Goal: Communication & Community: Ask a question

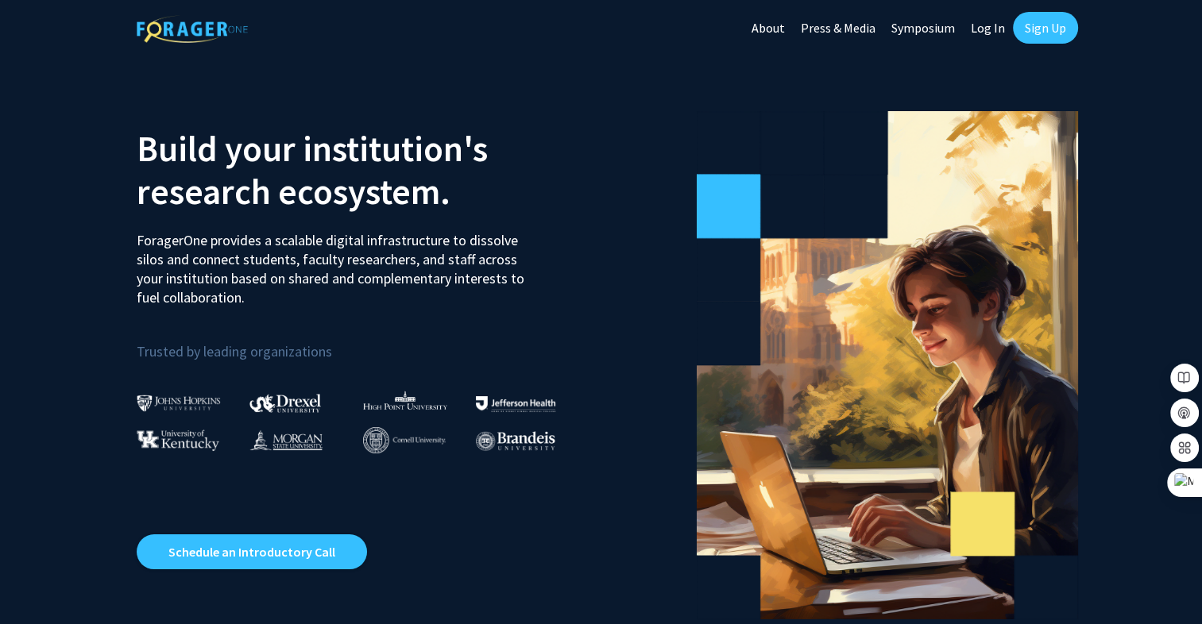
click at [1026, 40] on link "Sign Up" at bounding box center [1045, 28] width 65 height 32
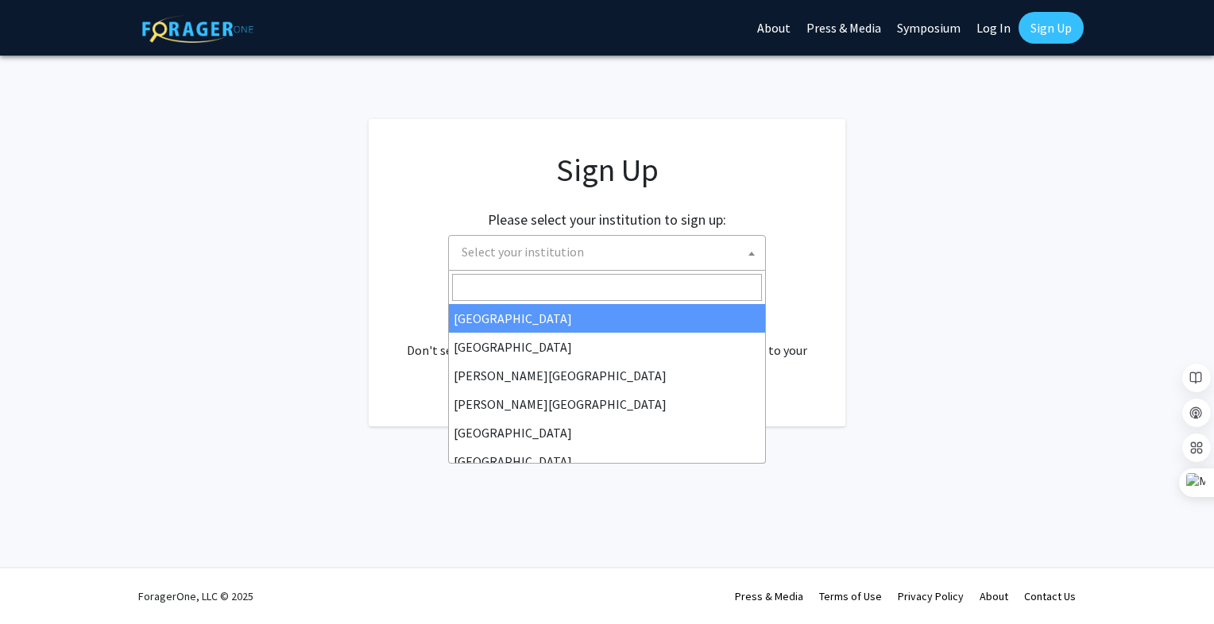
click at [543, 254] on span "Select your institution" at bounding box center [523, 252] width 122 height 16
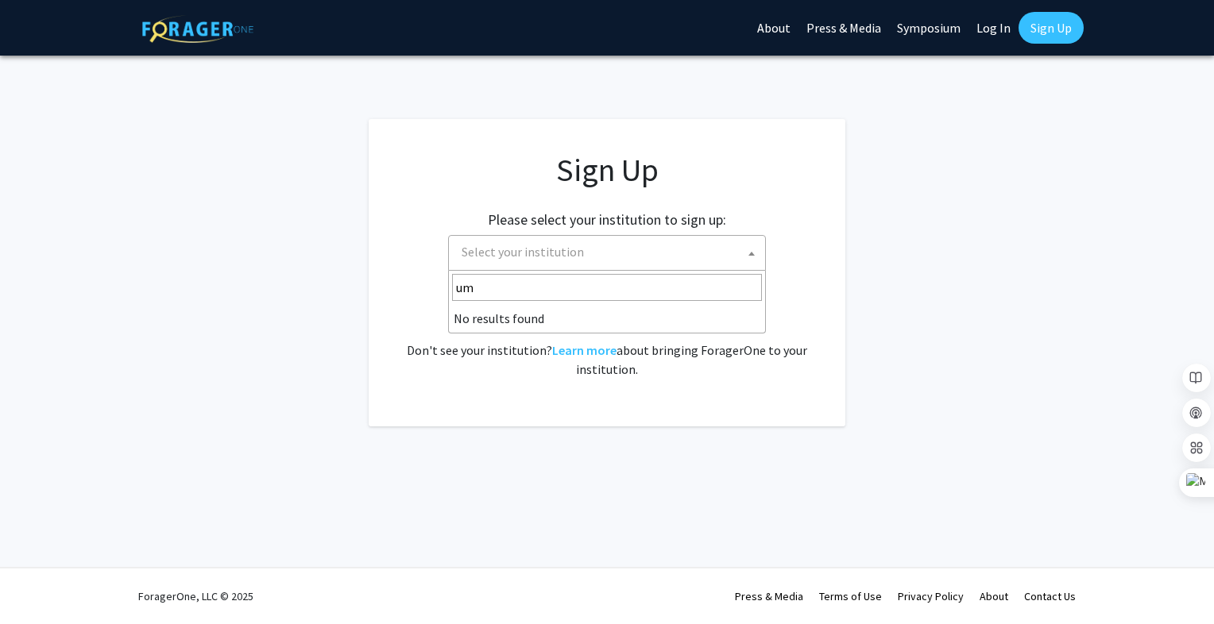
type input "u"
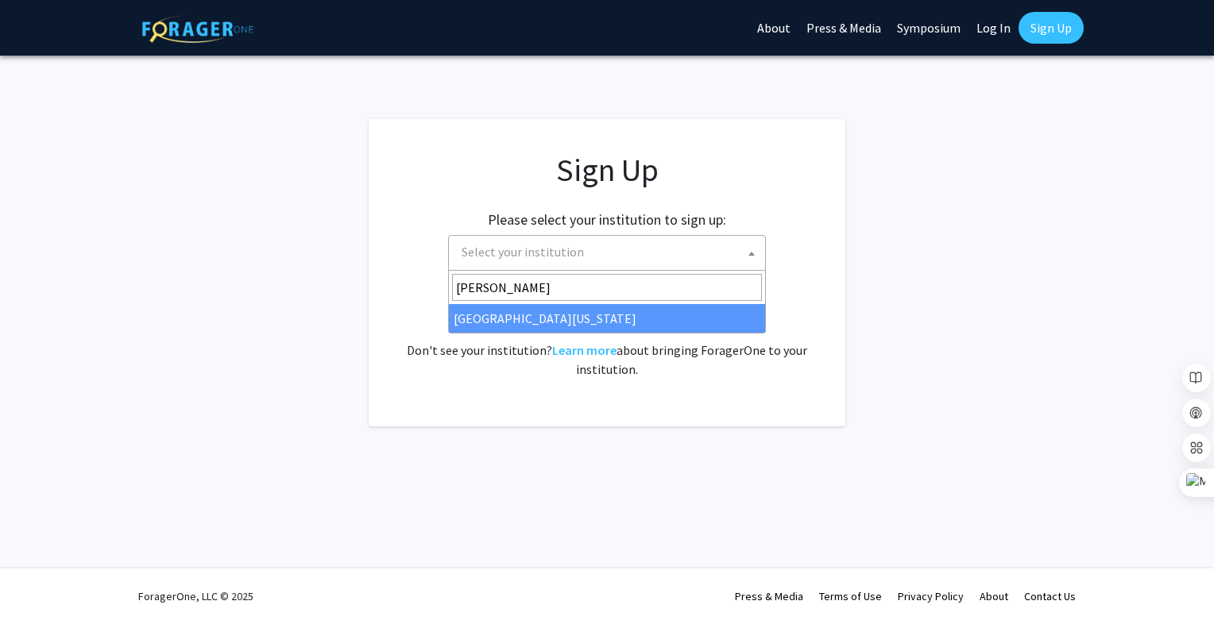
type input "[PERSON_NAME]"
select select "31"
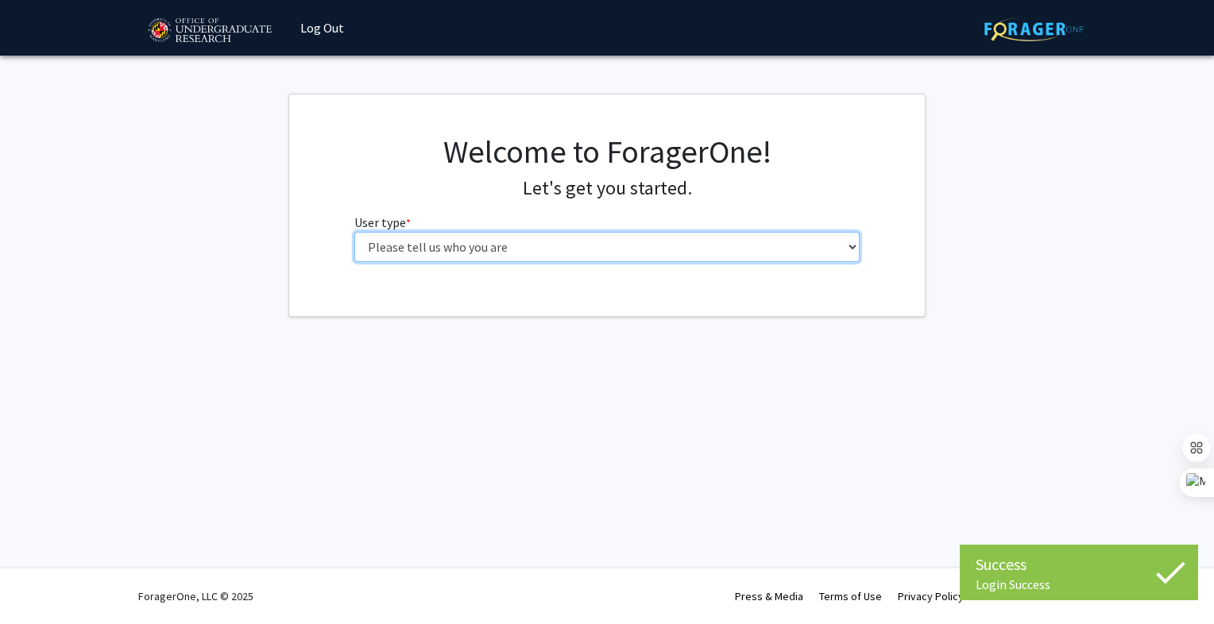
click at [440, 245] on select "Please tell us who you are Undergraduate Student Master's Student Doctoral Cand…" at bounding box center [607, 247] width 506 height 30
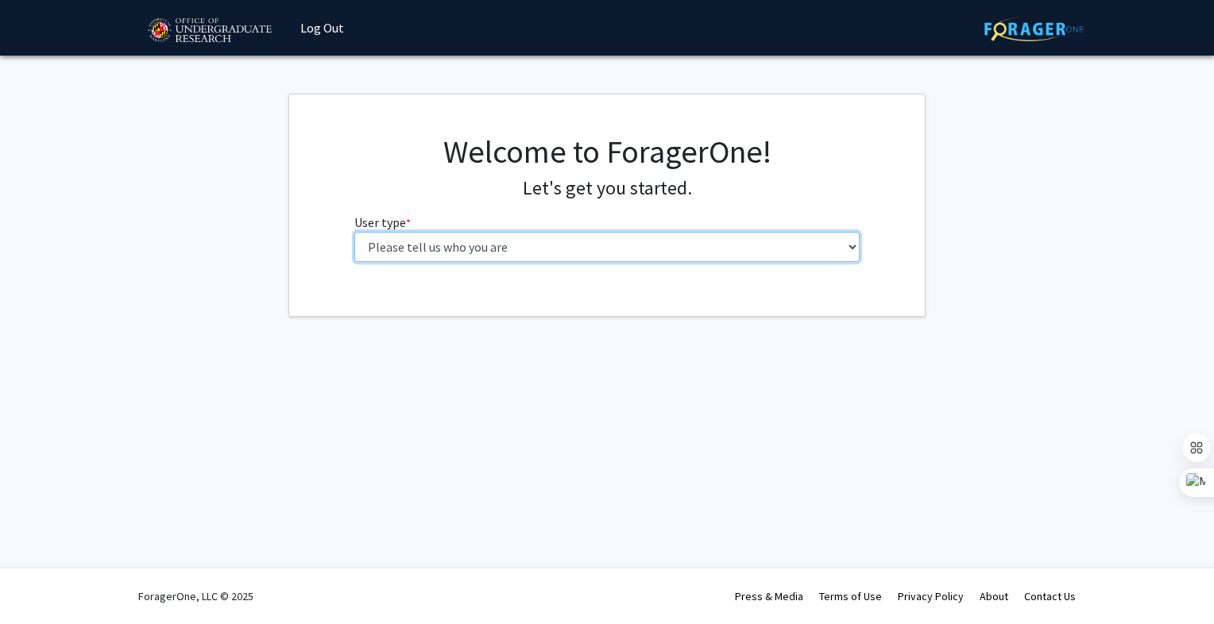
select select "1: undergrad"
click at [354, 232] on select "Please tell us who you are Undergraduate Student Master's Student Doctoral Cand…" at bounding box center [607, 247] width 506 height 30
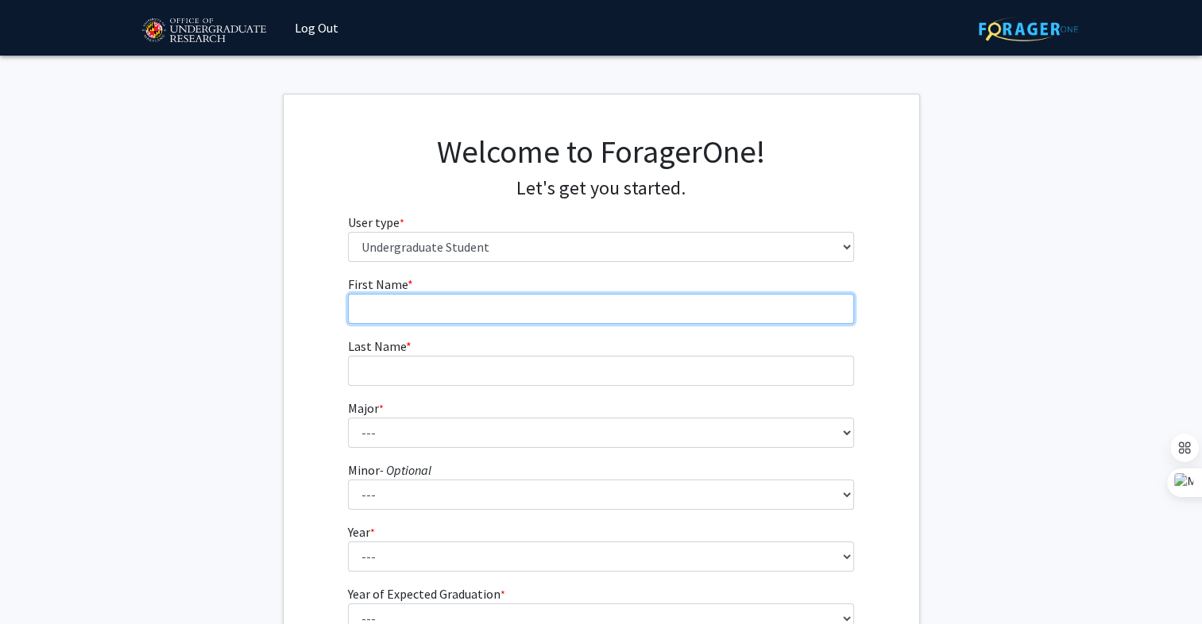
click at [448, 307] on input "First Name * required" at bounding box center [601, 309] width 506 height 30
type input "Adeev"
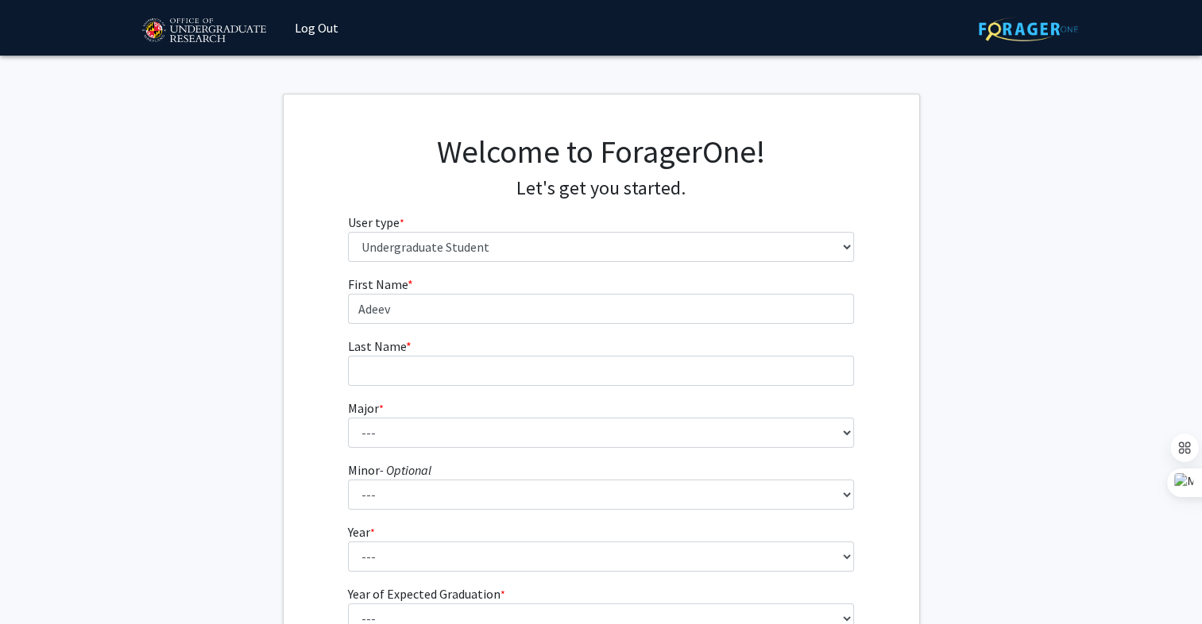
type input "[PERSON_NAME]"
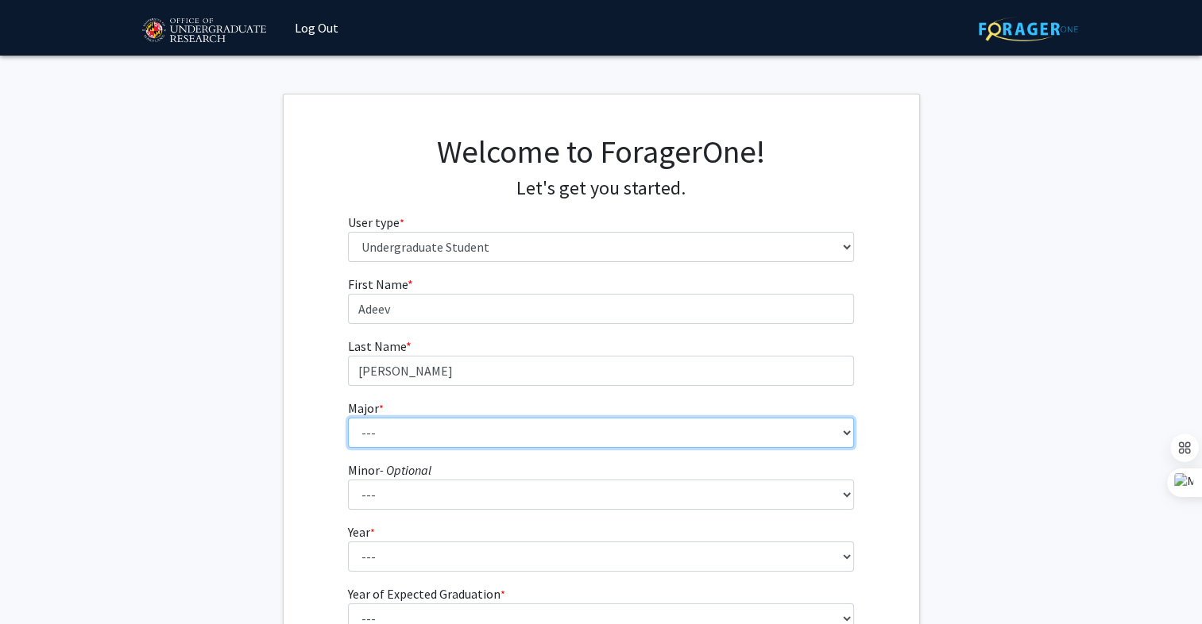
click at [431, 435] on select "--- Accounting Aerospace Engineering African American and Africana Studies Agri…" at bounding box center [601, 433] width 506 height 30
select select "81: 2382"
click at [348, 418] on select "--- Accounting Aerospace Engineering African American and Africana Studies Agri…" at bounding box center [601, 433] width 506 height 30
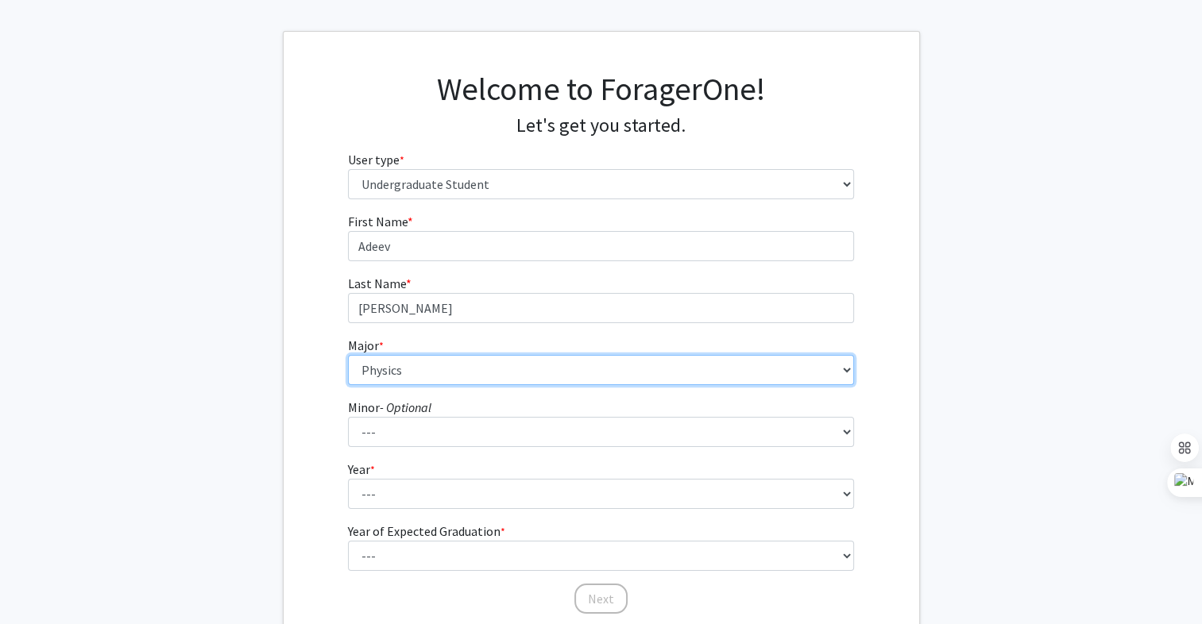
scroll to position [67, 0]
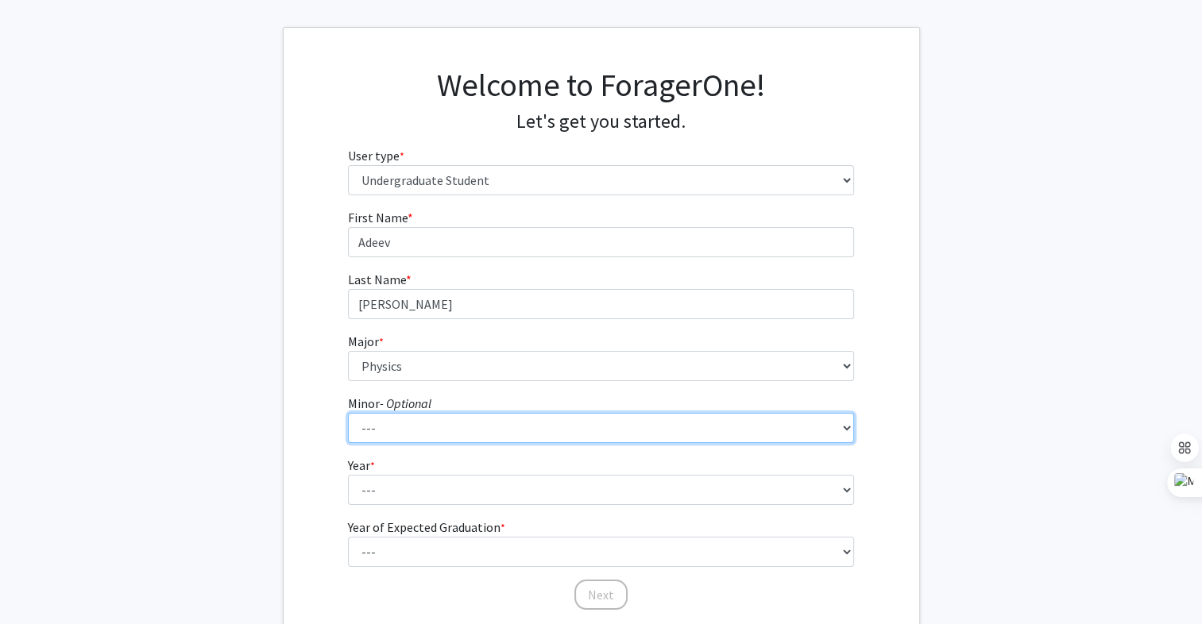
click at [400, 431] on select "--- Actuarial Mathematics Advanced Cybersecurity Experience for Students Africa…" at bounding box center [601, 428] width 506 height 30
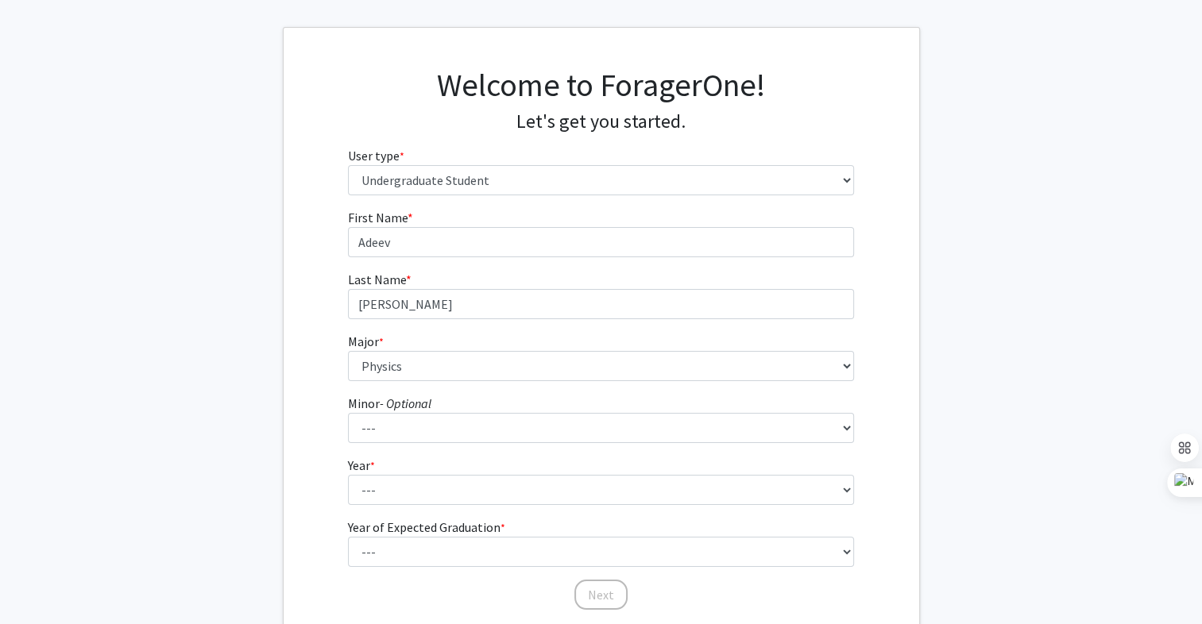
click at [158, 230] on fg-get-started "Welcome to ForagerOne! Let's get you started. User type * required Please tell …" at bounding box center [601, 340] width 1202 height 627
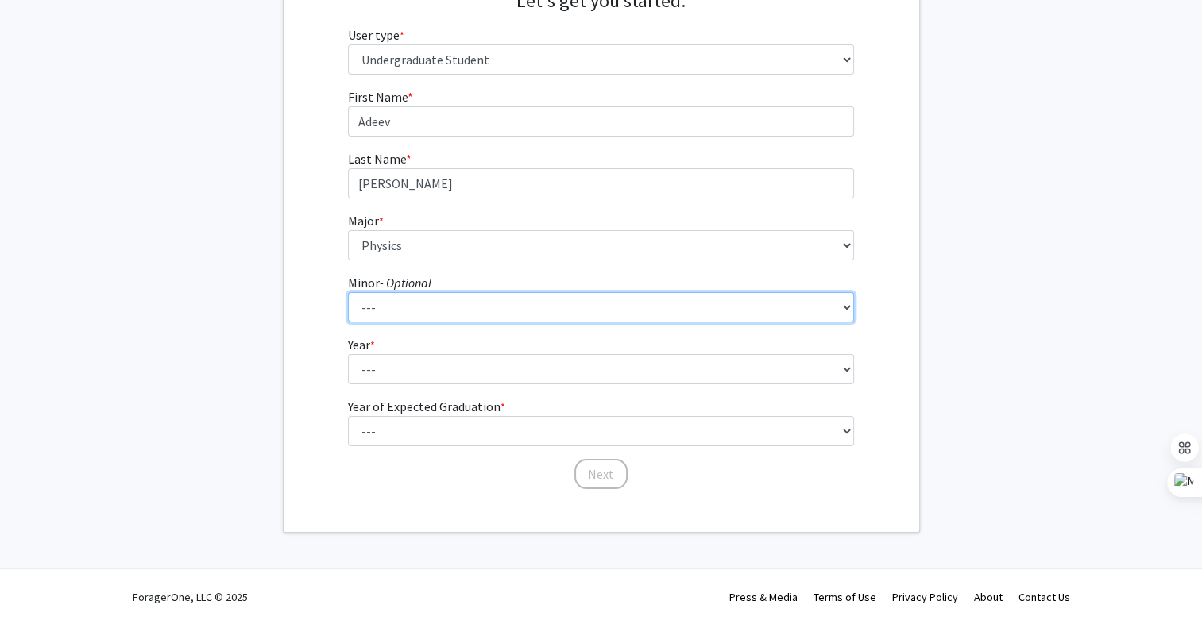
click at [393, 311] on select "--- Actuarial Mathematics Advanced Cybersecurity Experience for Students Africa…" at bounding box center [601, 307] width 506 height 30
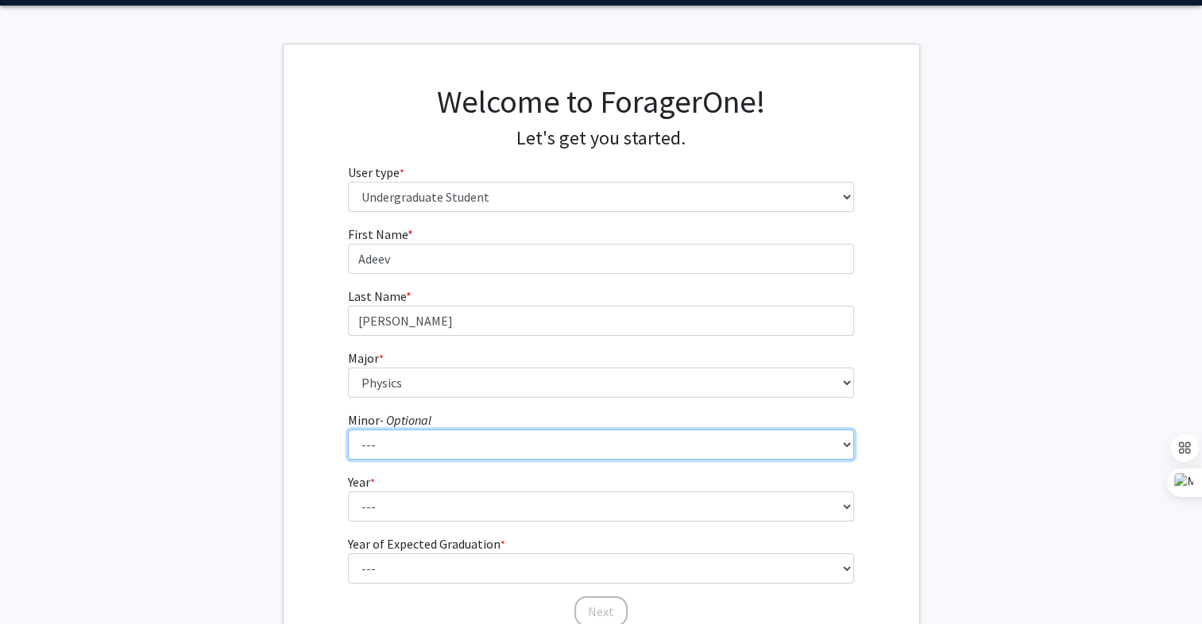
scroll to position [51, 0]
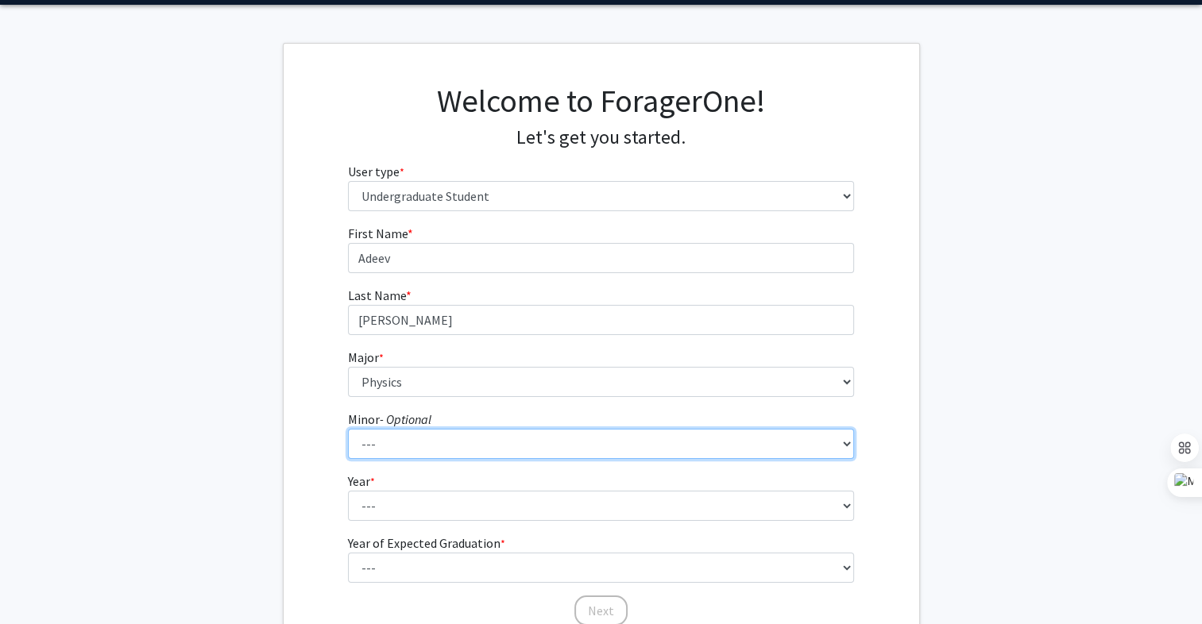
click at [550, 454] on select "--- Actuarial Mathematics Advanced Cybersecurity Experience for Students Africa…" at bounding box center [601, 444] width 506 height 30
select select "69: 1872"
click at [348, 429] on select "--- Actuarial Mathematics Advanced Cybersecurity Experience for Students Africa…" at bounding box center [601, 444] width 506 height 30
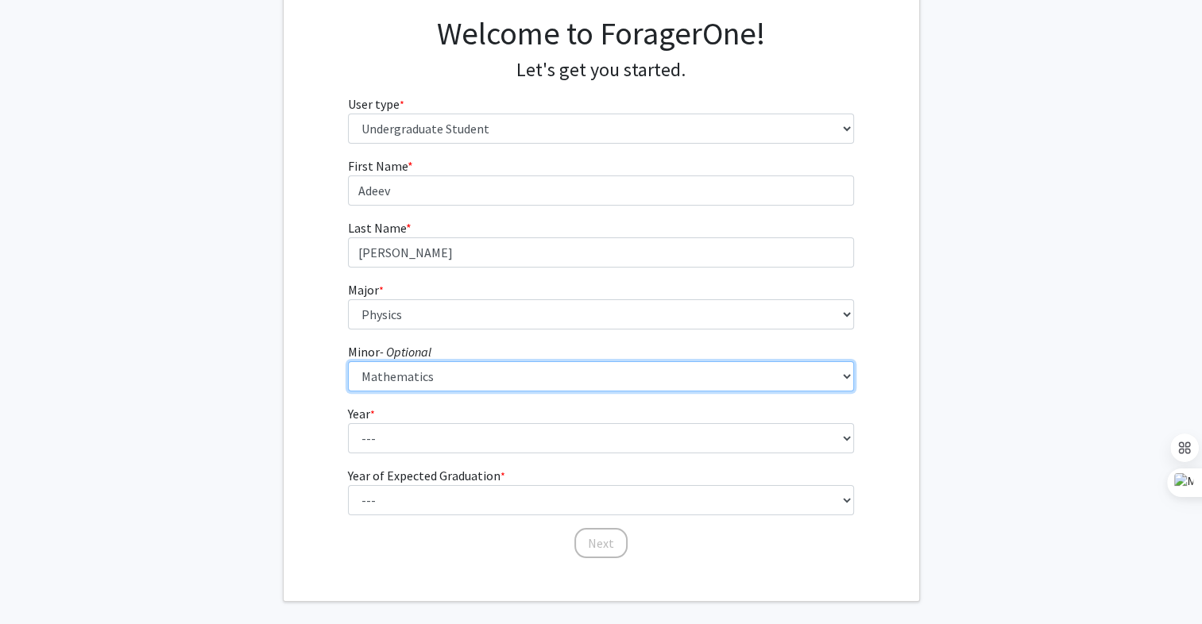
scroll to position [121, 0]
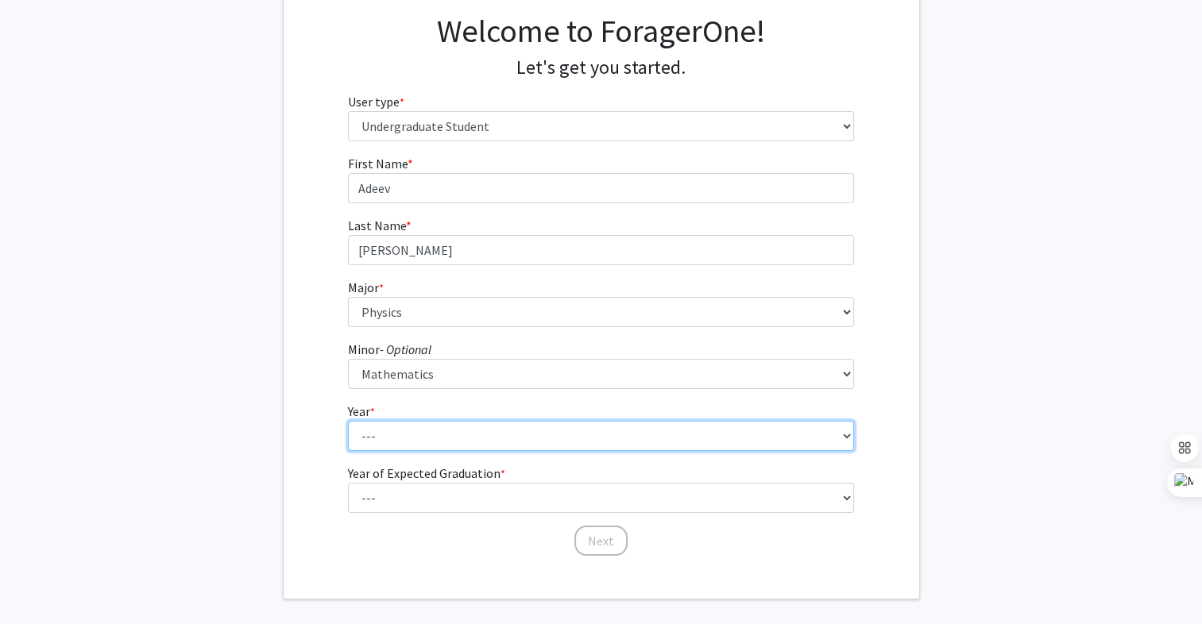
click at [542, 437] on select "--- First-year Sophomore Junior Senior Postbaccalaureate Certificate" at bounding box center [601, 436] width 506 height 30
select select "1: first-year"
click at [348, 421] on select "--- First-year Sophomore Junior Senior Postbaccalaureate Certificate" at bounding box center [601, 436] width 506 height 30
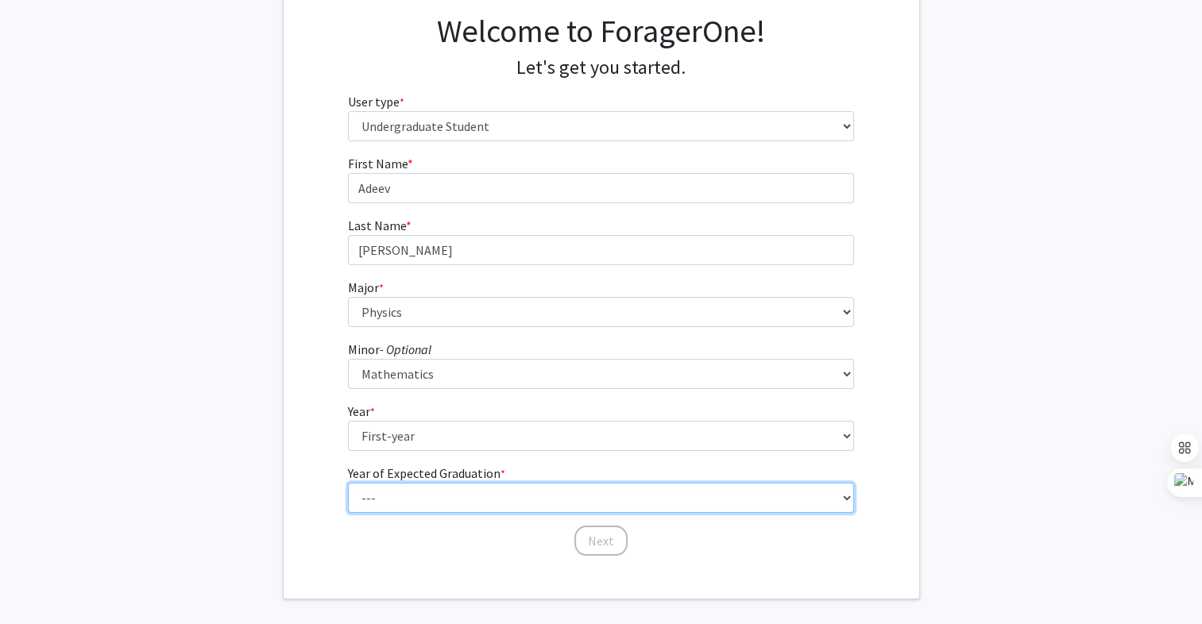
click at [420, 495] on select "--- 2025 2026 2027 2028 2029 2030 2031 2032 2033 2034" at bounding box center [601, 498] width 506 height 30
select select "5: 2029"
click at [348, 483] on select "--- 2025 2026 2027 2028 2029 2030 2031 2032 2033 2034" at bounding box center [601, 498] width 506 height 30
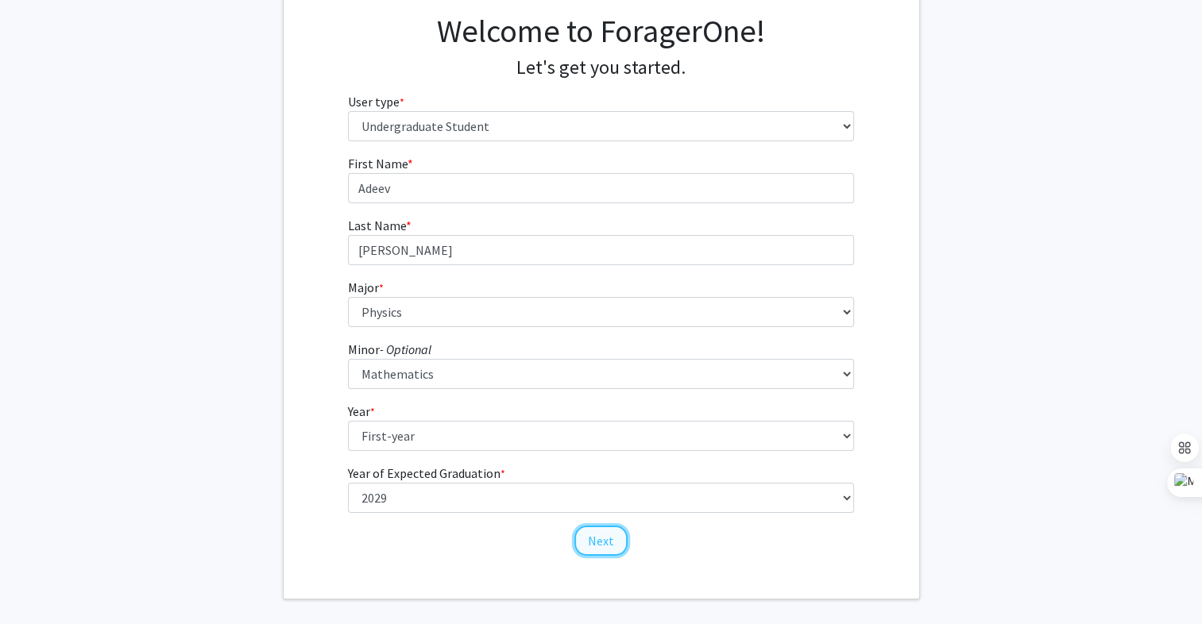
click at [603, 547] on button "Next" at bounding box center [600, 541] width 53 height 30
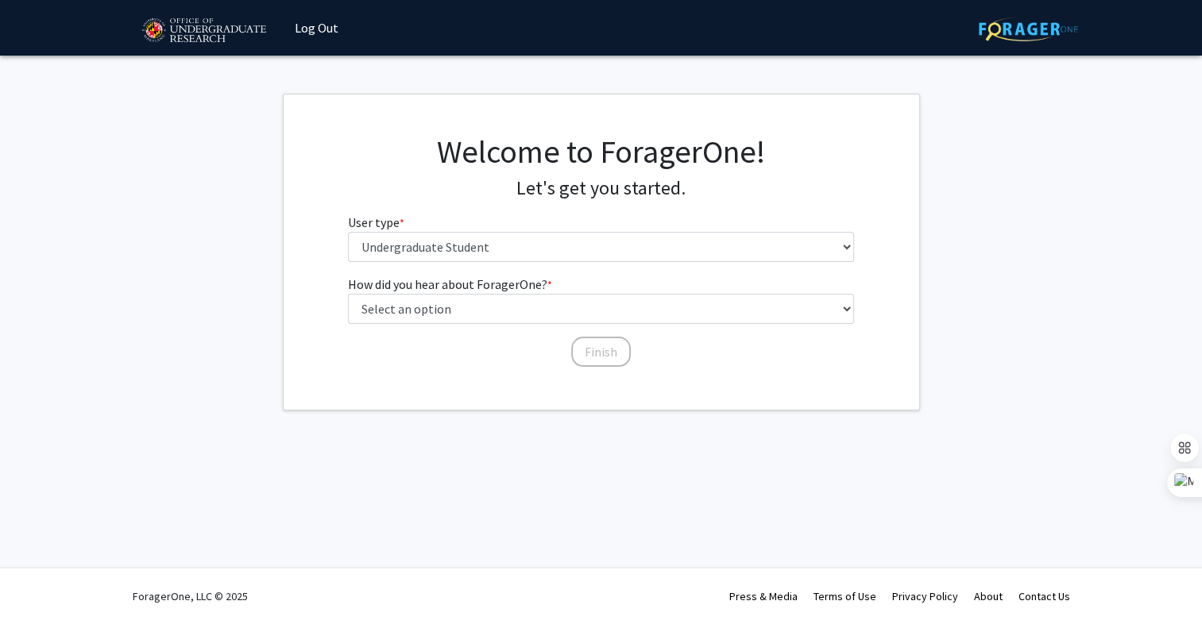
scroll to position [0, 0]
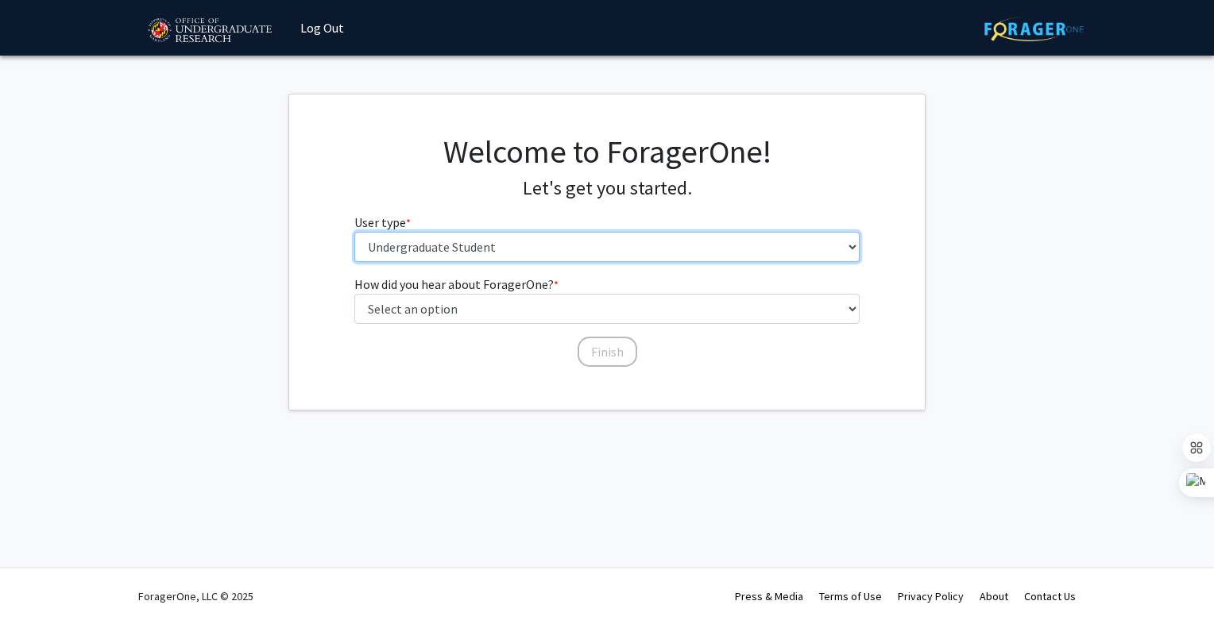
click at [487, 249] on select "Please tell us who you are Undergraduate Student Master's Student Doctoral Cand…" at bounding box center [607, 247] width 506 height 30
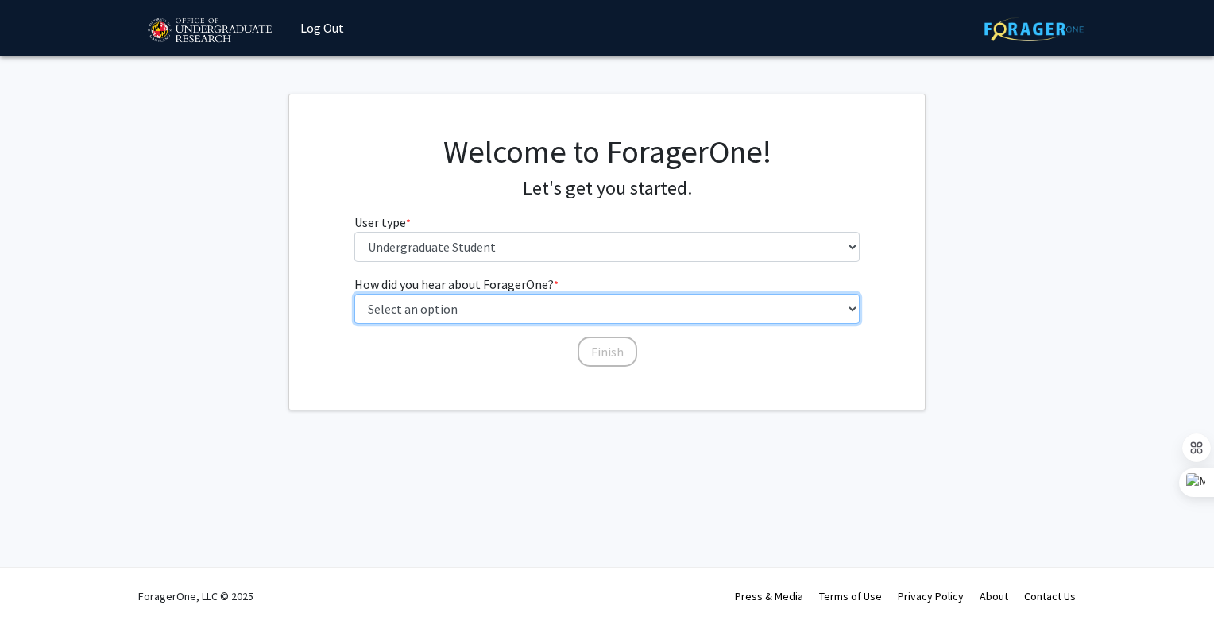
click at [477, 303] on select "Select an option Peer/student recommendation Faculty/staff recommendation Unive…" at bounding box center [607, 309] width 506 height 30
select select "2: faculty_recommendation"
click at [354, 294] on select "Select an option Peer/student recommendation Faculty/staff recommendation Unive…" at bounding box center [607, 309] width 506 height 30
click at [538, 311] on select "Select an option Peer/student recommendation Faculty/staff recommendation Unive…" at bounding box center [607, 309] width 506 height 30
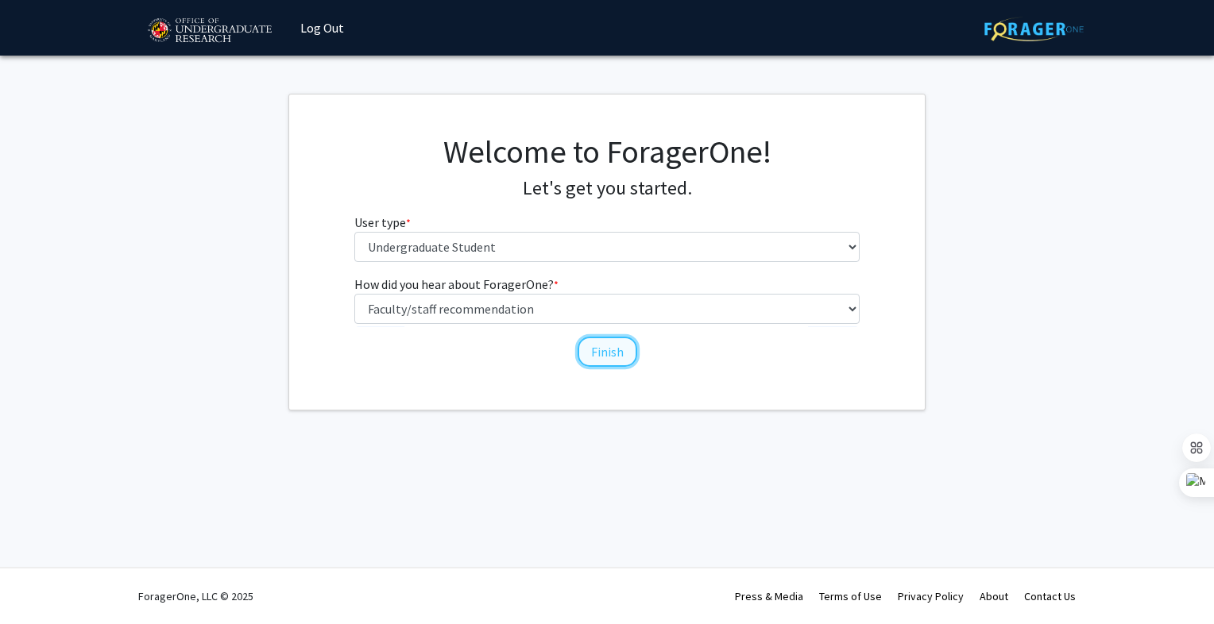
click at [610, 350] on button "Finish" at bounding box center [608, 352] width 60 height 30
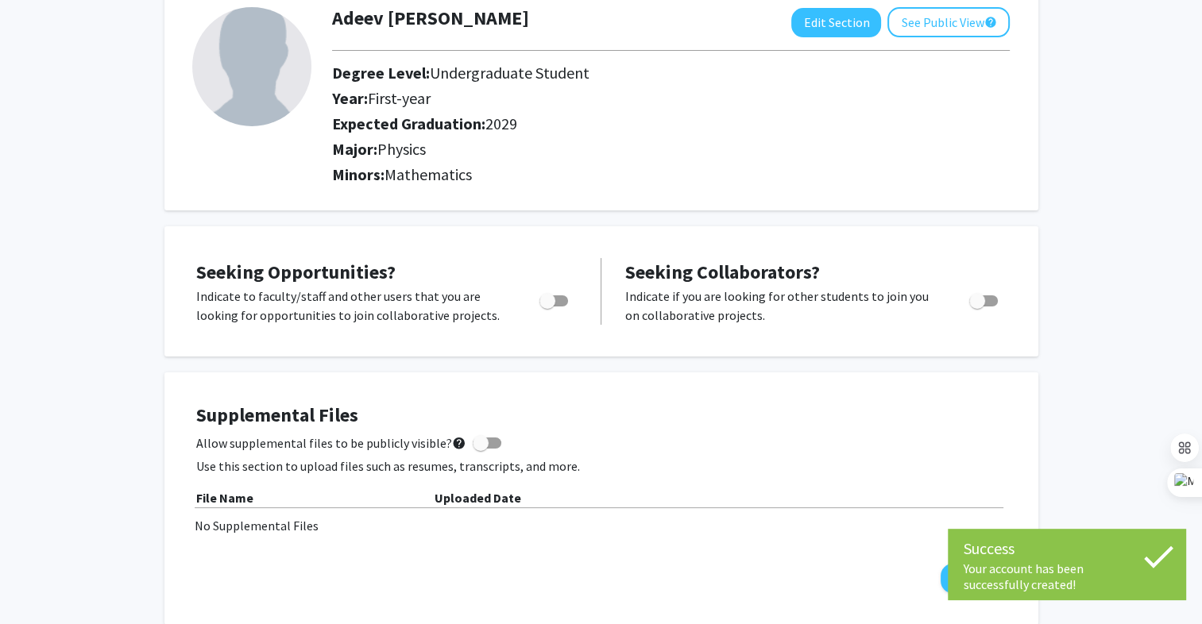
scroll to position [99, 0]
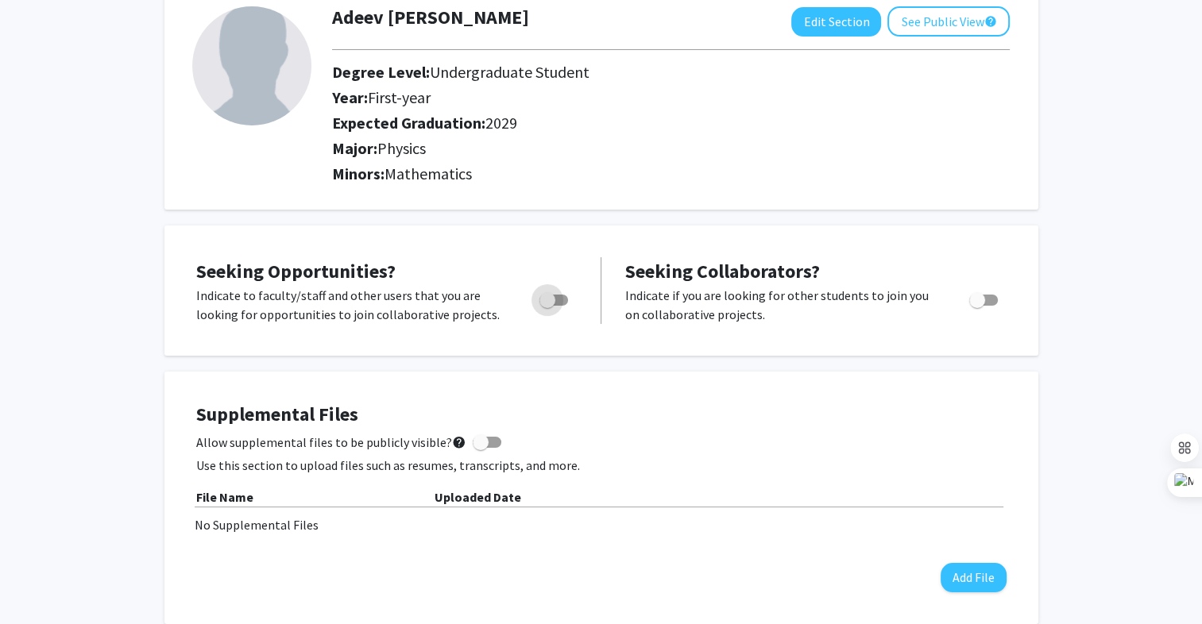
click at [553, 303] on span "Toggle" at bounding box center [547, 300] width 16 height 16
click at [547, 306] on input "Are you actively seeking opportunities?" at bounding box center [547, 306] width 1 height 1
checkbox input "true"
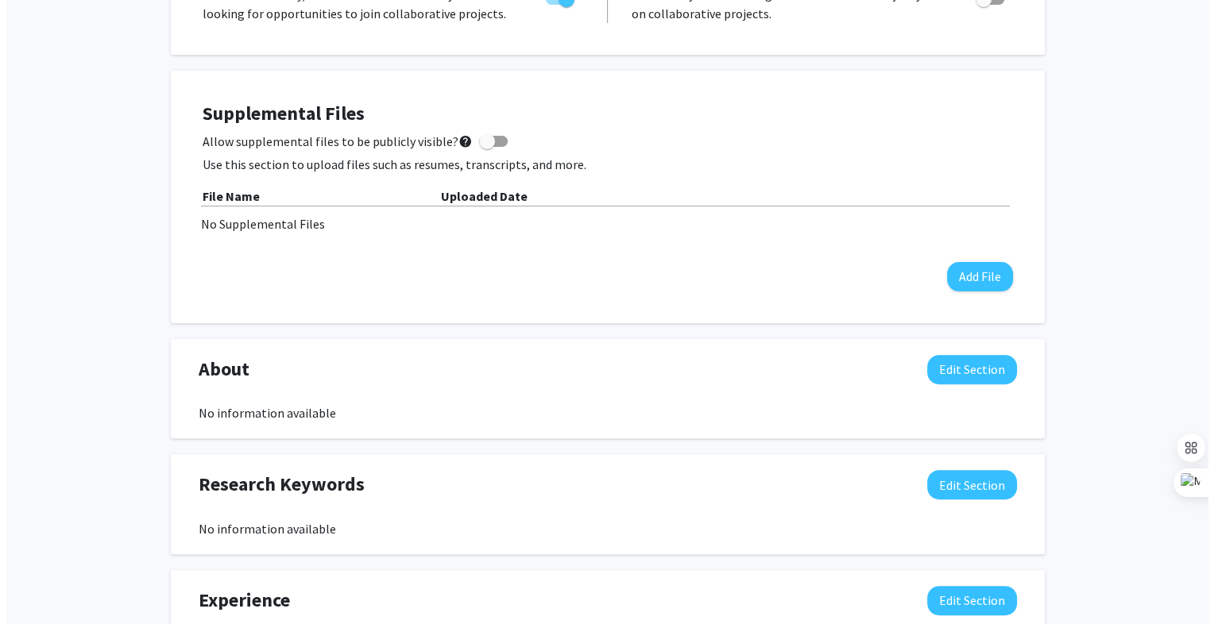
scroll to position [407, 0]
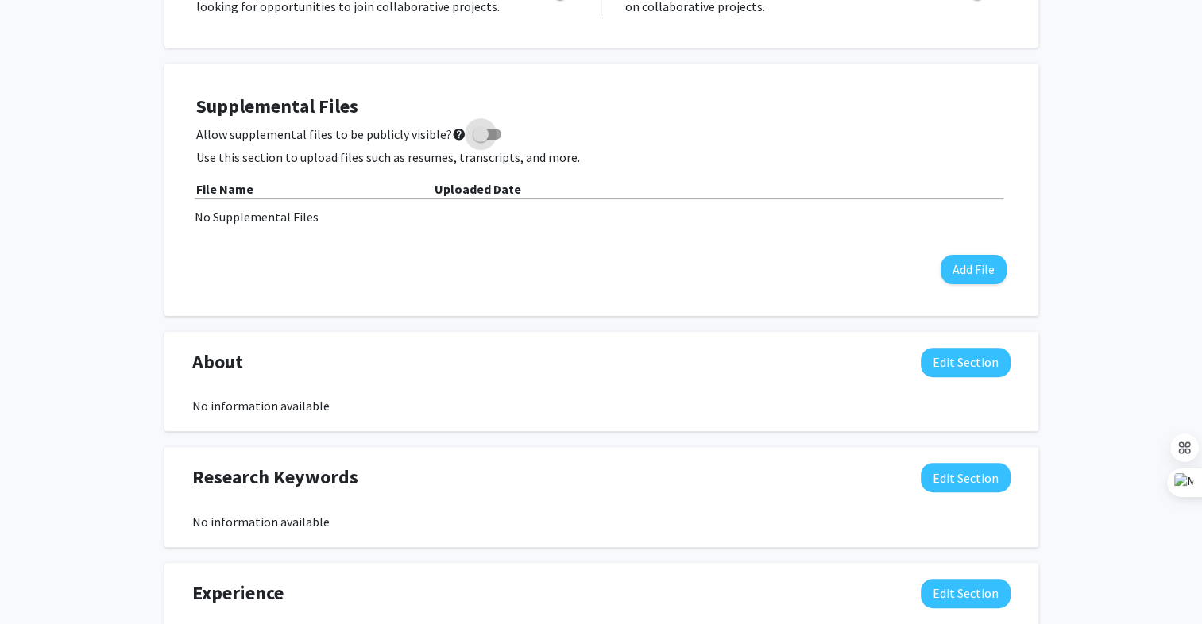
click at [479, 134] on span at bounding box center [481, 134] width 16 height 16
click at [480, 140] on input "Allow supplemental files to be publicly visible? help" at bounding box center [480, 140] width 1 height 1
checkbox input "true"
click at [988, 269] on button "Add File" at bounding box center [974, 269] width 66 height 29
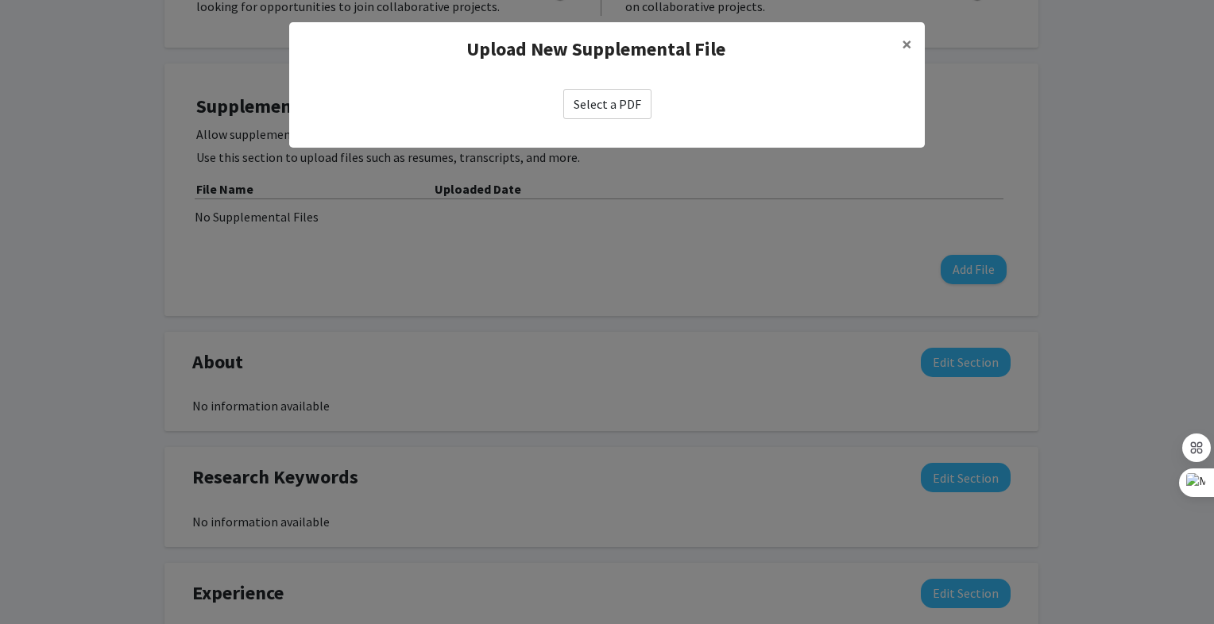
click at [621, 114] on label "Select a PDF" at bounding box center [607, 104] width 88 height 30
click at [0, 0] on input "Select a PDF" at bounding box center [0, 0] width 0 height 0
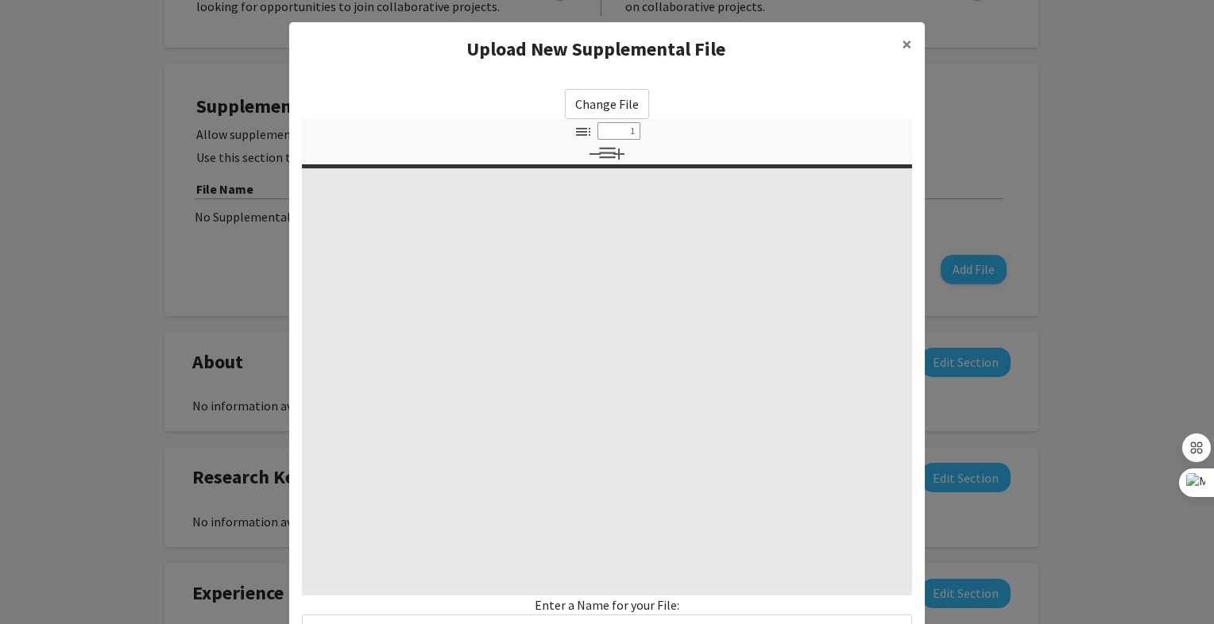
select select "custom"
type input "0"
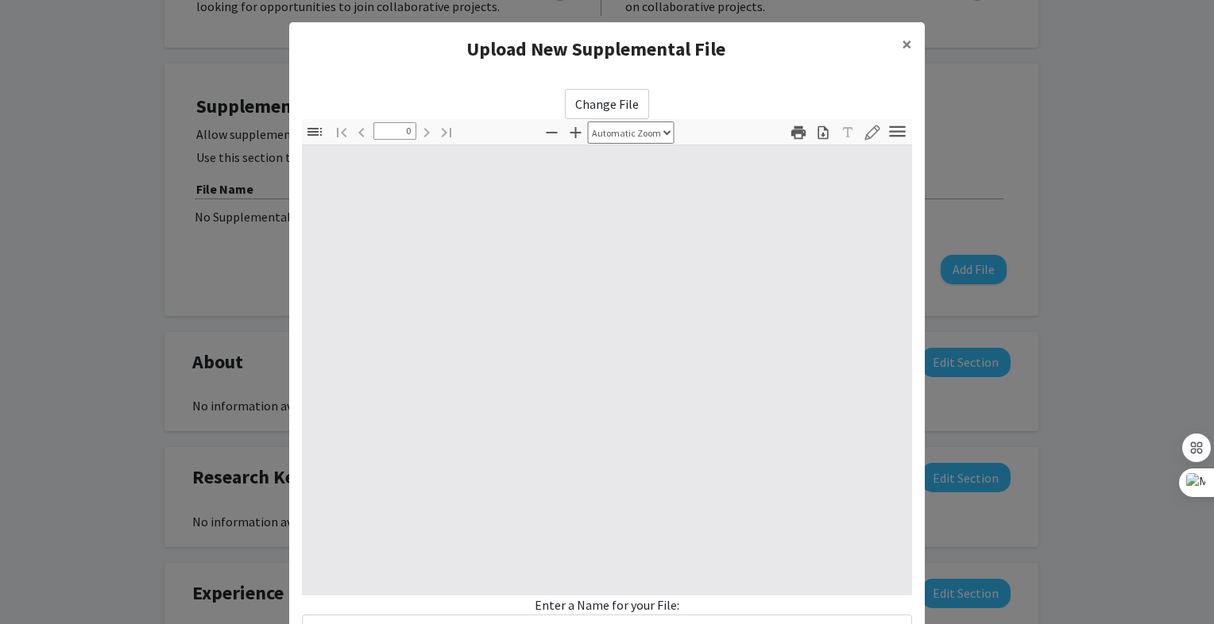
select select "custom"
type input "1"
select select "auto"
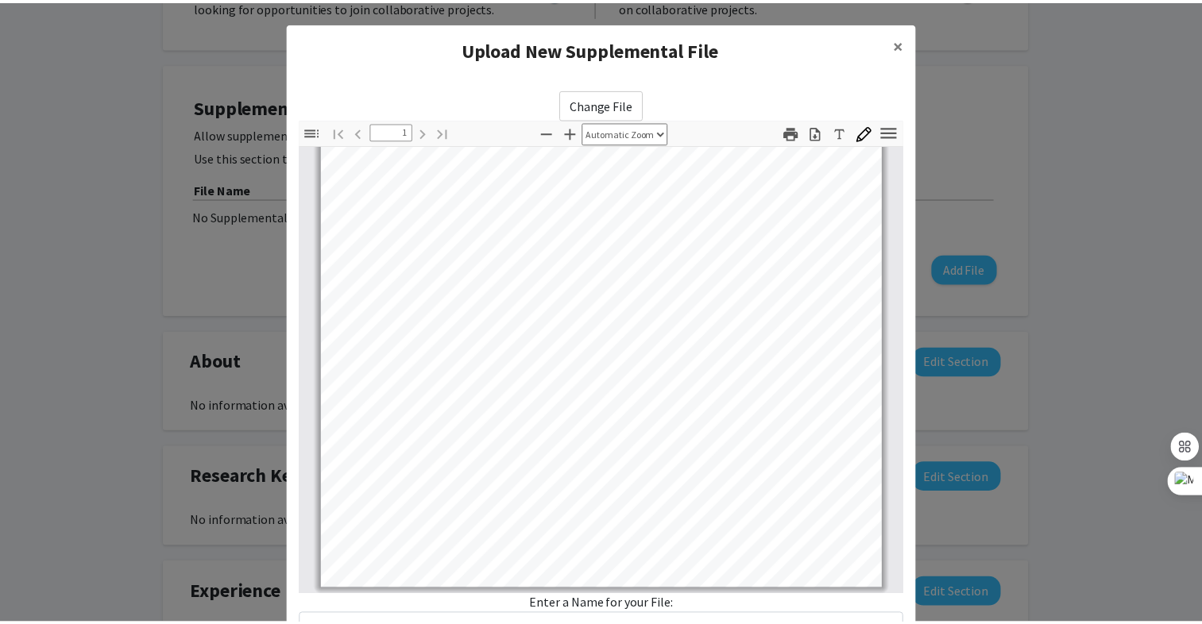
scroll to position [127, 0]
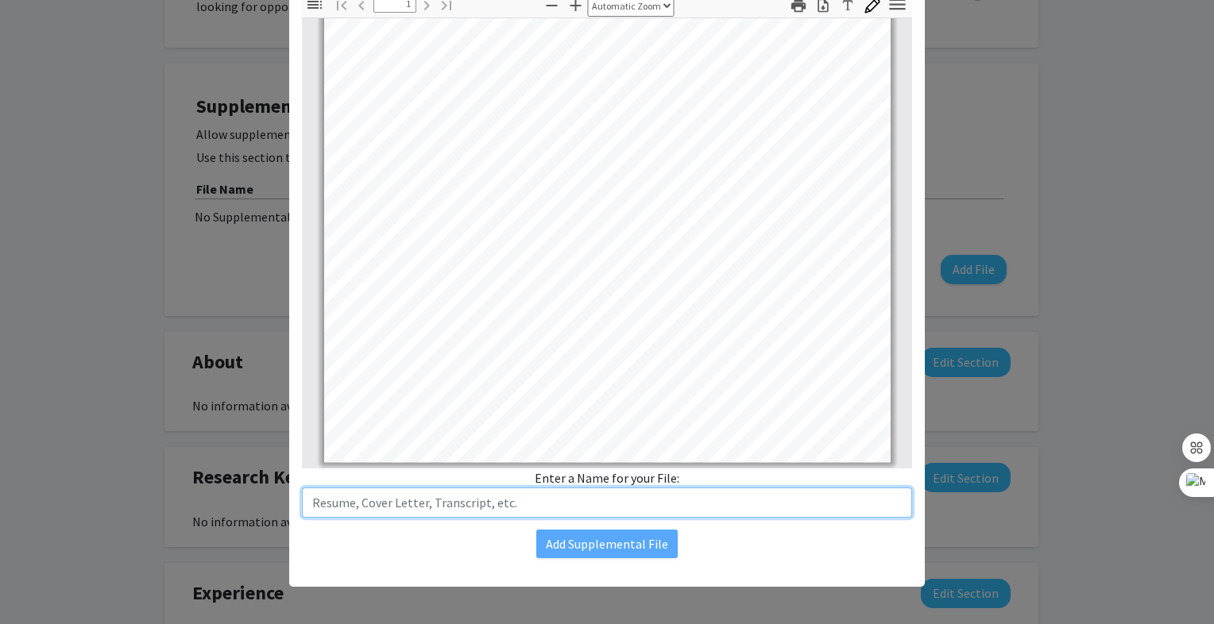
click at [454, 510] on input "text" at bounding box center [607, 503] width 610 height 30
type input "Resume"
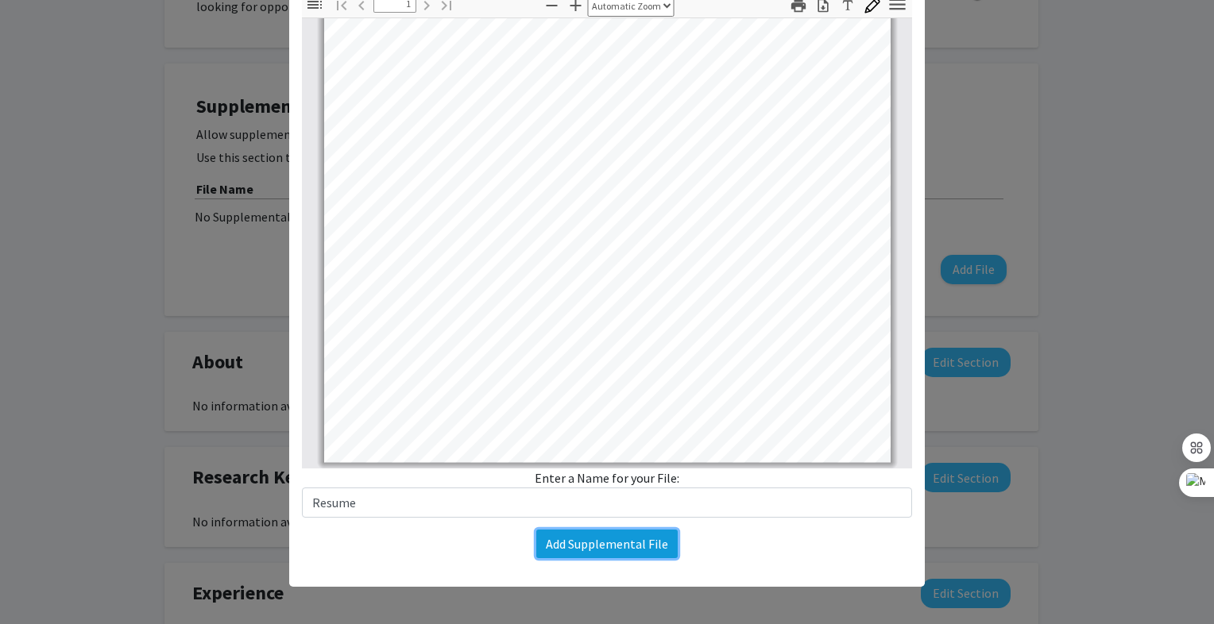
click at [559, 555] on button "Add Supplemental File" at bounding box center [606, 544] width 141 height 29
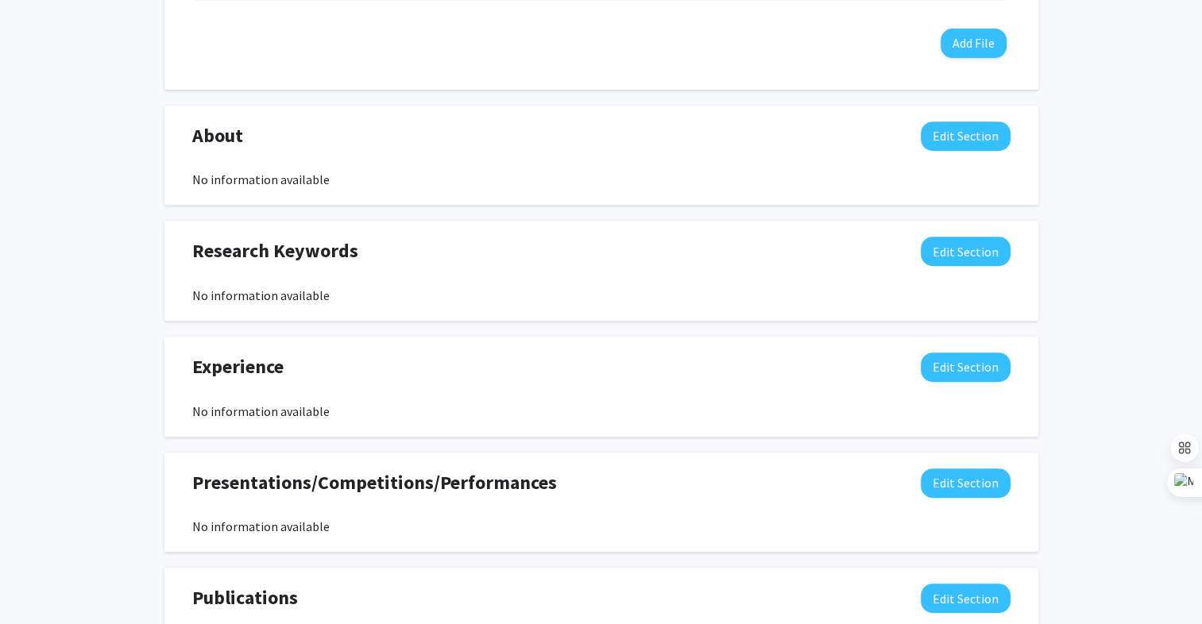
scroll to position [668, 0]
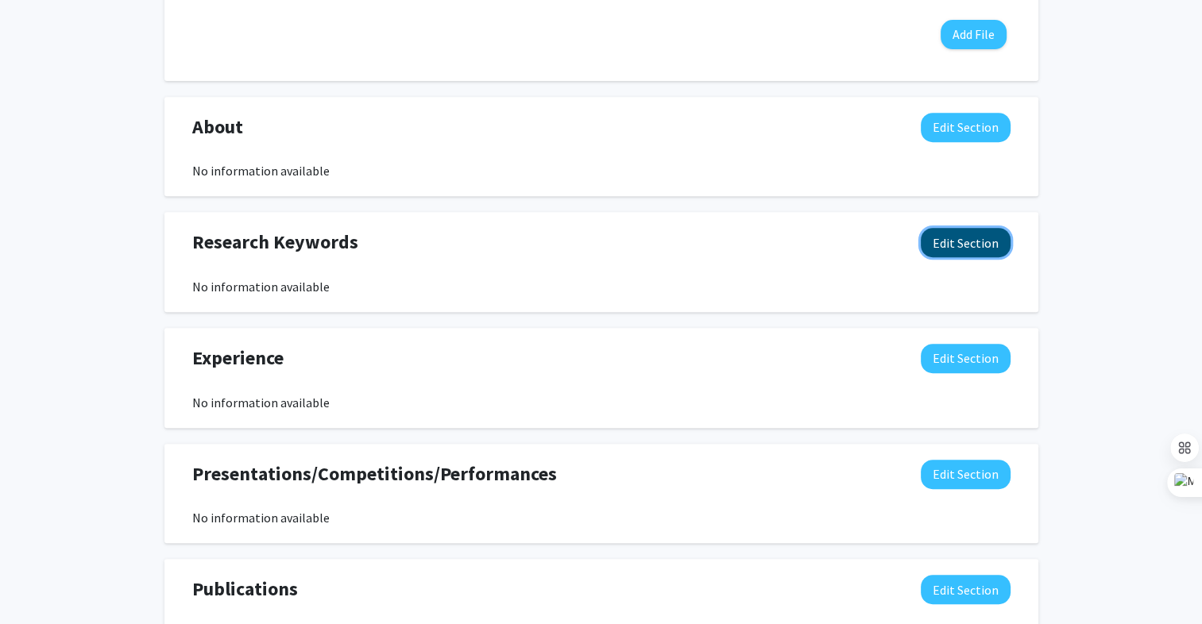
click at [951, 243] on button "Edit Section" at bounding box center [966, 242] width 90 height 29
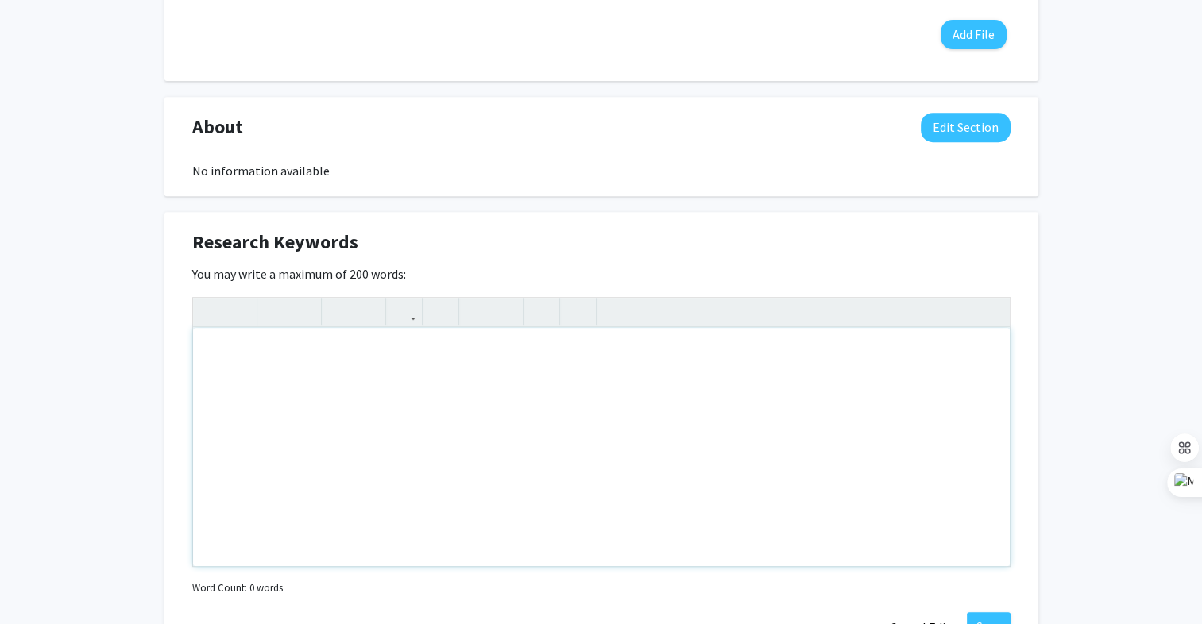
click at [457, 400] on div "Note to users with screen readers: Please deactivate our accessibility plugin f…" at bounding box center [601, 447] width 817 height 238
type textarea "Physics, Math, Quantum, Quantum Computing"
drag, startPoint x: 457, startPoint y: 400, endPoint x: 519, endPoint y: 269, distance: 145.0
click at [519, 269] on div "You may write a maximum of 200 words: Physics, Math, Quantum, Quantum Computing…" at bounding box center [601, 432] width 818 height 335
drag, startPoint x: 519, startPoint y: 269, endPoint x: 968, endPoint y: 330, distance: 453.1
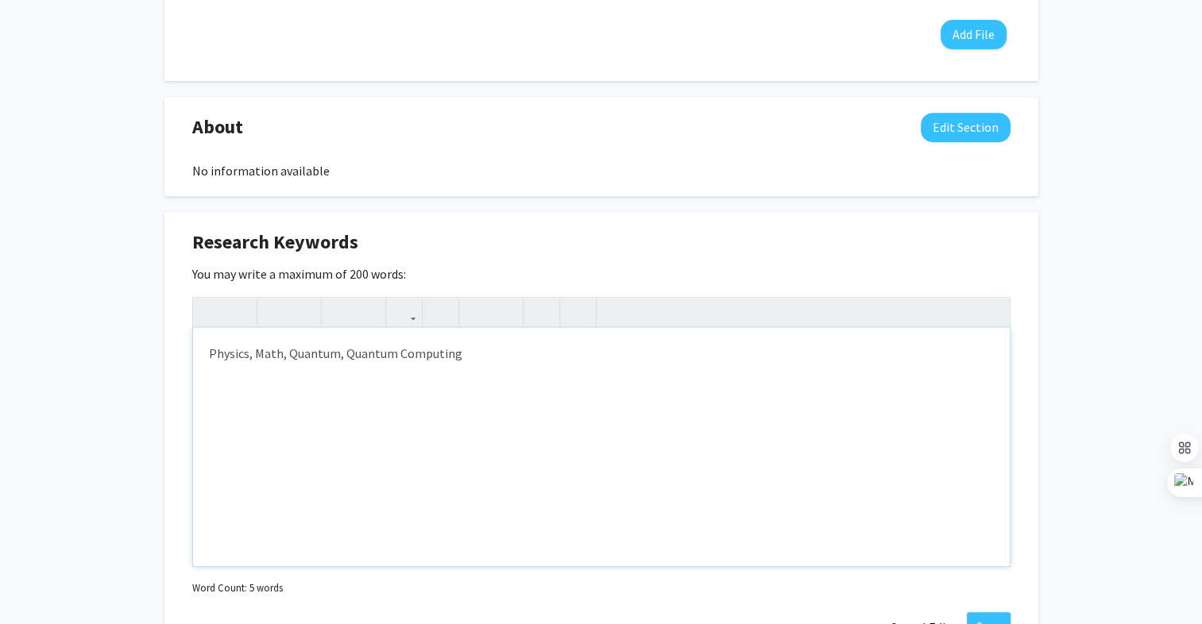
click at [968, 330] on div "You may write a maximum of 200 words: Physics, Math, Quantum, Quantum Computing…" at bounding box center [601, 432] width 818 height 335
drag, startPoint x: 968, startPoint y: 330, endPoint x: 1055, endPoint y: 78, distance: 267.3
click at [1055, 78] on div "Adeev [PERSON_NAME] Edit Section See Public View help Degree Level: Undergradua…" at bounding box center [601, 280] width 1202 height 1783
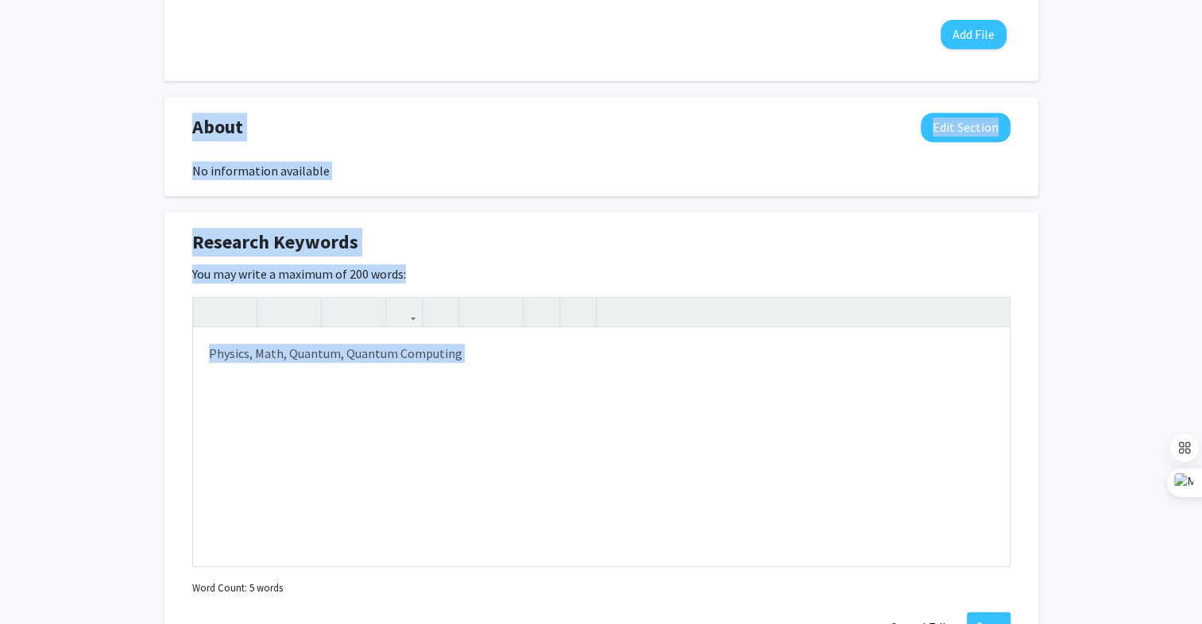
drag, startPoint x: 1055, startPoint y: 78, endPoint x: 1065, endPoint y: 547, distance: 468.8
click at [1065, 547] on div "Adeev [PERSON_NAME] Edit Section See Public View help Degree Level: Undergradua…" at bounding box center [601, 280] width 1202 height 1783
click at [782, 421] on div "Physics, Math, Quantum, Quantum Computing" at bounding box center [601, 447] width 817 height 238
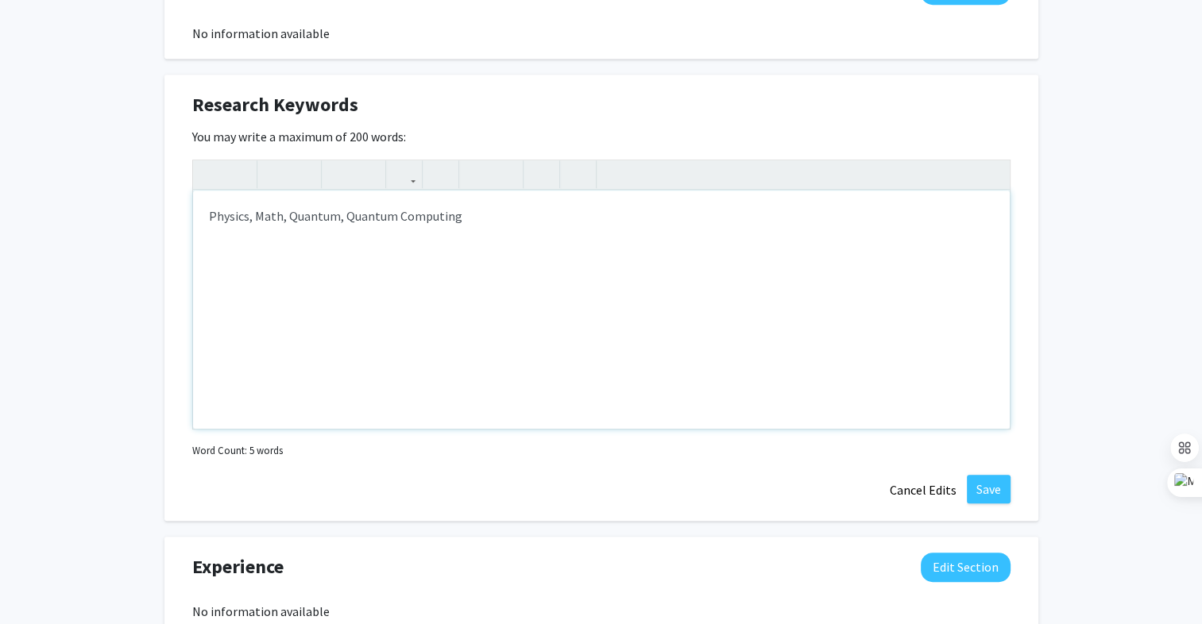
scroll to position [815, 0]
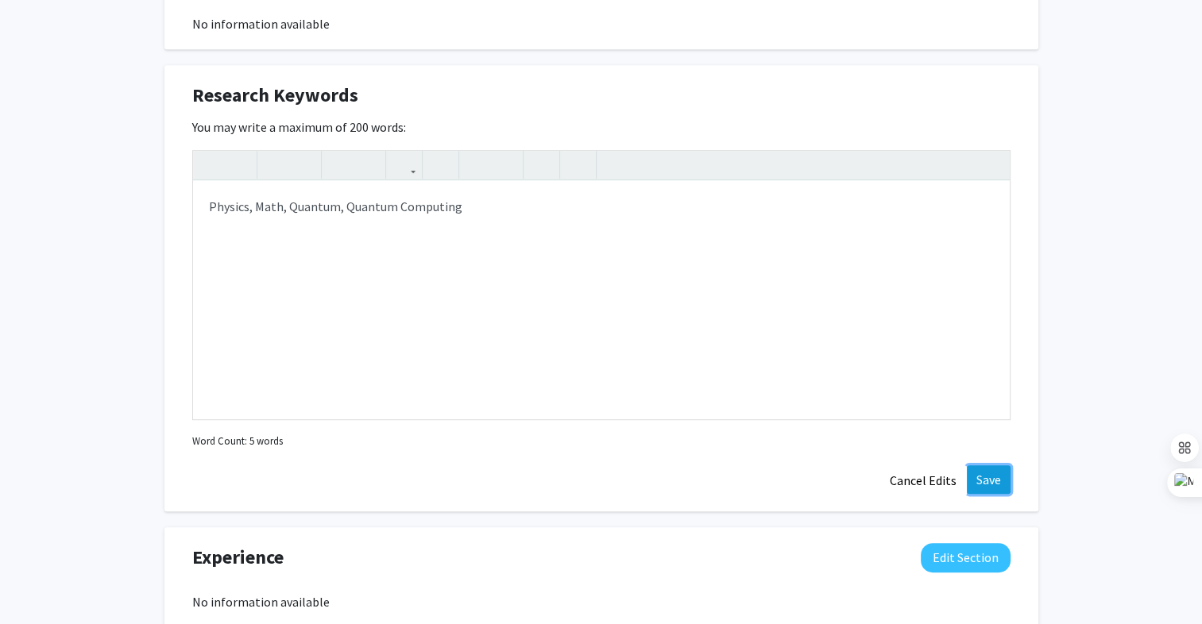
click at [1000, 485] on button "Save" at bounding box center [989, 480] width 44 height 29
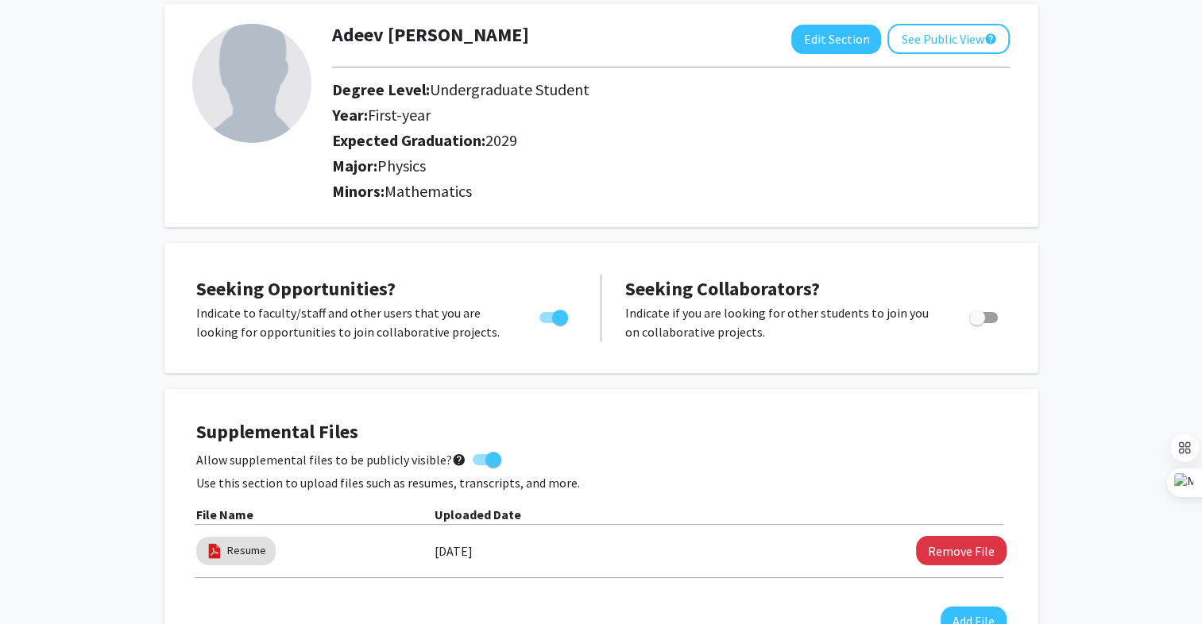
scroll to position [0, 0]
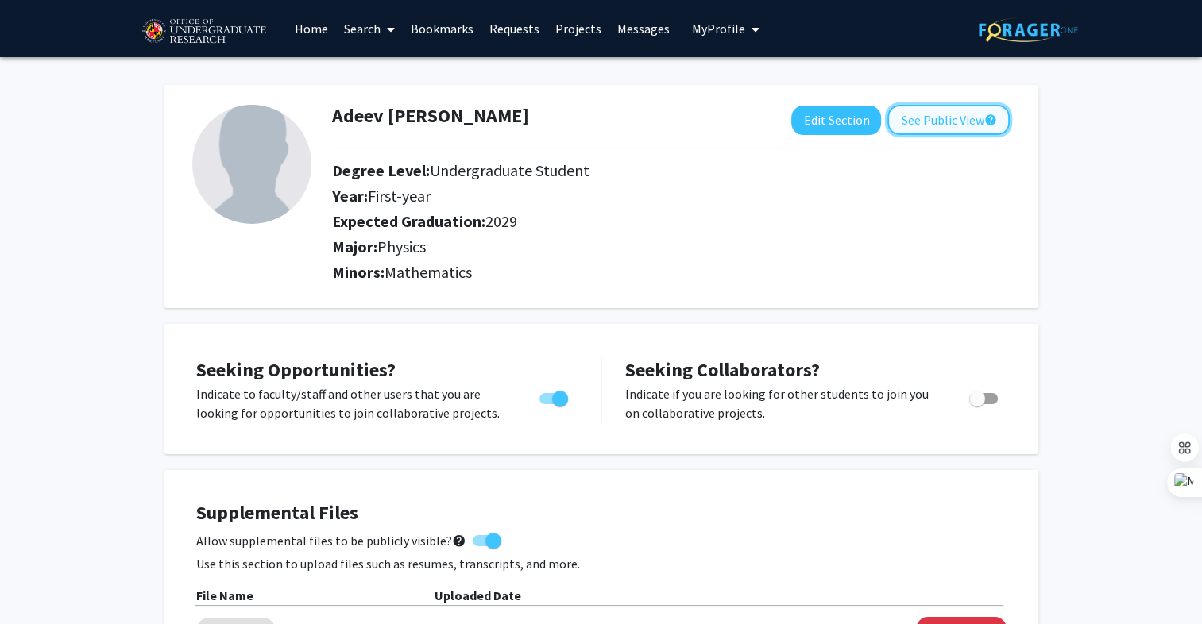
click at [940, 110] on button "See Public View help" at bounding box center [948, 120] width 122 height 30
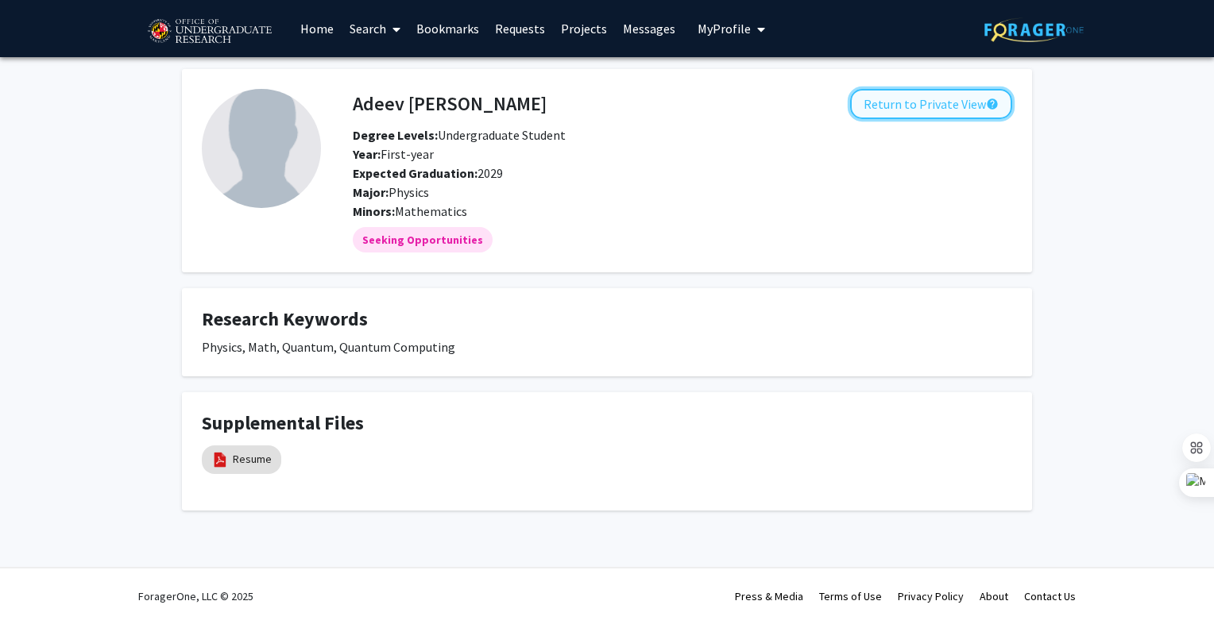
click at [902, 112] on button "Return to Private View help" at bounding box center [931, 104] width 162 height 30
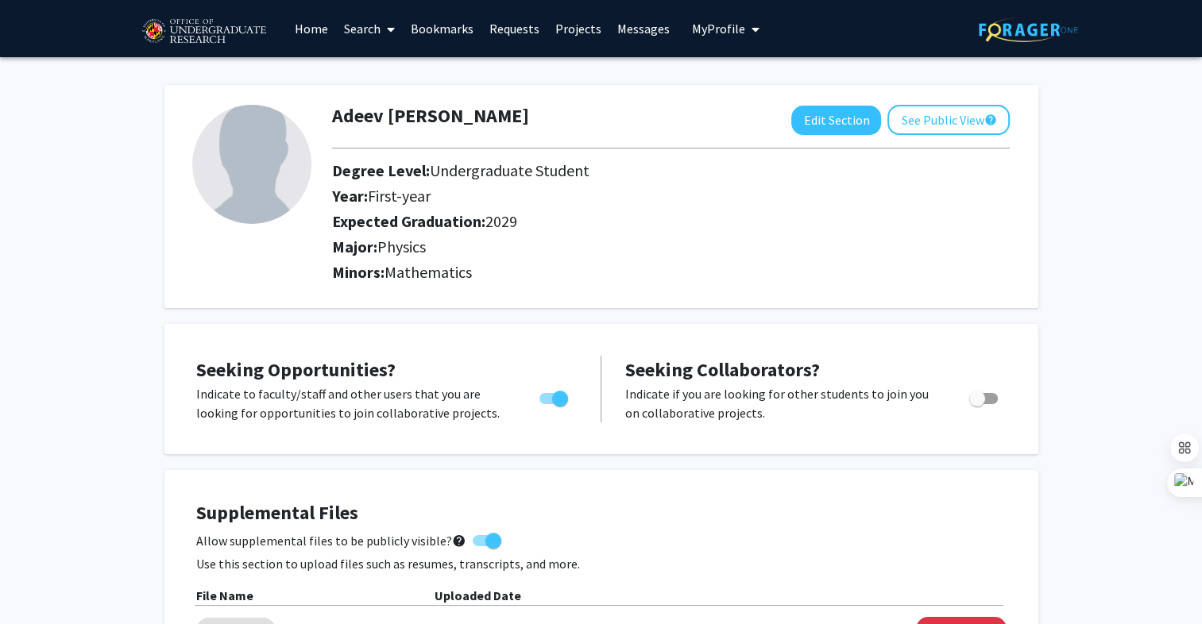
click at [362, 14] on link "Search" at bounding box center [369, 29] width 67 height 56
click at [392, 71] on span "Faculty/Staff" at bounding box center [394, 73] width 117 height 32
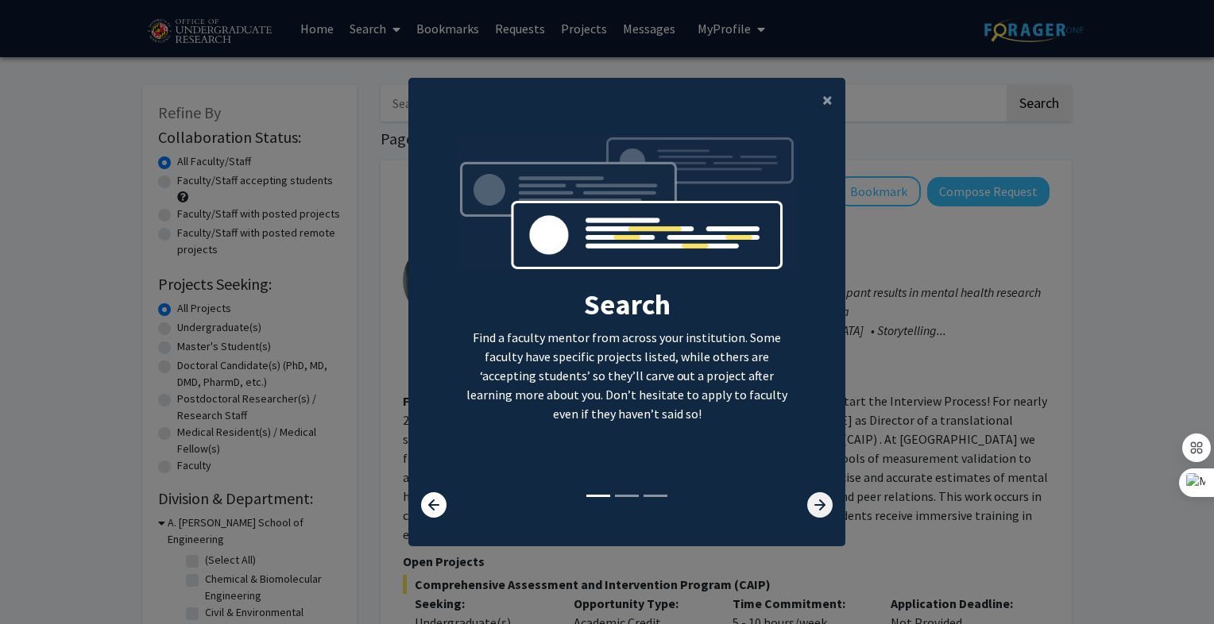
click at [807, 505] on icon at bounding box center [819, 505] width 25 height 25
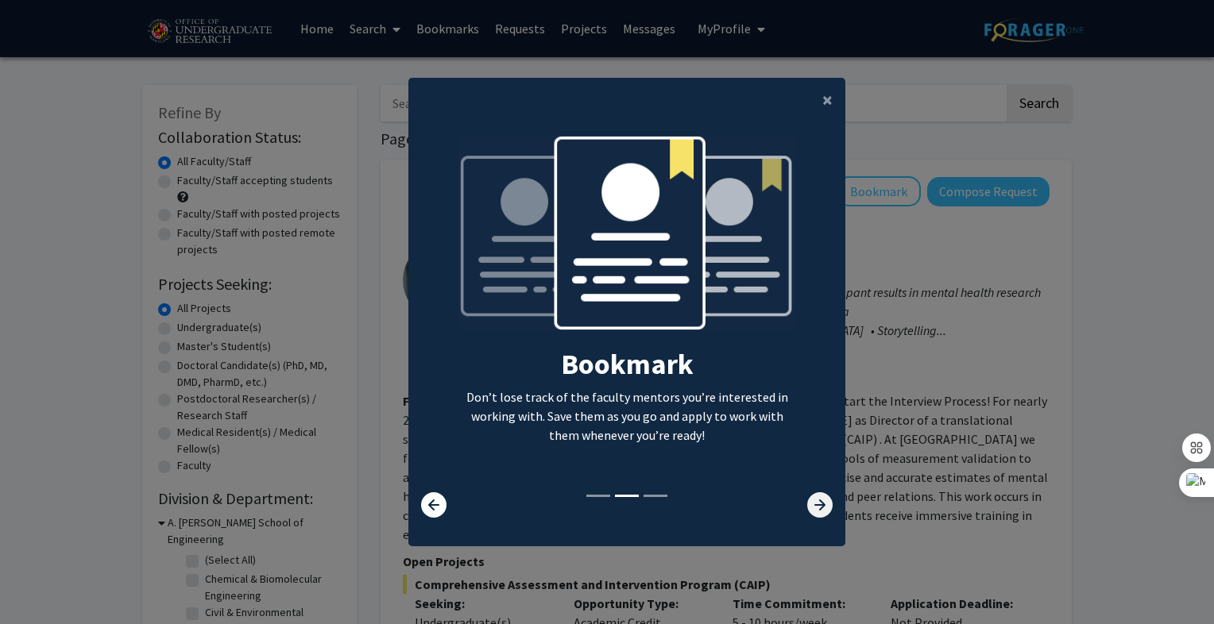
click at [807, 505] on icon at bounding box center [819, 505] width 25 height 25
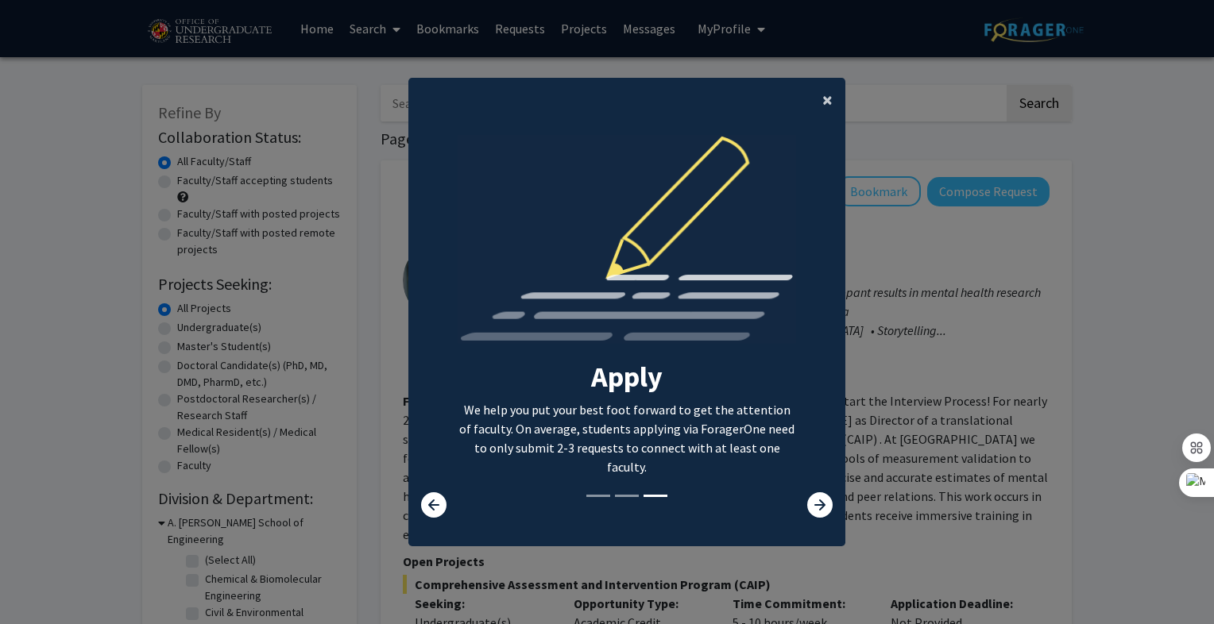
click at [822, 102] on span "×" at bounding box center [827, 99] width 10 height 25
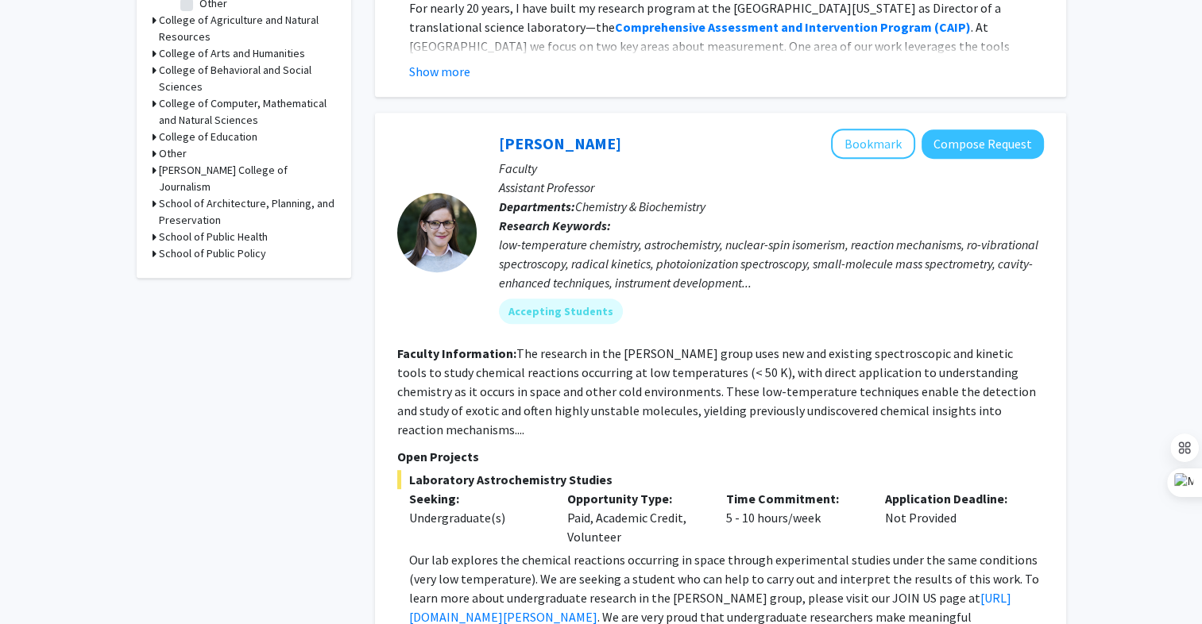
scroll to position [688, 0]
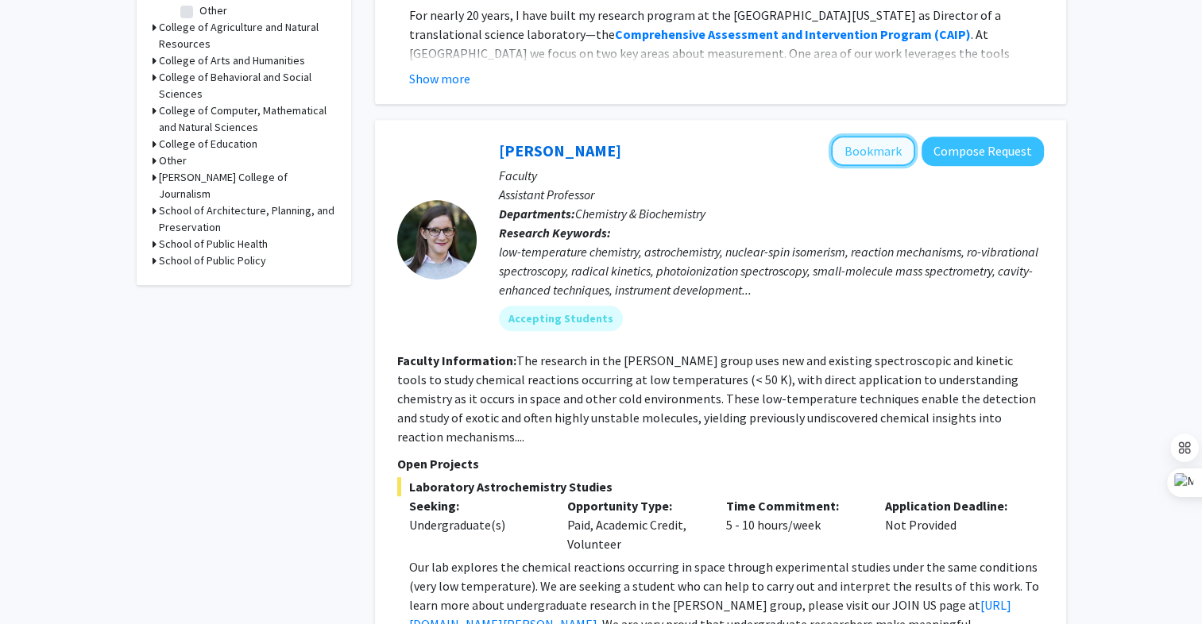
click at [868, 137] on button "Bookmark" at bounding box center [873, 151] width 84 height 30
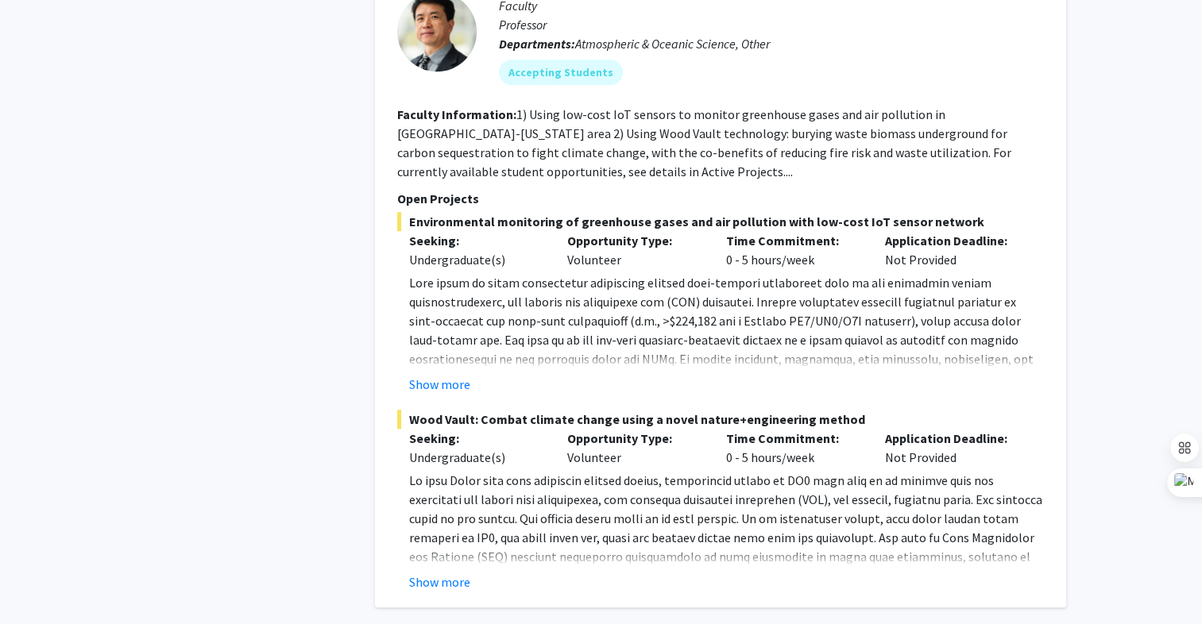
scroll to position [7382, 0]
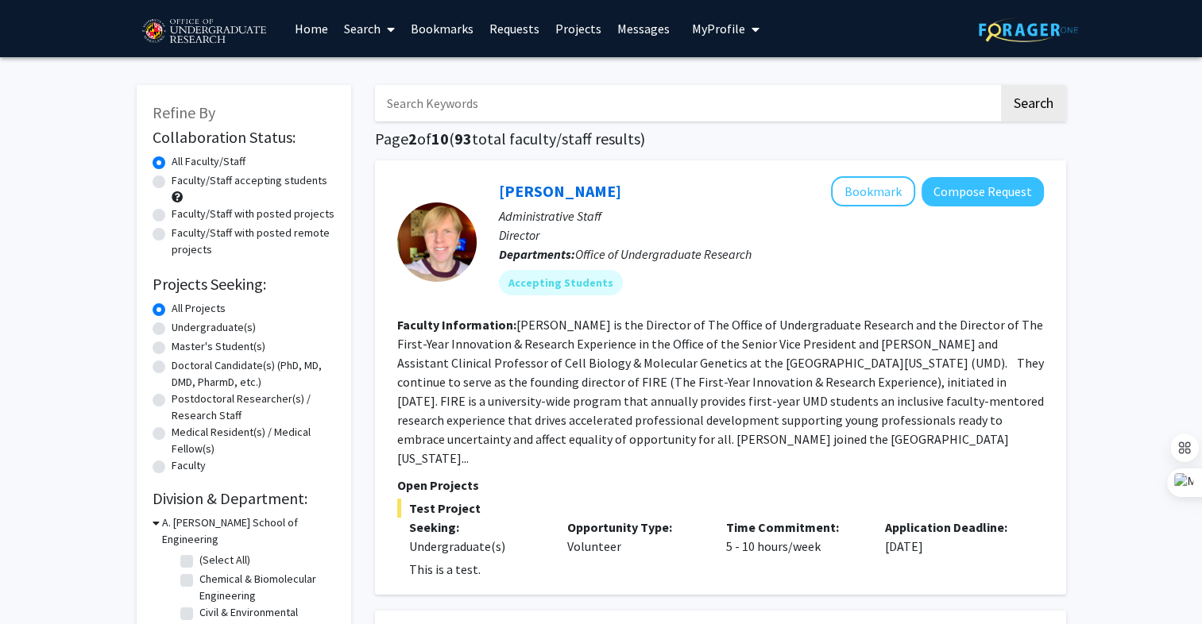
click at [495, 111] on input "Search Keywords" at bounding box center [687, 103] width 624 height 37
type input "quantum"
click at [1001, 85] on button "Search" at bounding box center [1033, 103] width 65 height 37
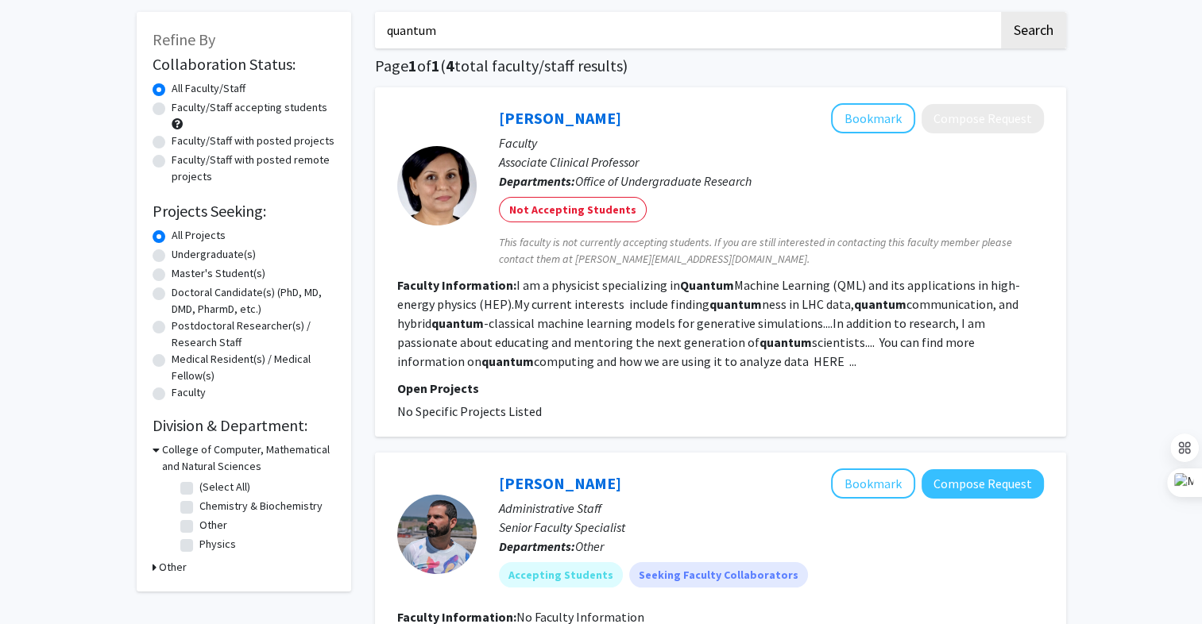
scroll to position [75, 0]
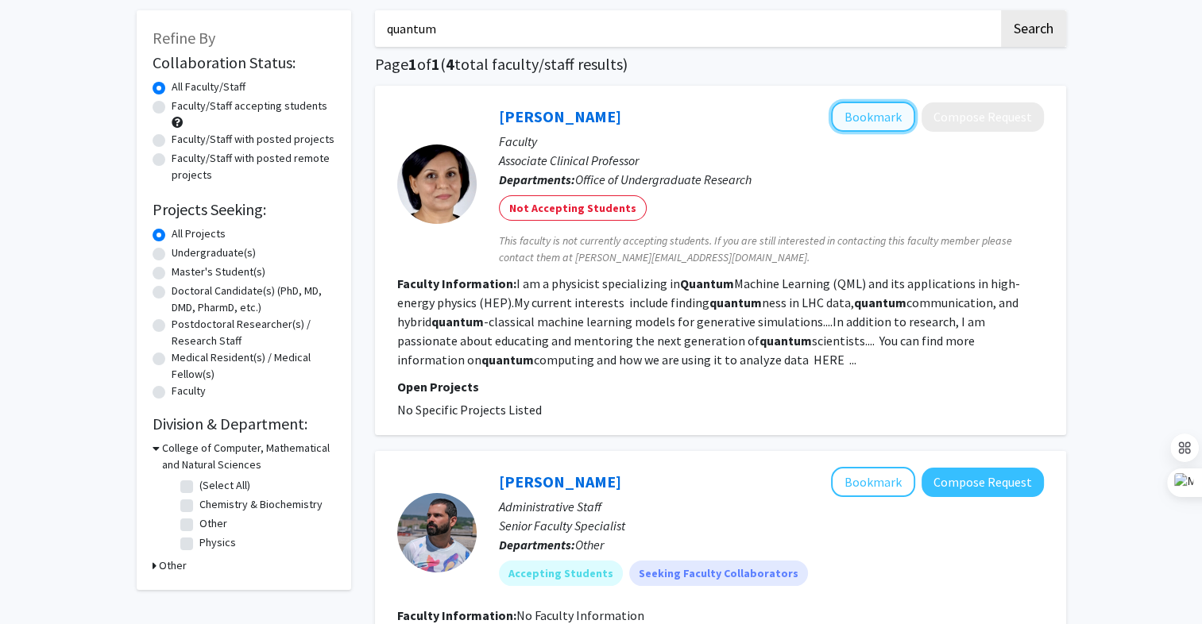
click at [871, 123] on button "Bookmark" at bounding box center [873, 117] width 84 height 30
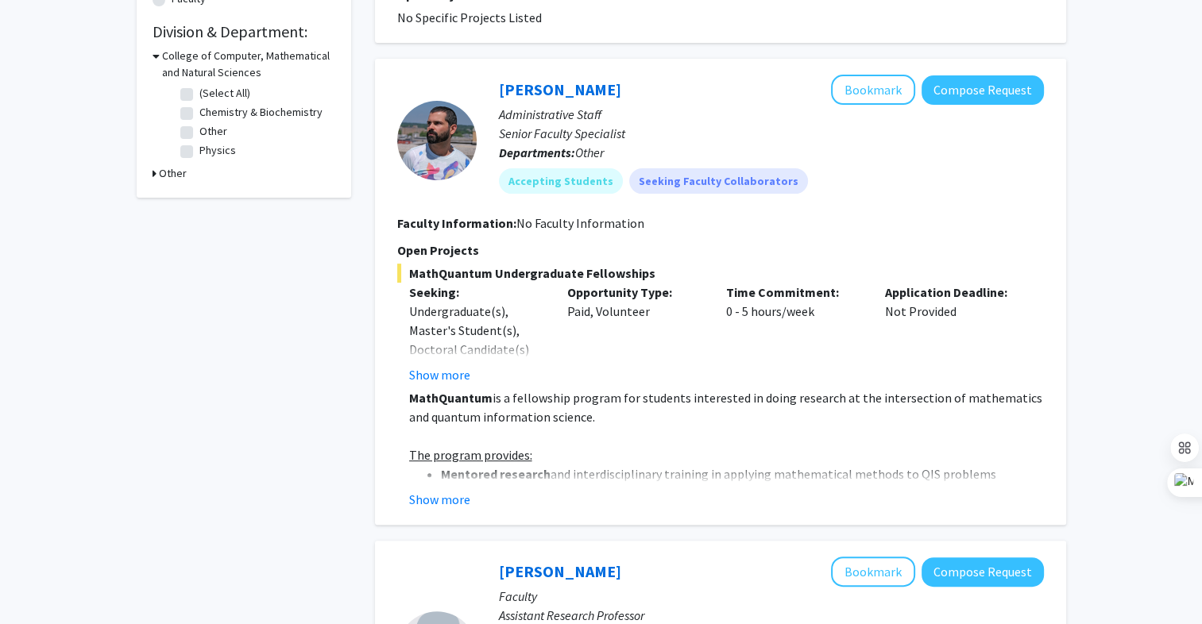
scroll to position [470, 0]
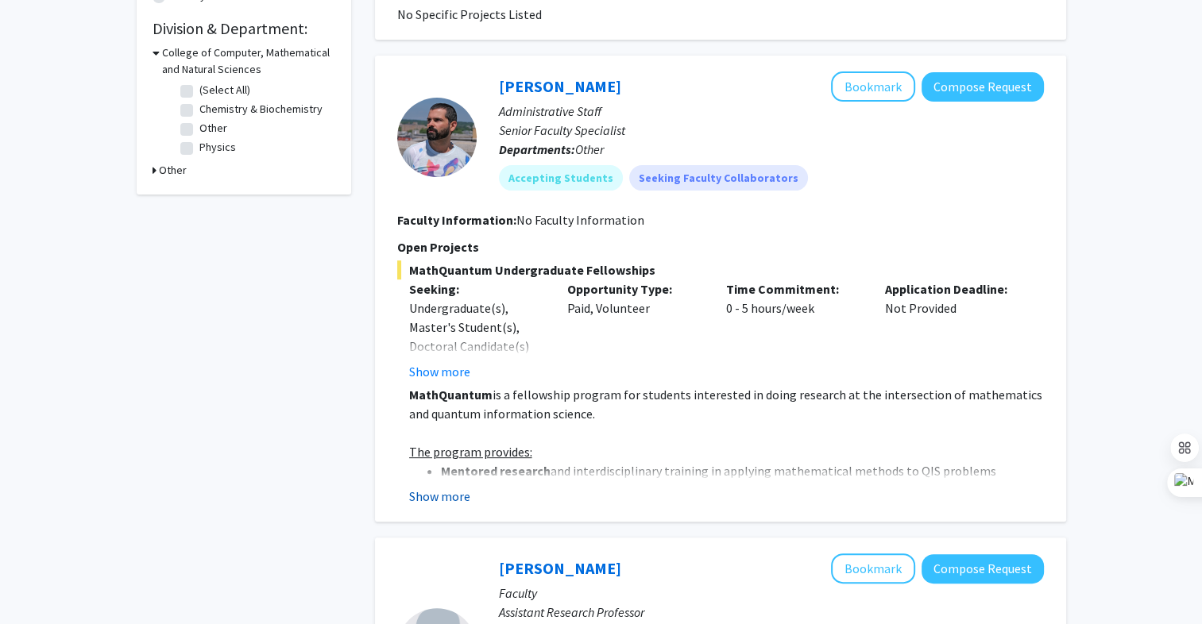
click at [435, 494] on button "Show more" at bounding box center [439, 496] width 61 height 19
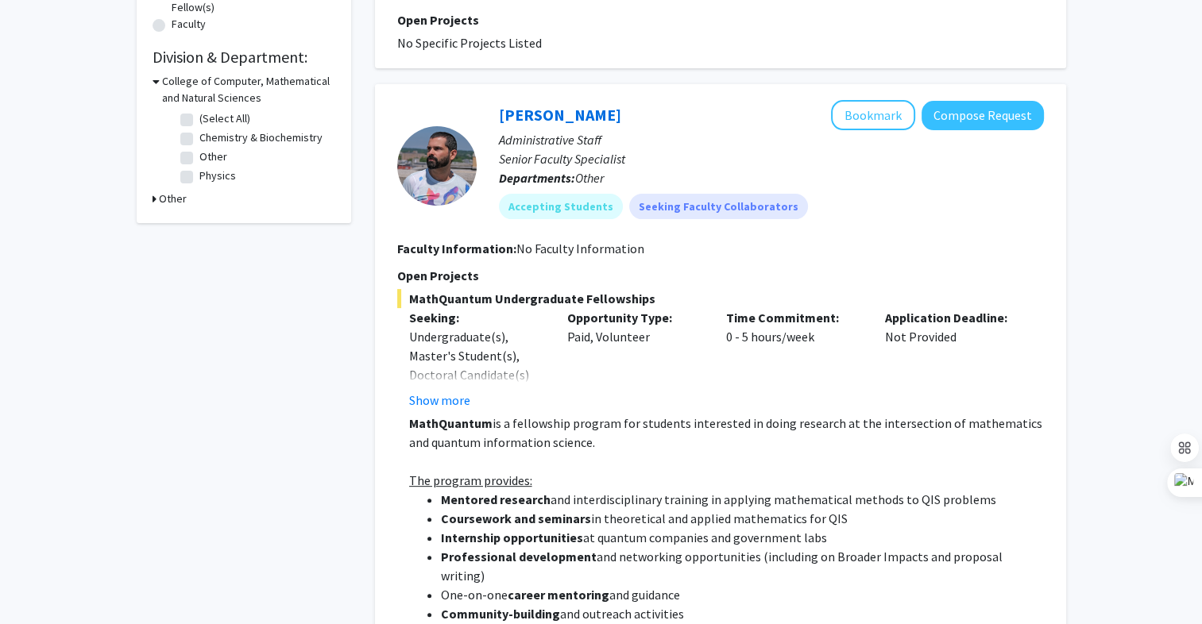
scroll to position [435, 0]
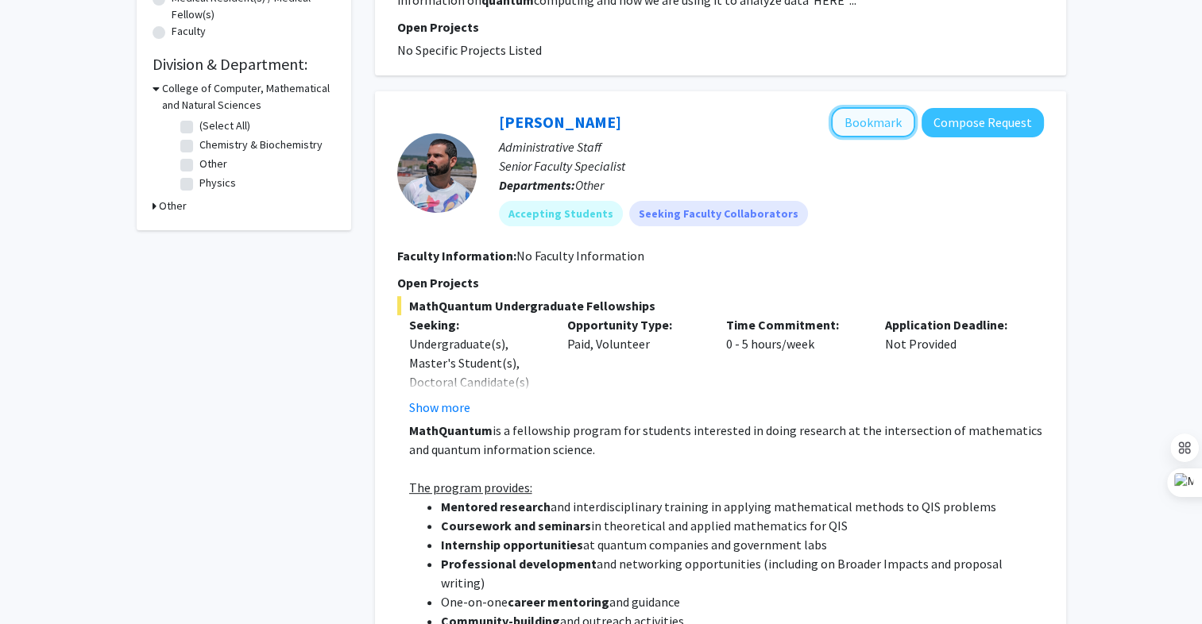
click at [864, 110] on button "Bookmark" at bounding box center [873, 122] width 84 height 30
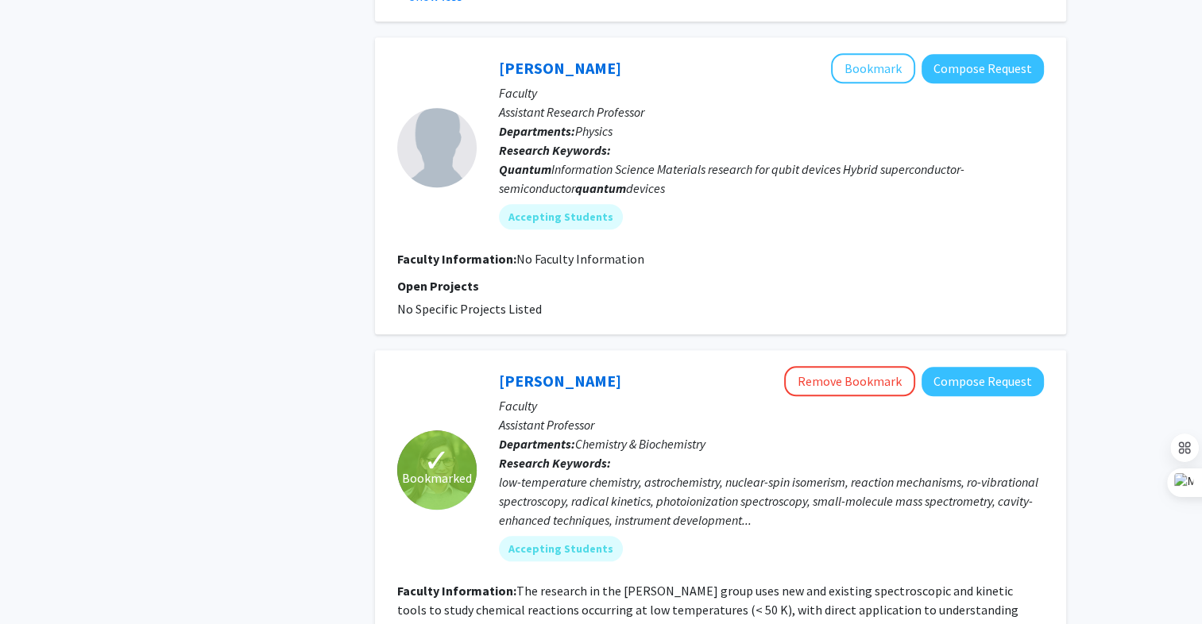
scroll to position [1620, 0]
click at [879, 52] on button "Bookmark" at bounding box center [873, 67] width 84 height 30
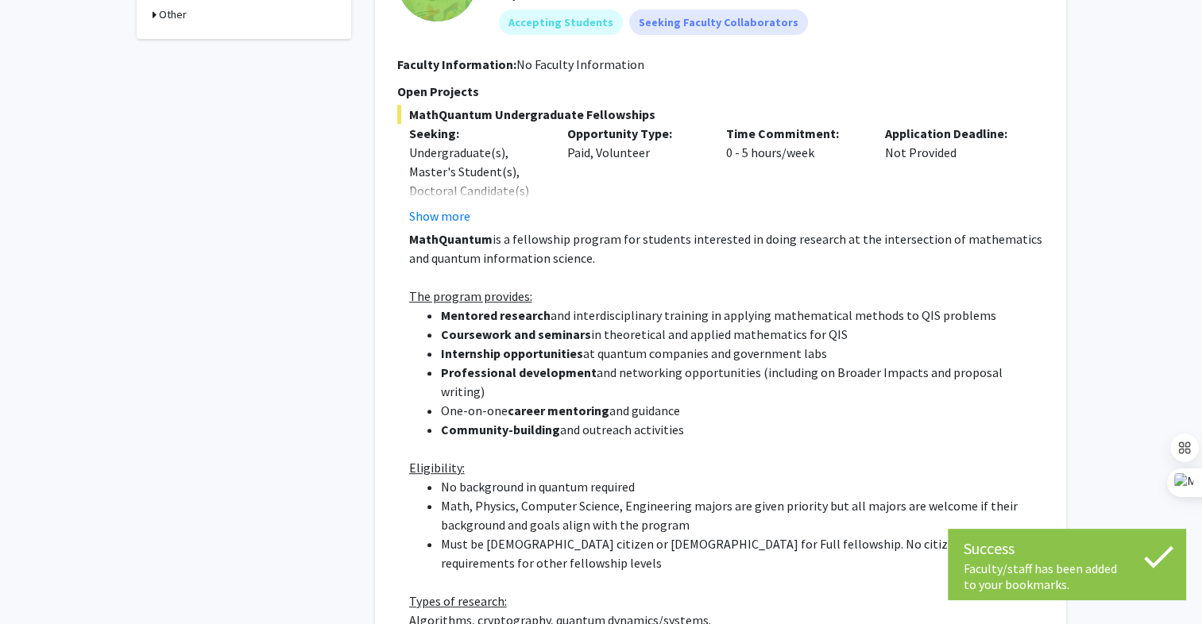
scroll to position [0, 0]
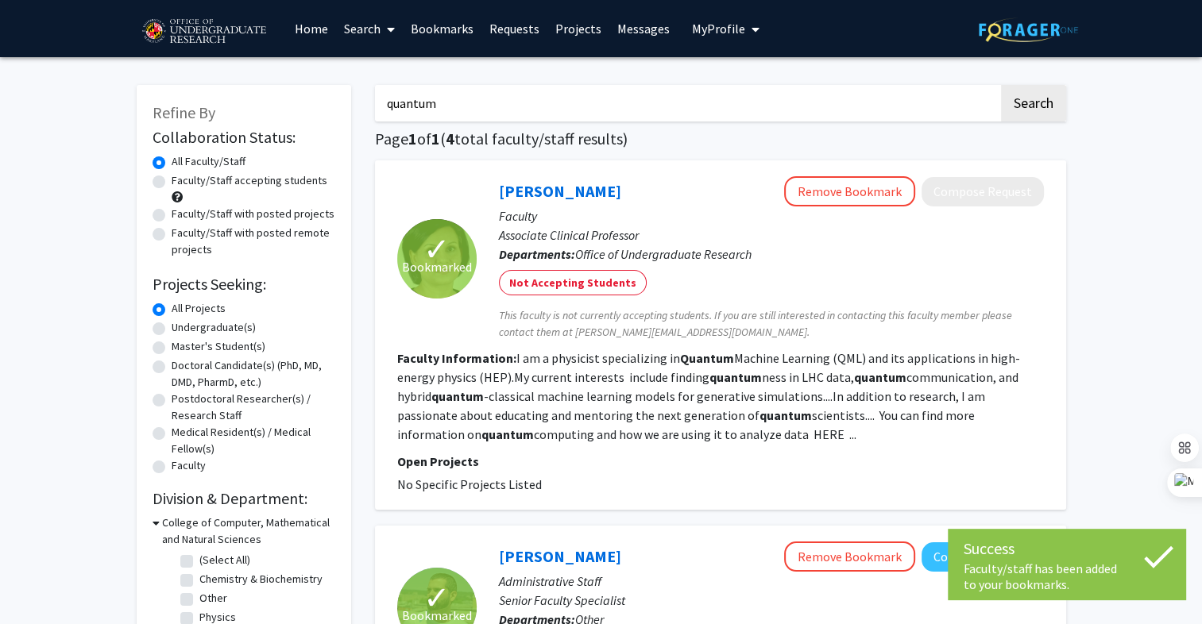
drag, startPoint x: 458, startPoint y: 97, endPoint x: 200, endPoint y: 102, distance: 257.5
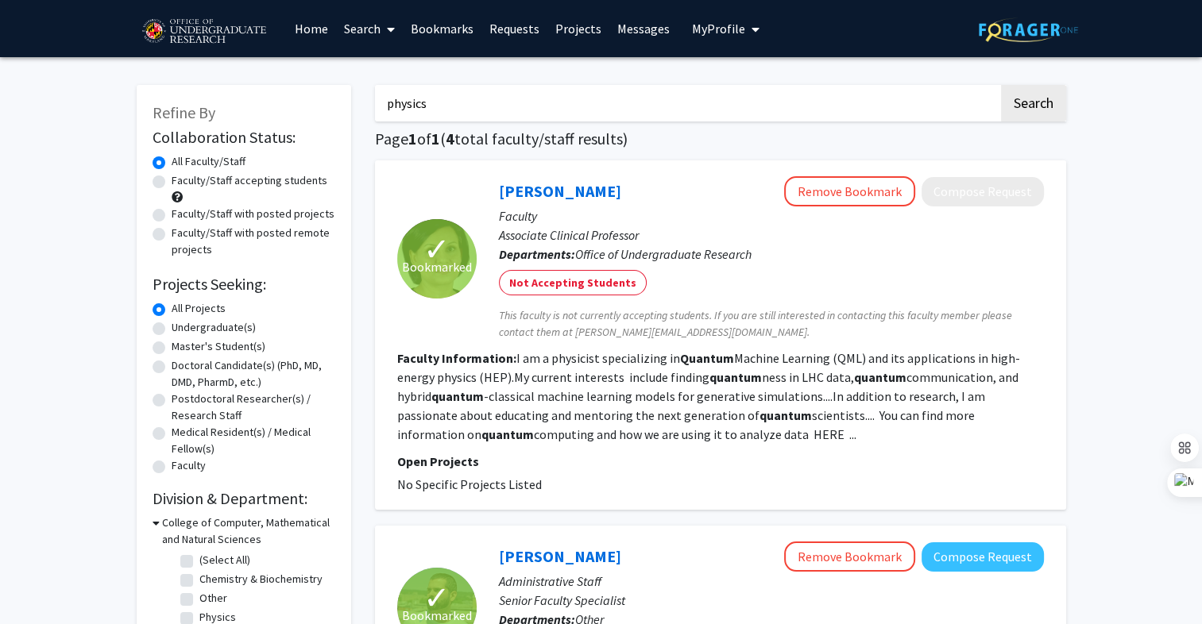
type input "physics"
click at [1001, 85] on button "Search" at bounding box center [1033, 103] width 65 height 37
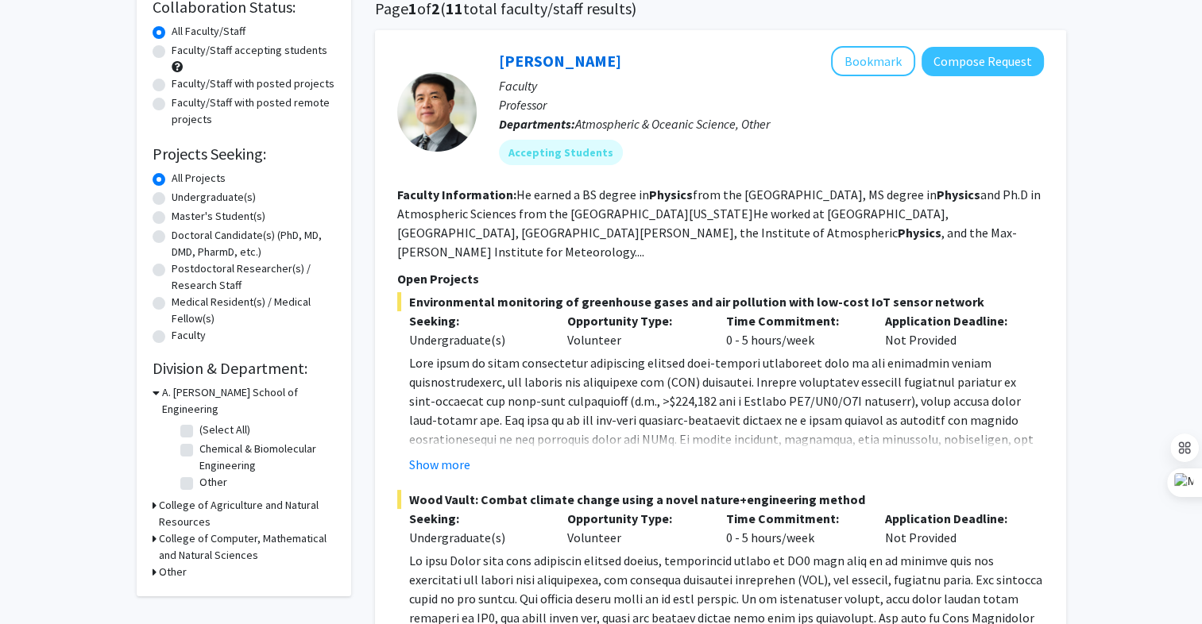
scroll to position [124, 0]
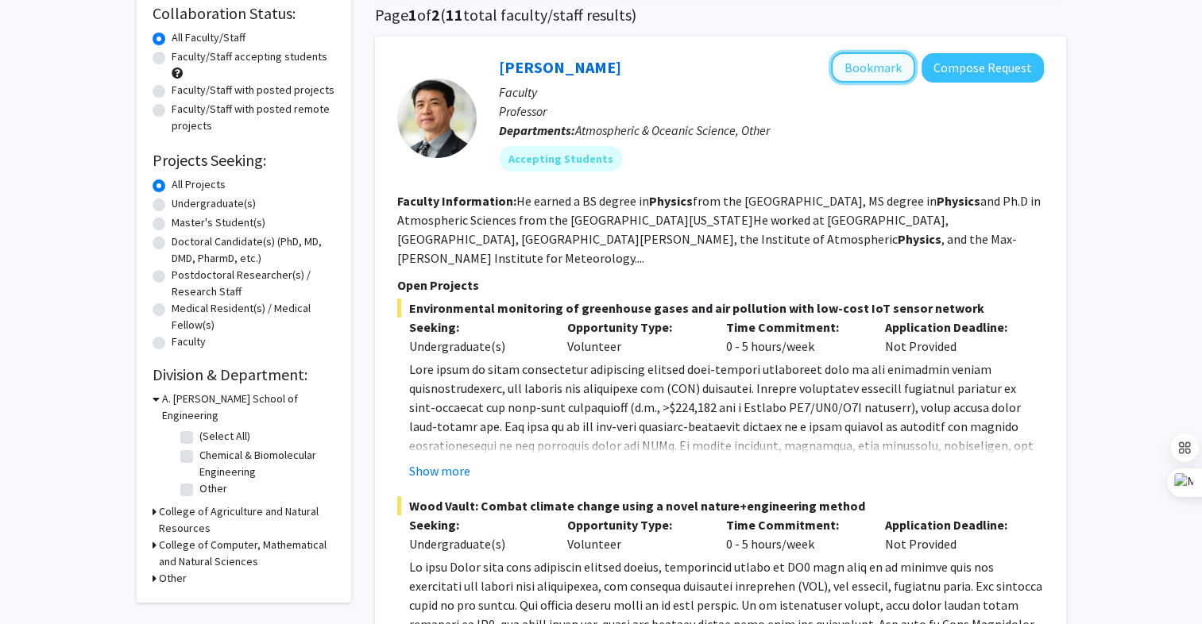
click at [860, 67] on button "Bookmark" at bounding box center [873, 67] width 84 height 30
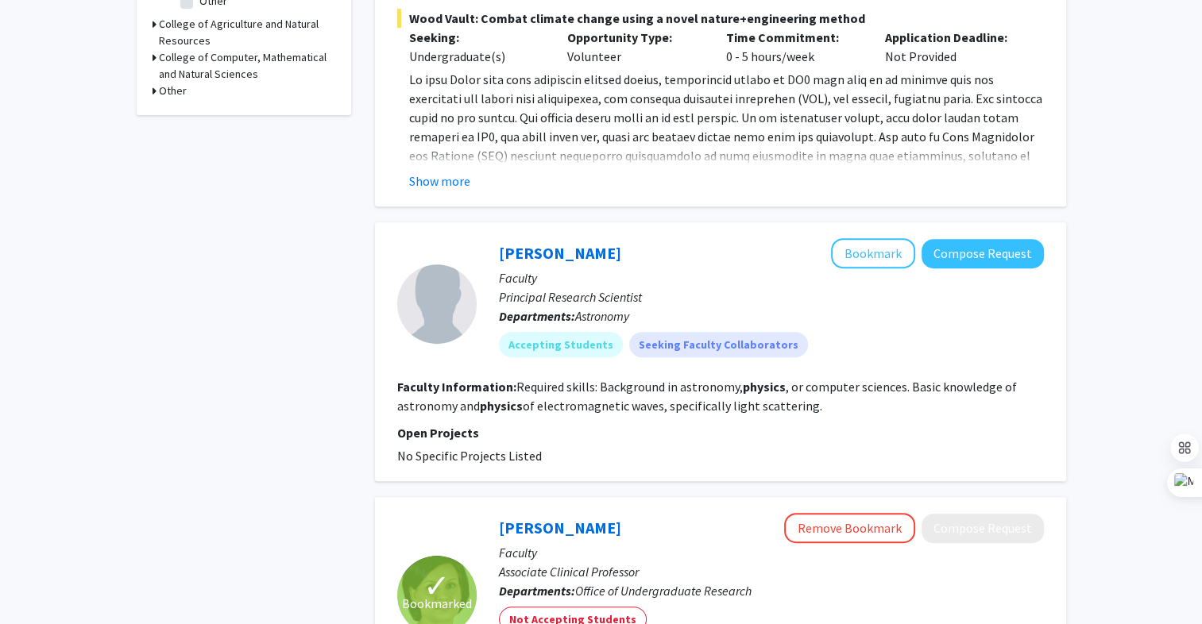
scroll to position [613, 0]
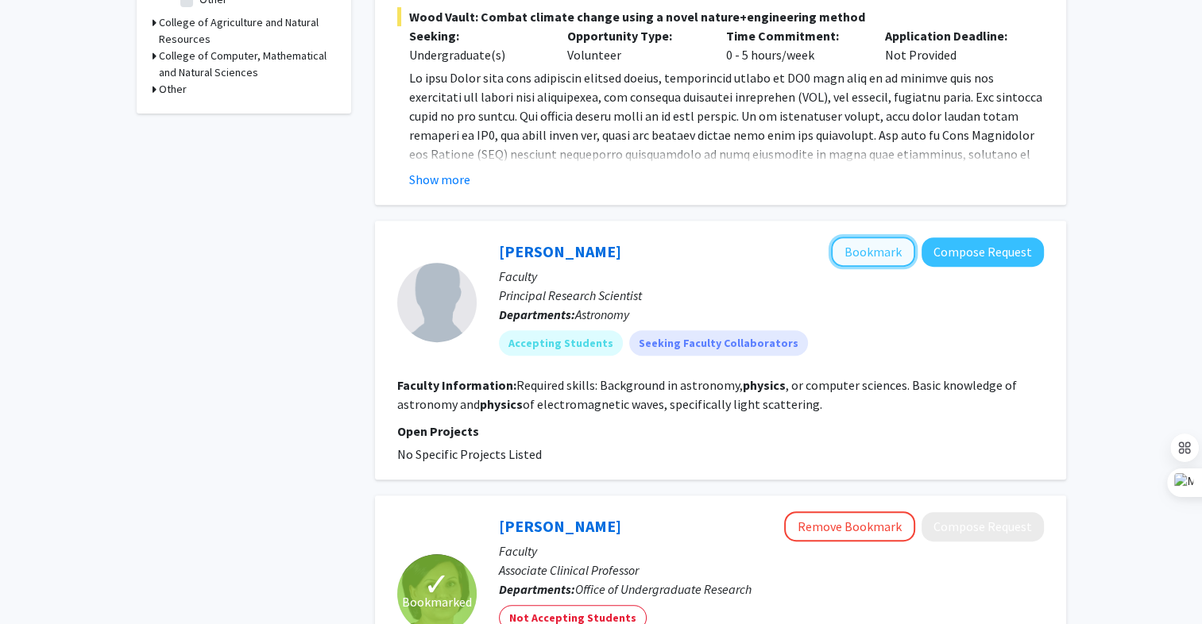
click at [877, 237] on button "Bookmark" at bounding box center [873, 252] width 84 height 30
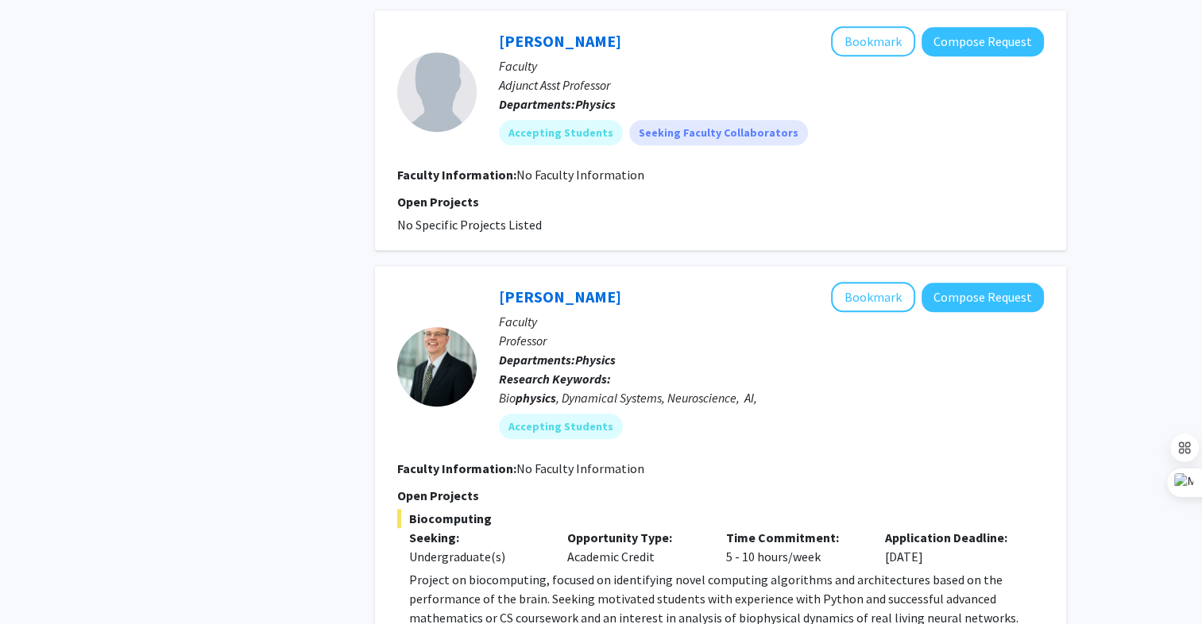
scroll to position [1427, 0]
click at [864, 25] on button "Bookmark" at bounding box center [873, 40] width 84 height 30
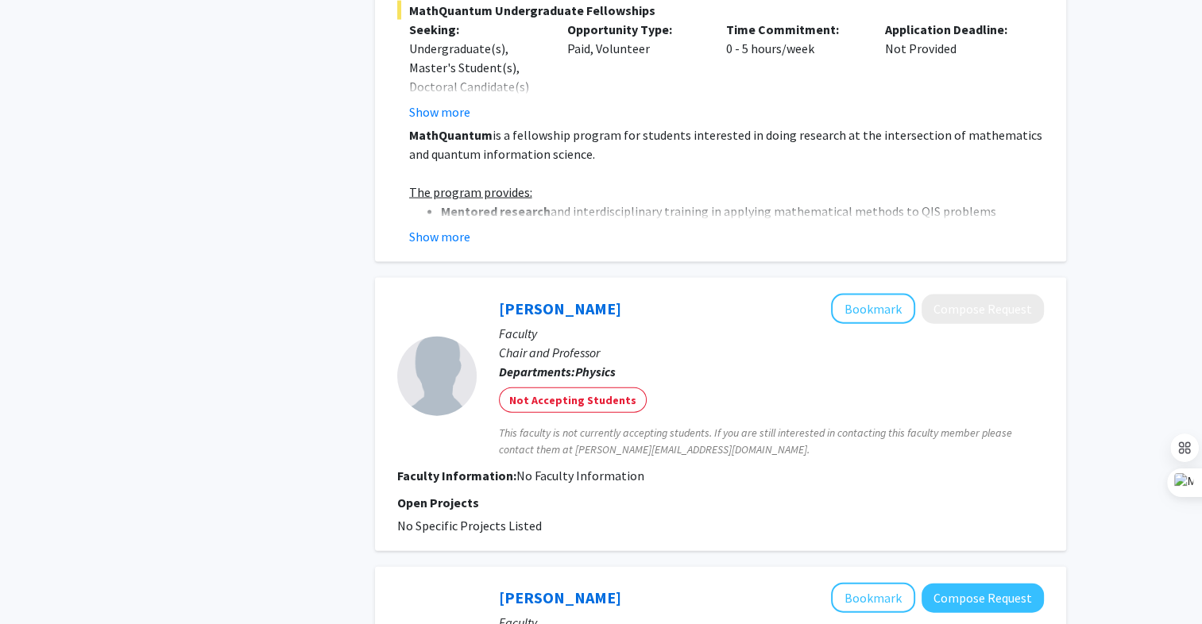
scroll to position [3457, 0]
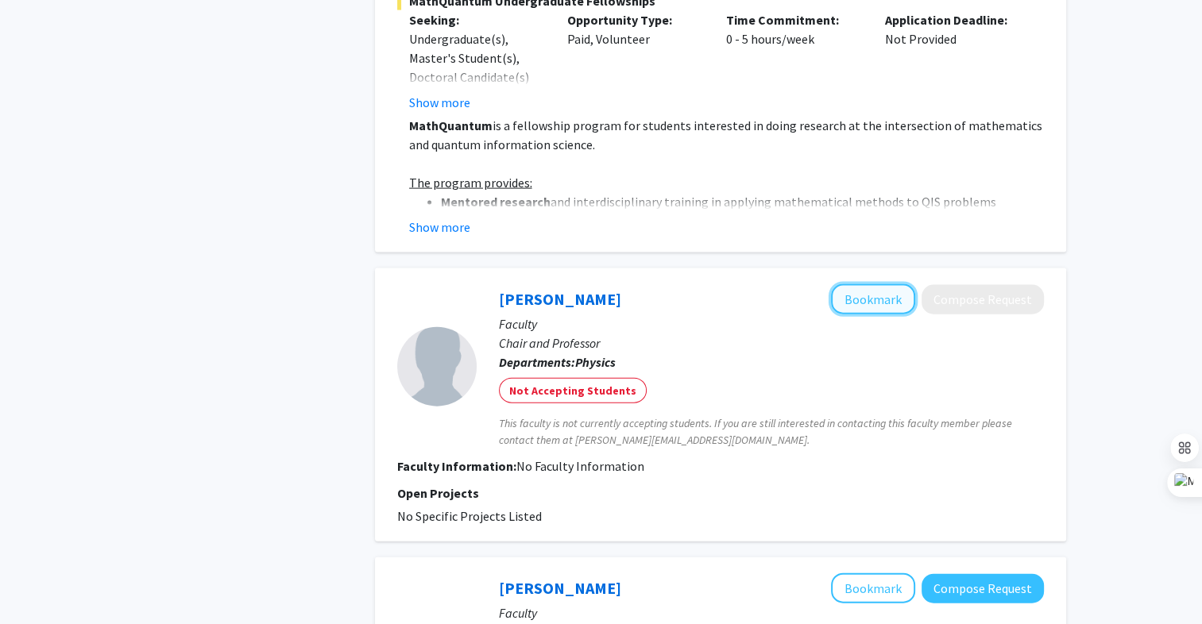
click at [870, 284] on button "Bookmark" at bounding box center [873, 299] width 84 height 30
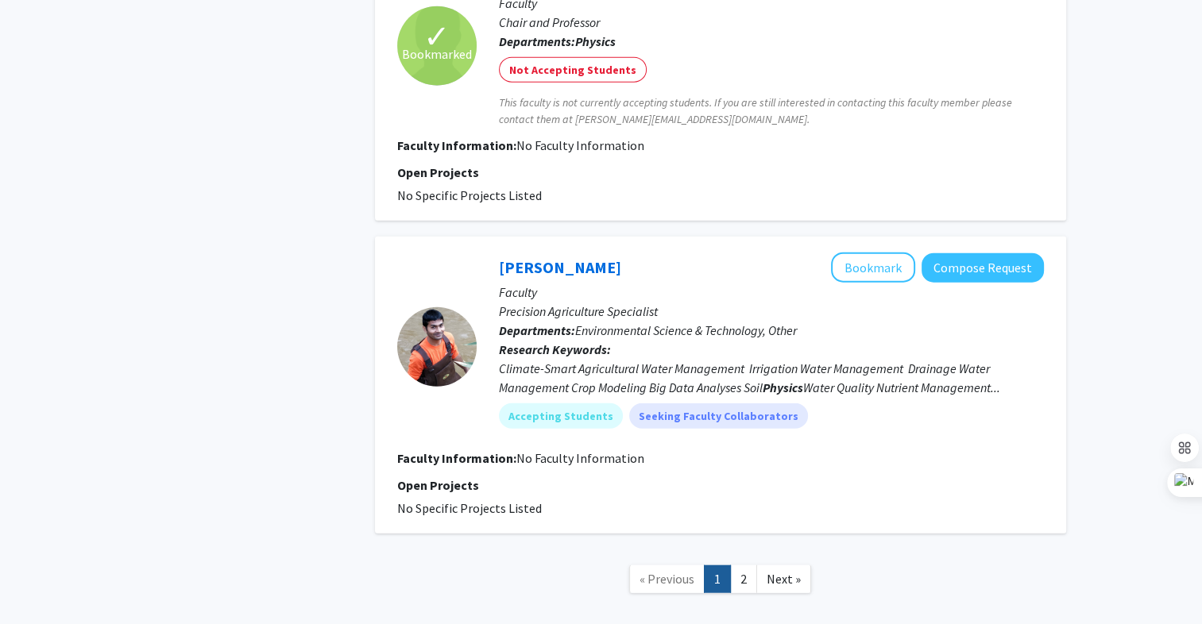
scroll to position [3800, 0]
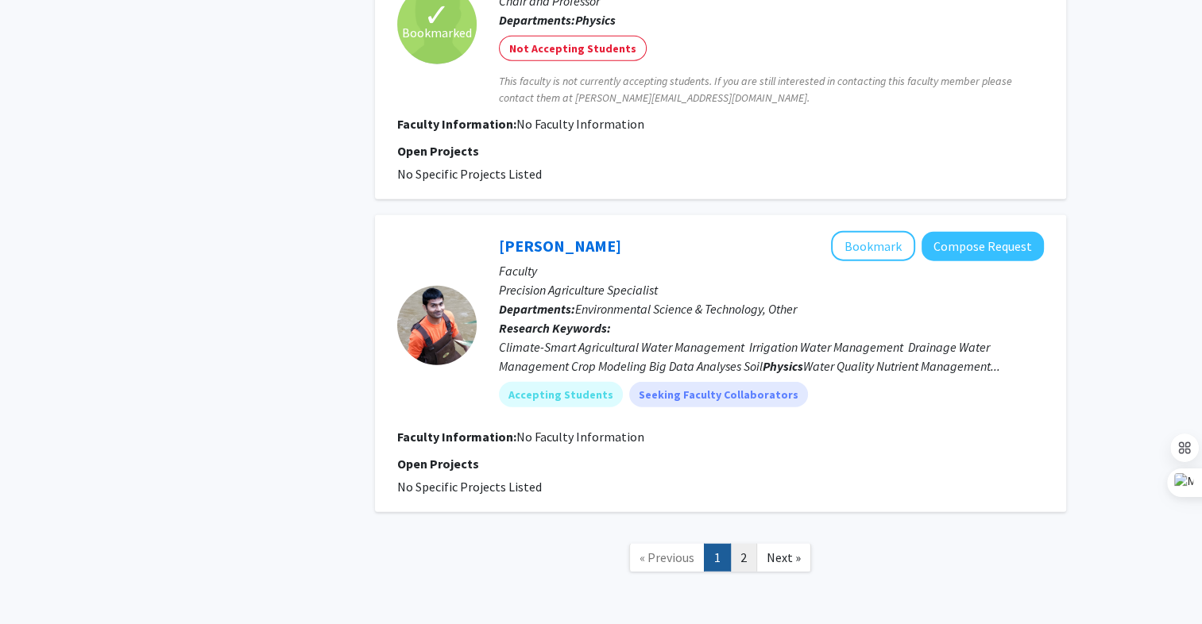
click at [743, 544] on link "2" at bounding box center [743, 558] width 27 height 28
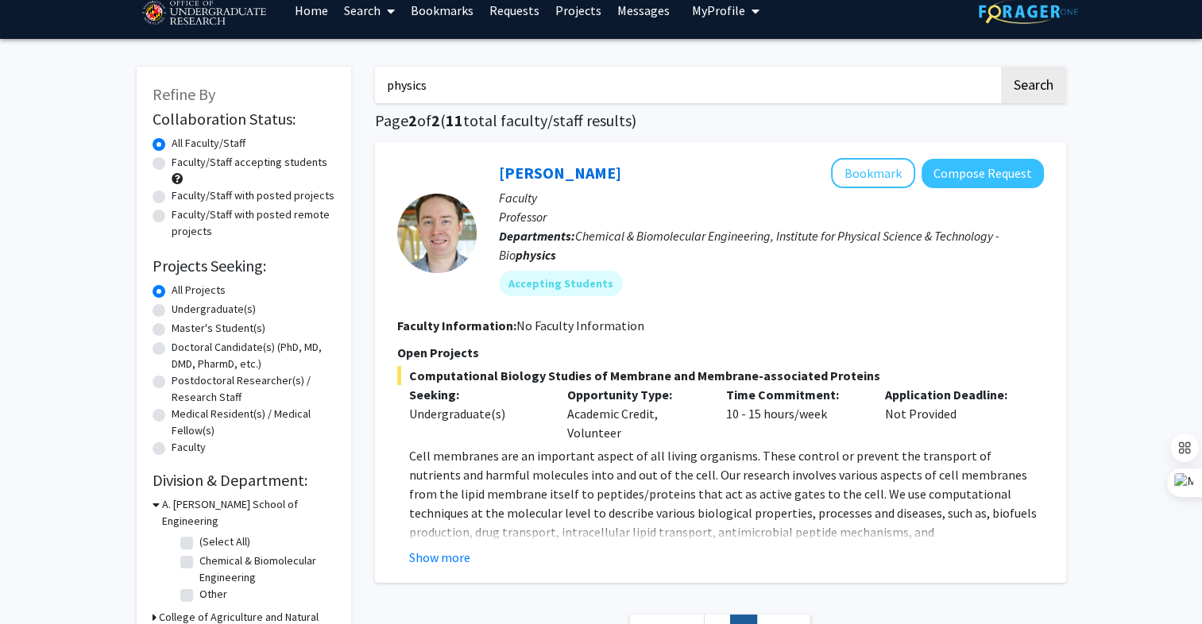
scroll to position [21, 0]
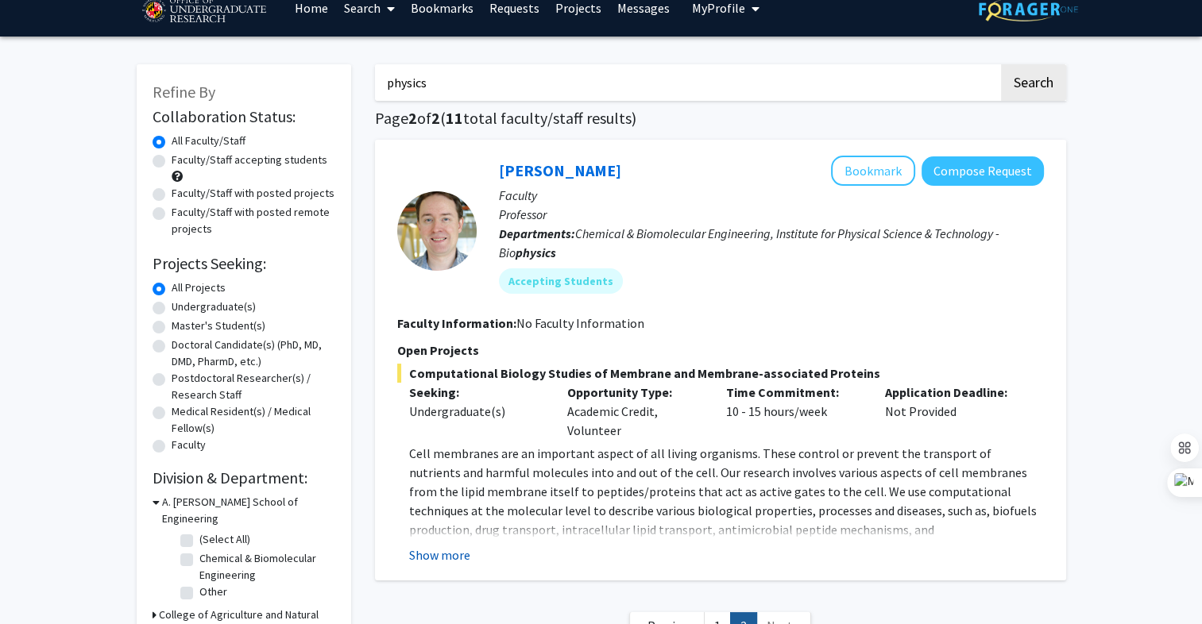
click at [434, 555] on button "Show more" at bounding box center [439, 555] width 61 height 19
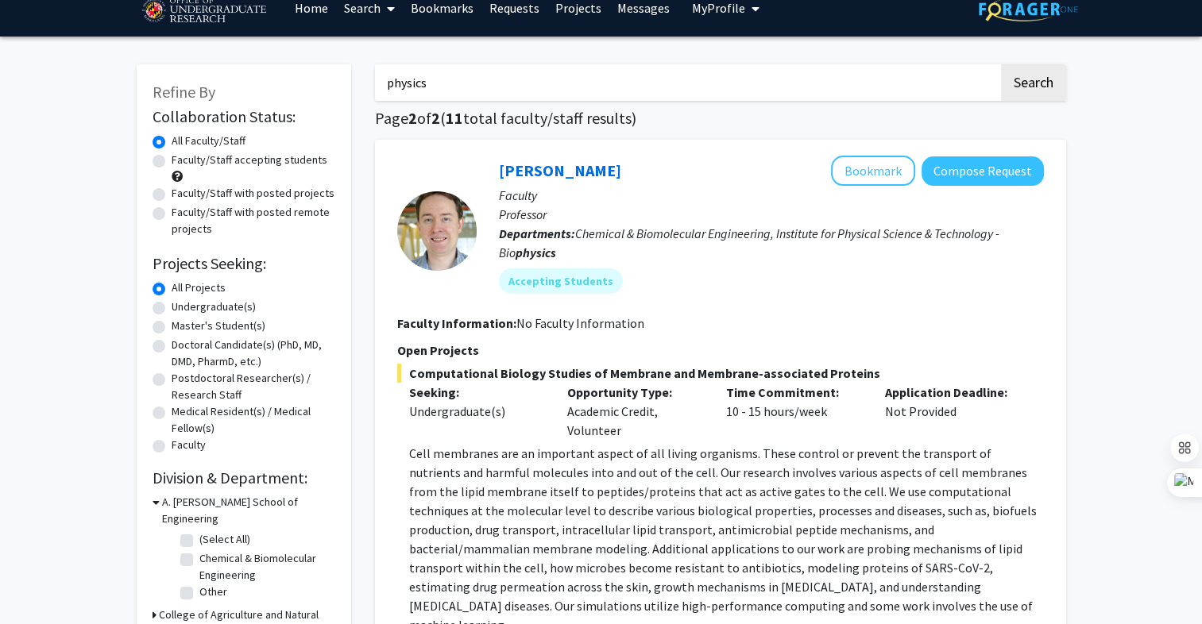
scroll to position [65, 0]
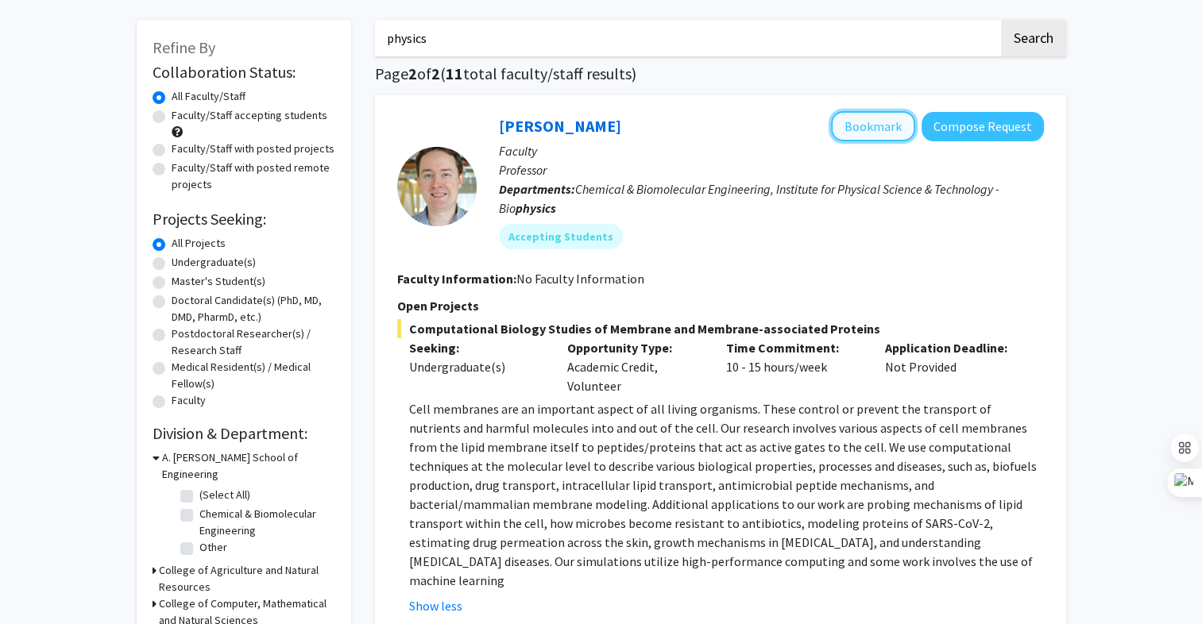
click at [886, 131] on button "Bookmark" at bounding box center [873, 126] width 84 height 30
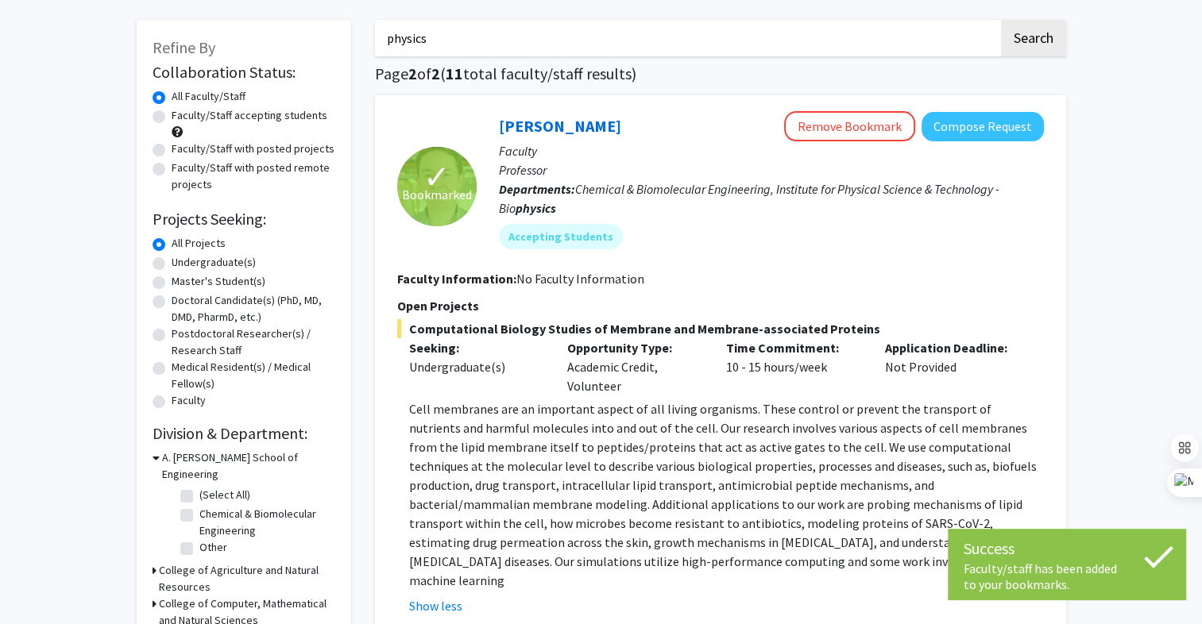
scroll to position [0, 0]
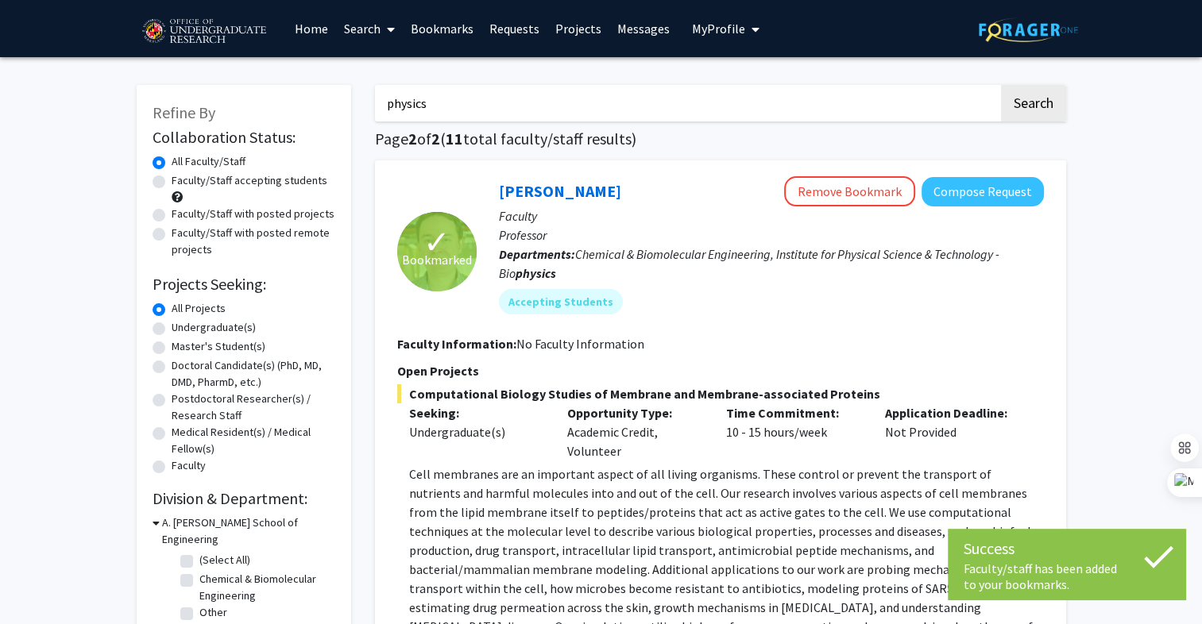
drag, startPoint x: 471, startPoint y: 114, endPoint x: 296, endPoint y: 105, distance: 175.0
click at [296, 105] on div "Refine By Collaboration Status: Collaboration Status All Faculty/Staff Collabor…" at bounding box center [601, 429] width 953 height 720
type input "MATH"
click at [1001, 85] on button "Search" at bounding box center [1033, 103] width 65 height 37
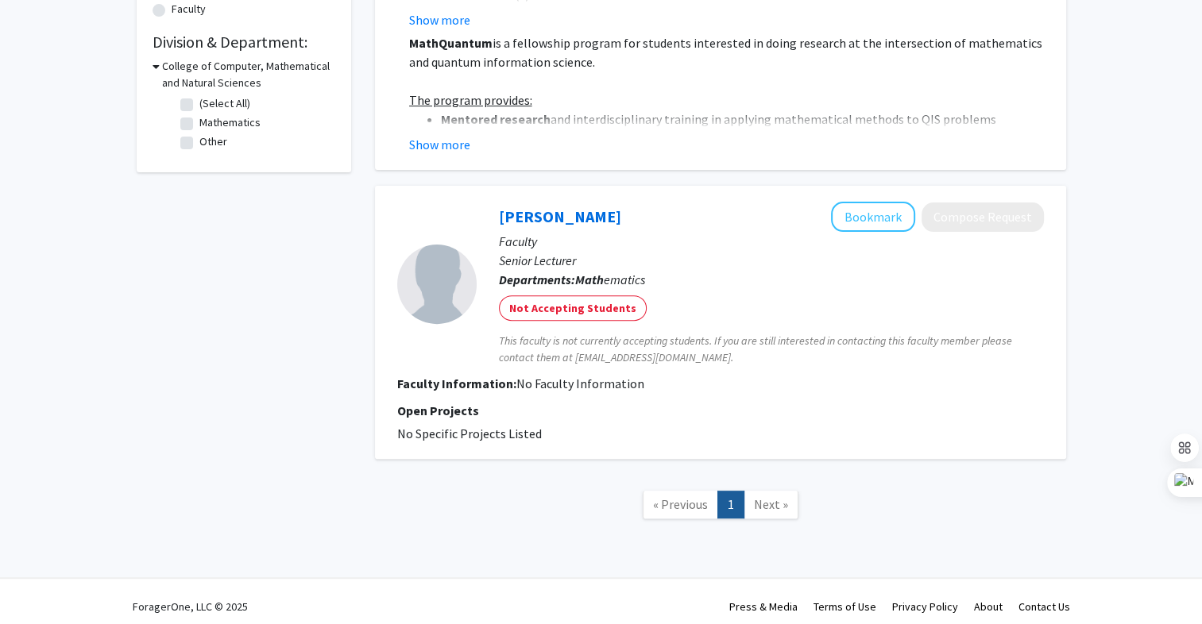
scroll to position [466, 0]
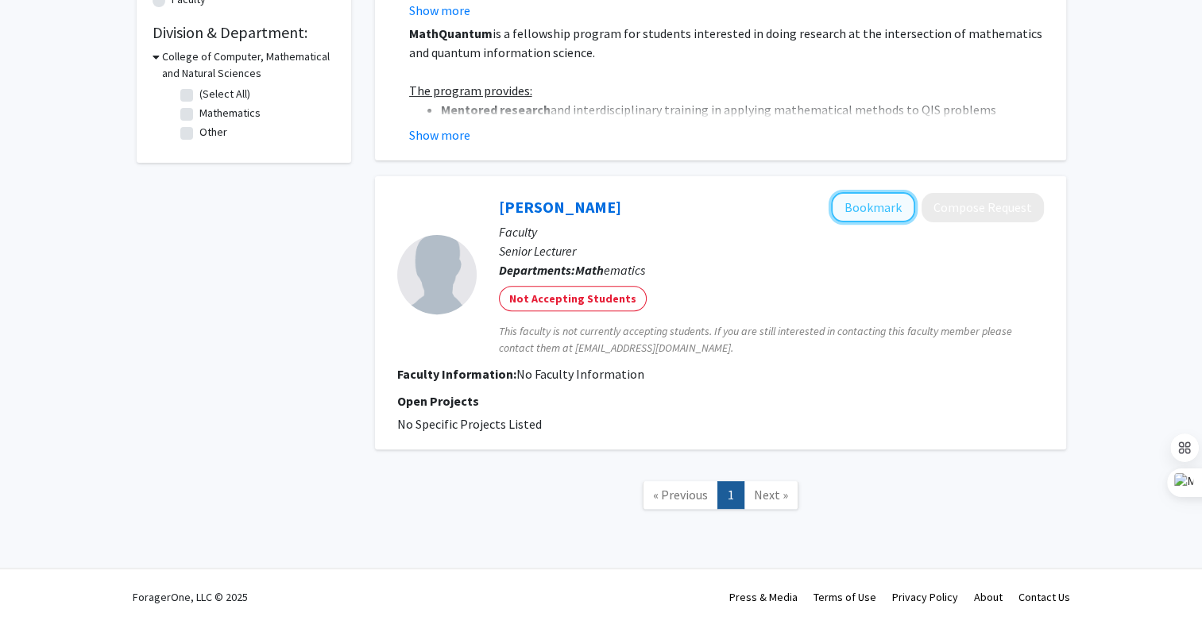
click at [880, 207] on button "Bookmark" at bounding box center [873, 207] width 84 height 30
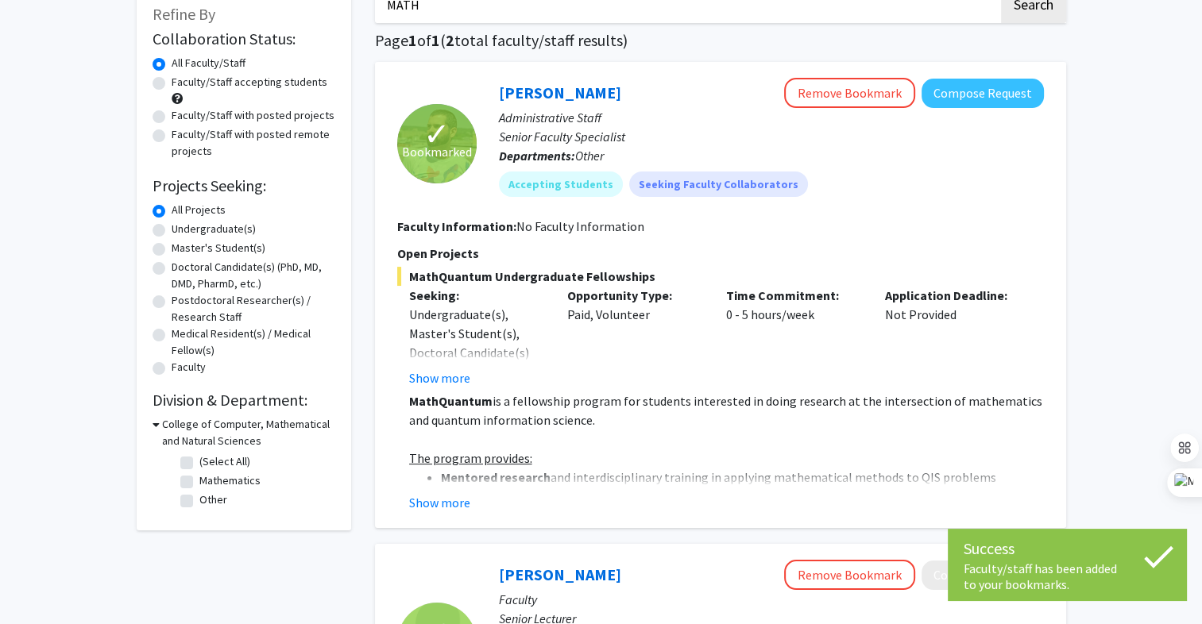
scroll to position [0, 0]
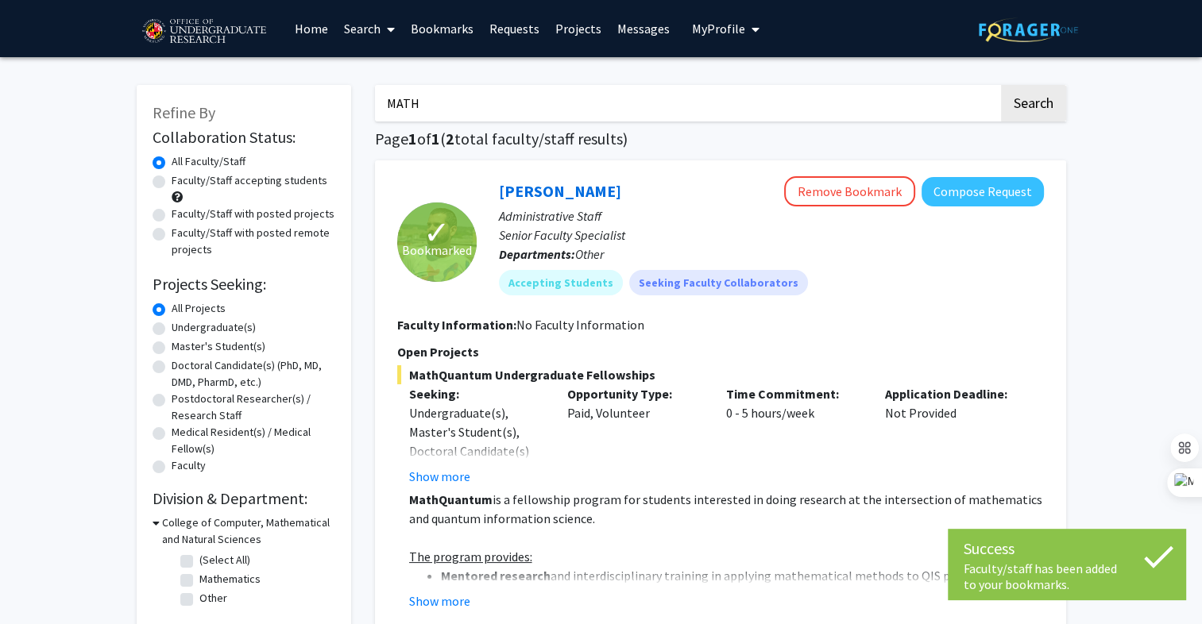
click at [439, 31] on link "Bookmarks" at bounding box center [442, 29] width 79 height 56
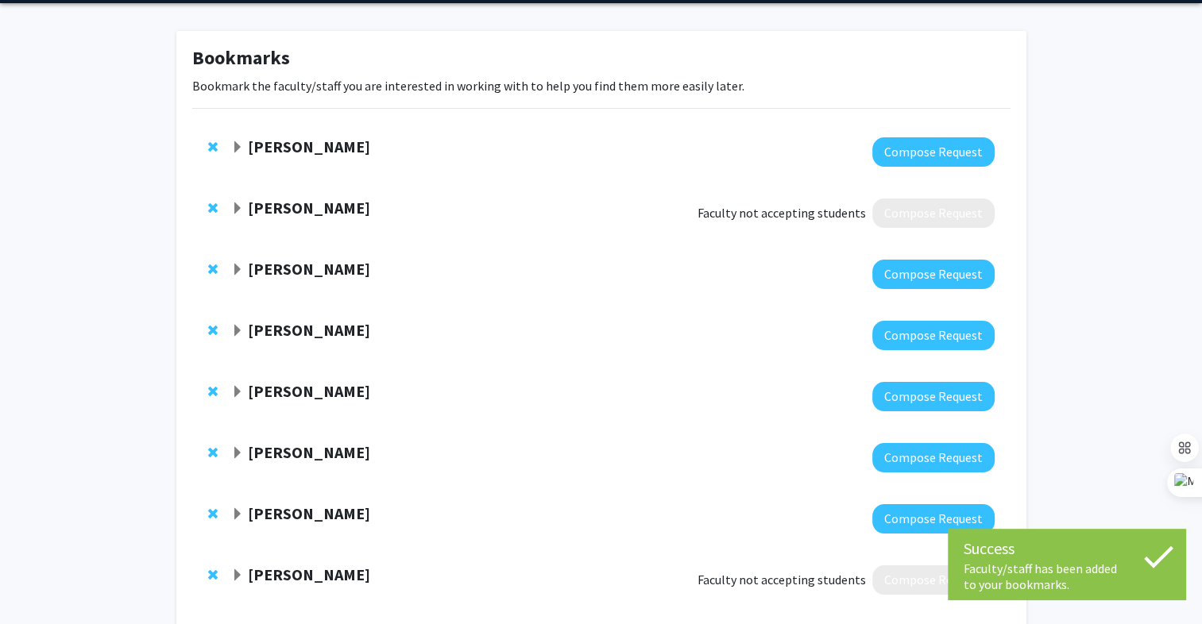
scroll to position [52, 0]
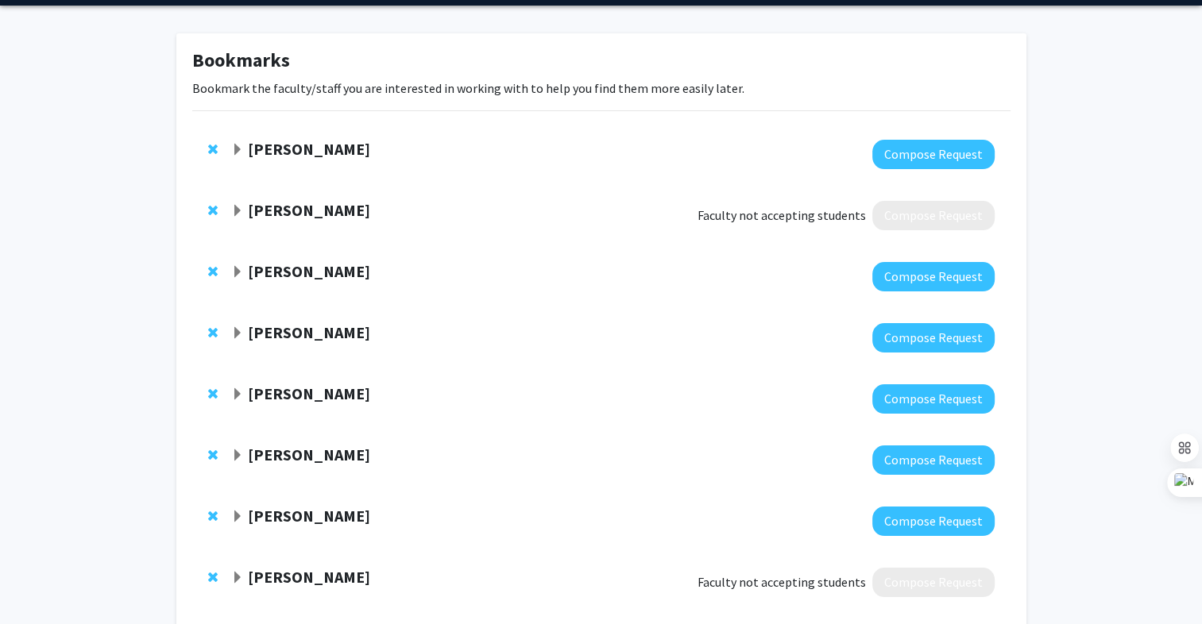
click at [238, 145] on span "Expand Leah Dodson Bookmark" at bounding box center [237, 150] width 13 height 13
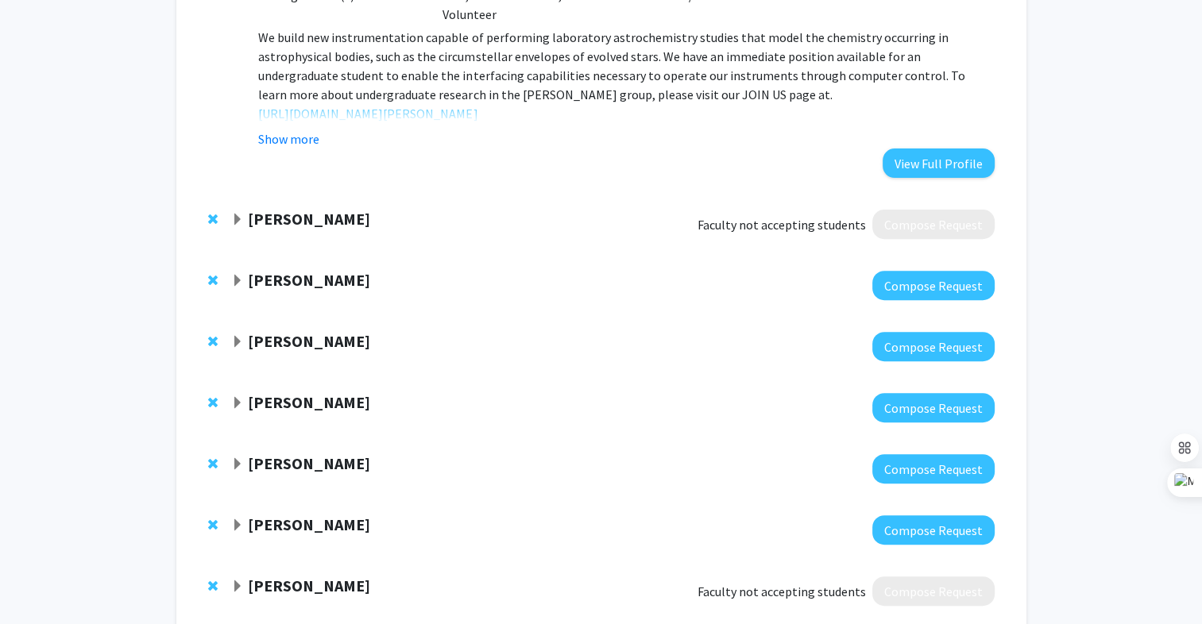
scroll to position [489, 0]
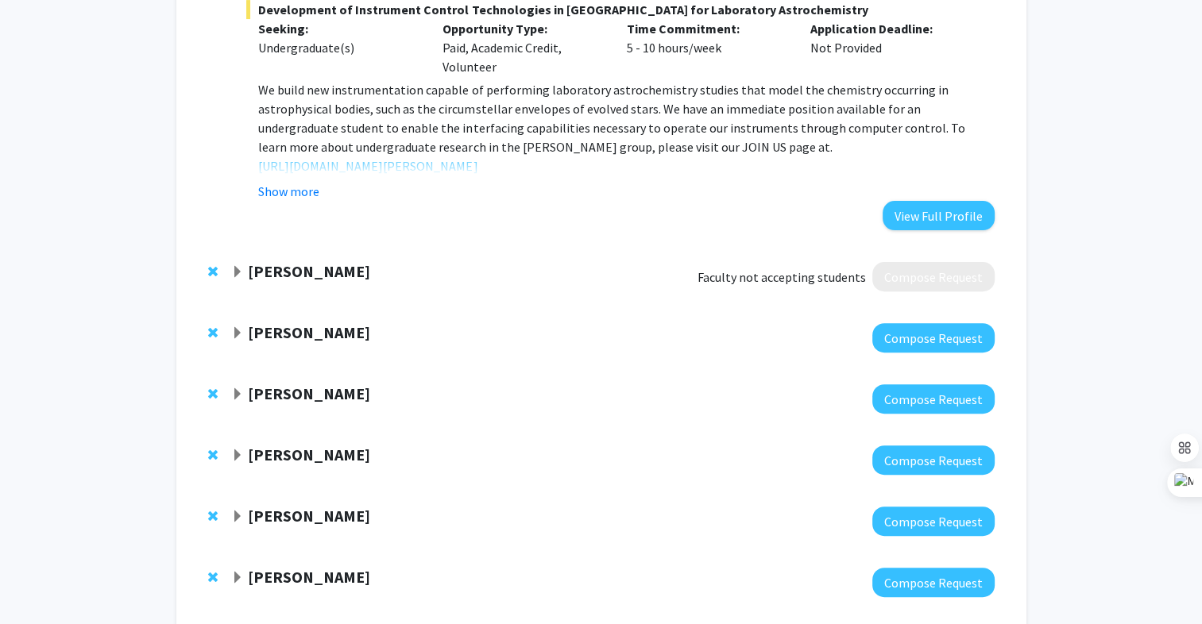
click at [235, 267] on span "Expand Shabnam Jabeen Bookmark" at bounding box center [237, 272] width 13 height 13
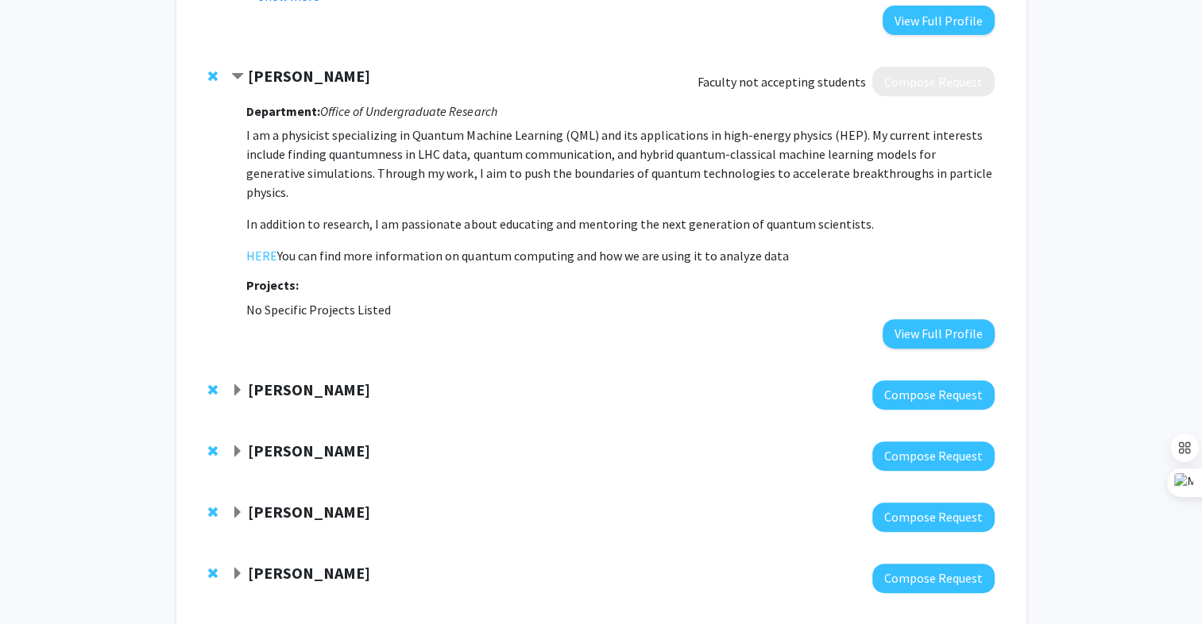
click at [235, 385] on span "Expand Daniel Serrano Bookmark" at bounding box center [237, 391] width 13 height 13
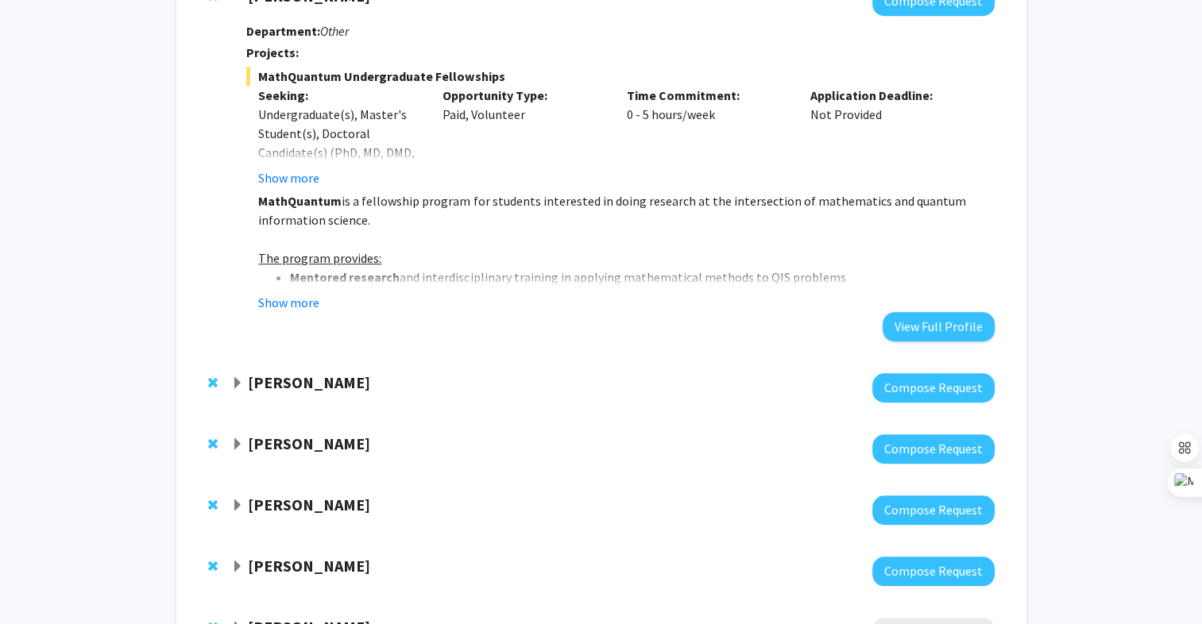
click at [233, 377] on span "Expand Kasra Sardashti Bookmark" at bounding box center [237, 383] width 13 height 13
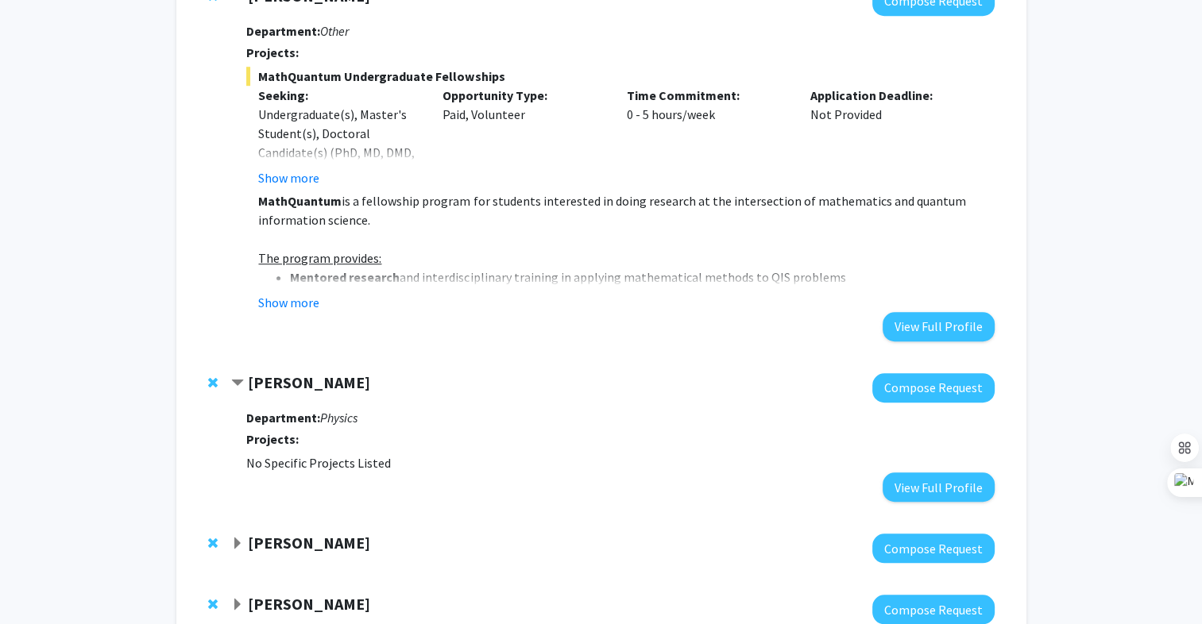
scroll to position [1327, 0]
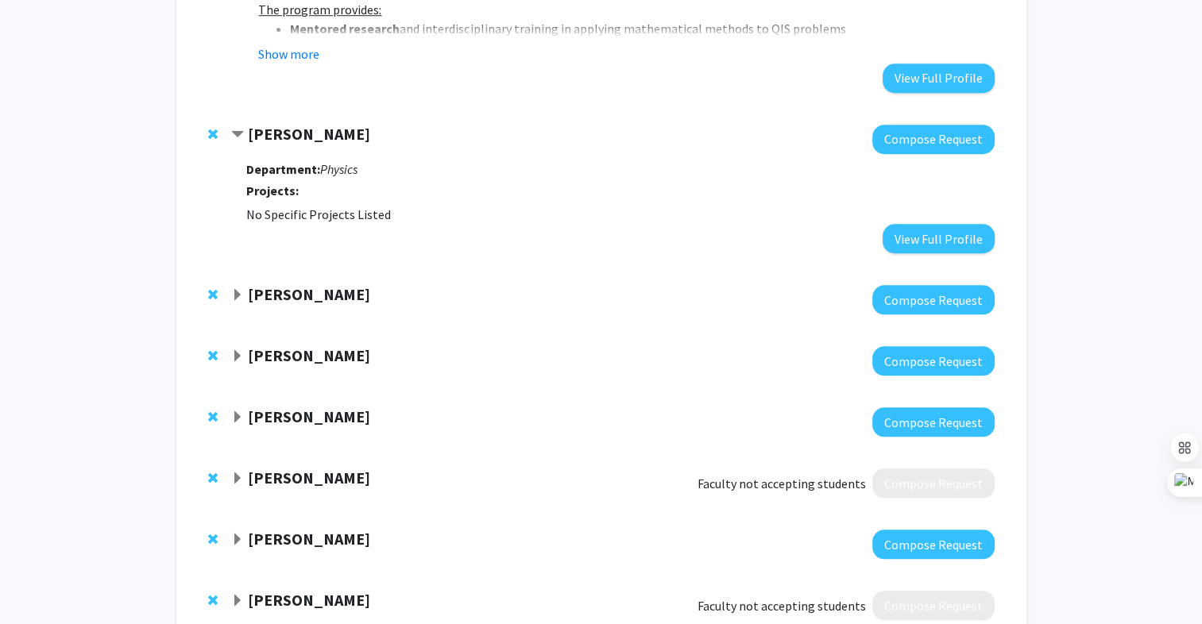
click at [238, 289] on span "Expand Ning Zeng Bookmark" at bounding box center [237, 295] width 13 height 13
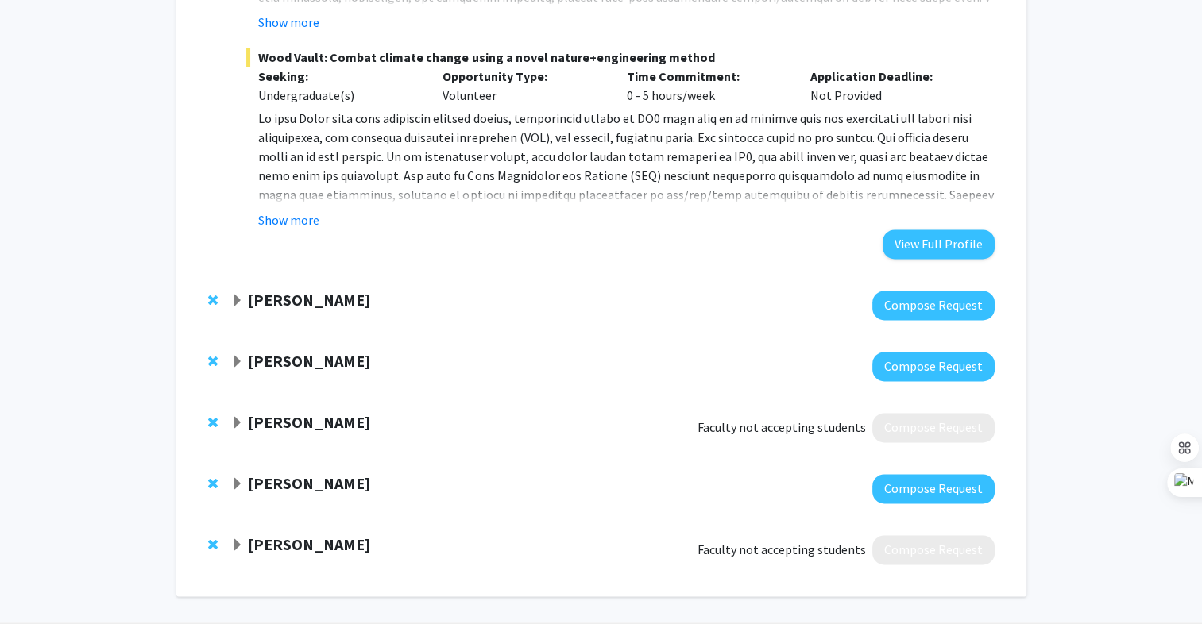
scroll to position [2187, 0]
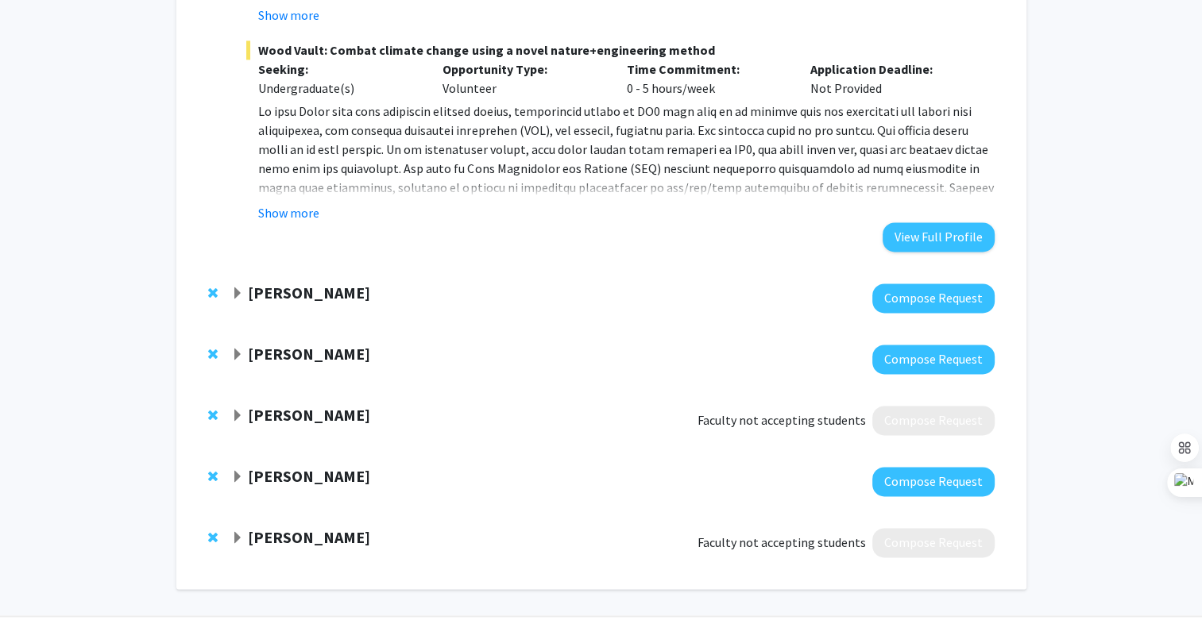
click at [236, 288] on span "Expand Ludmilla Kolokolova Bookmark" at bounding box center [237, 294] width 13 height 13
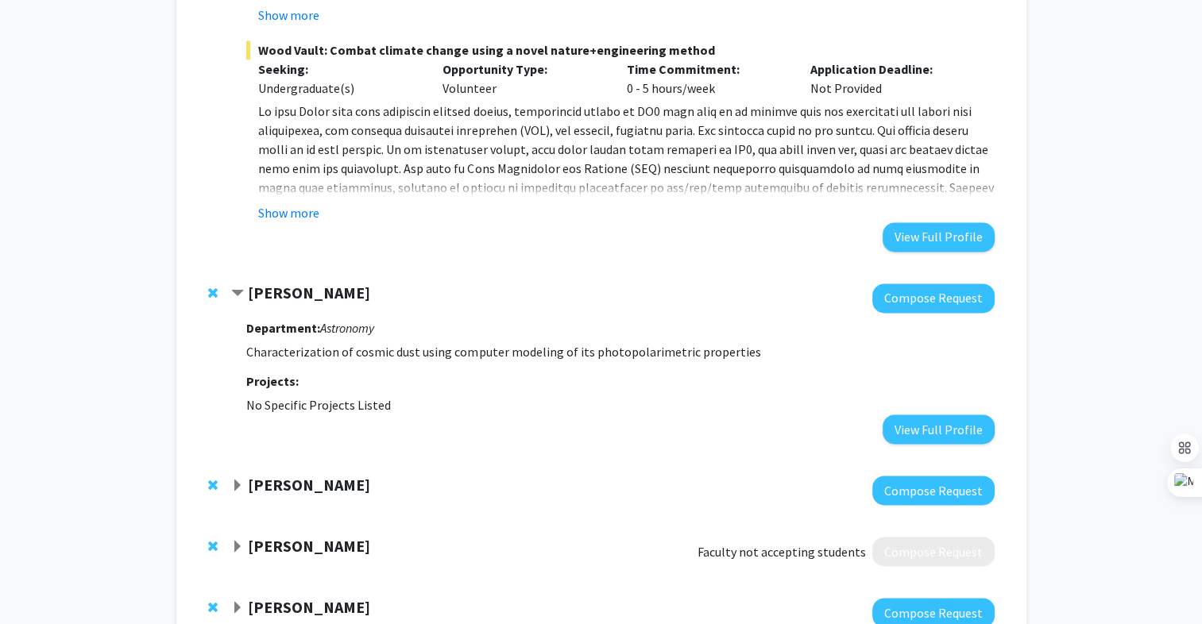
scroll to position [2348, 0]
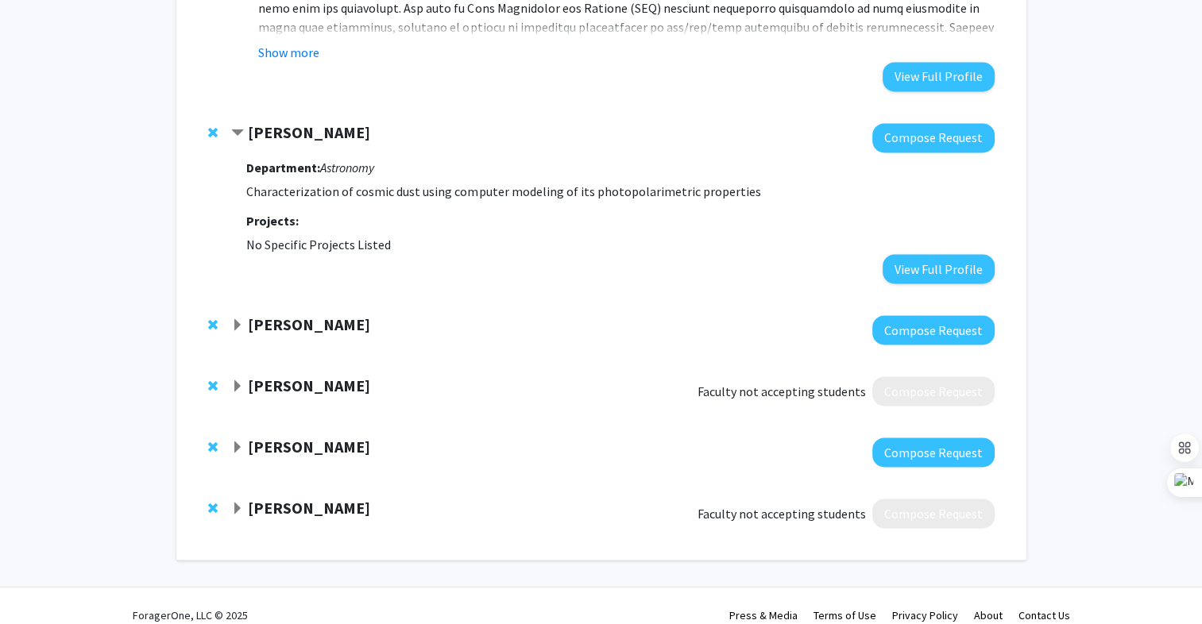
click at [237, 319] on span "Expand Joe Britton Bookmark" at bounding box center [237, 325] width 13 height 13
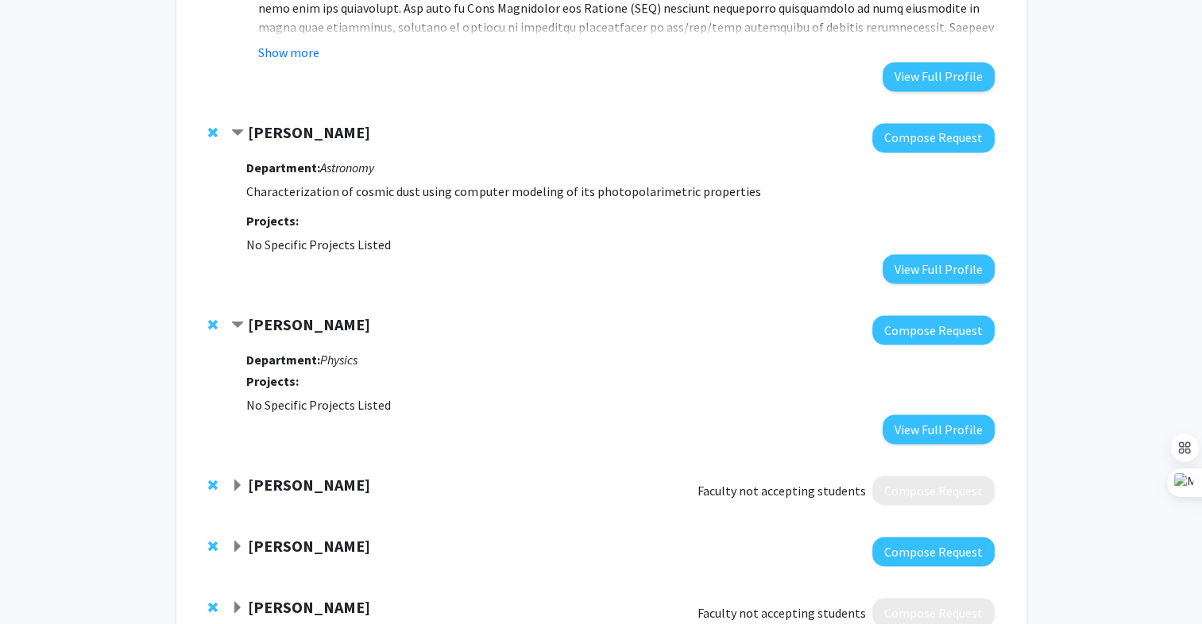
click at [241, 480] on span "Expand Steven Rolston Bookmark" at bounding box center [237, 486] width 13 height 13
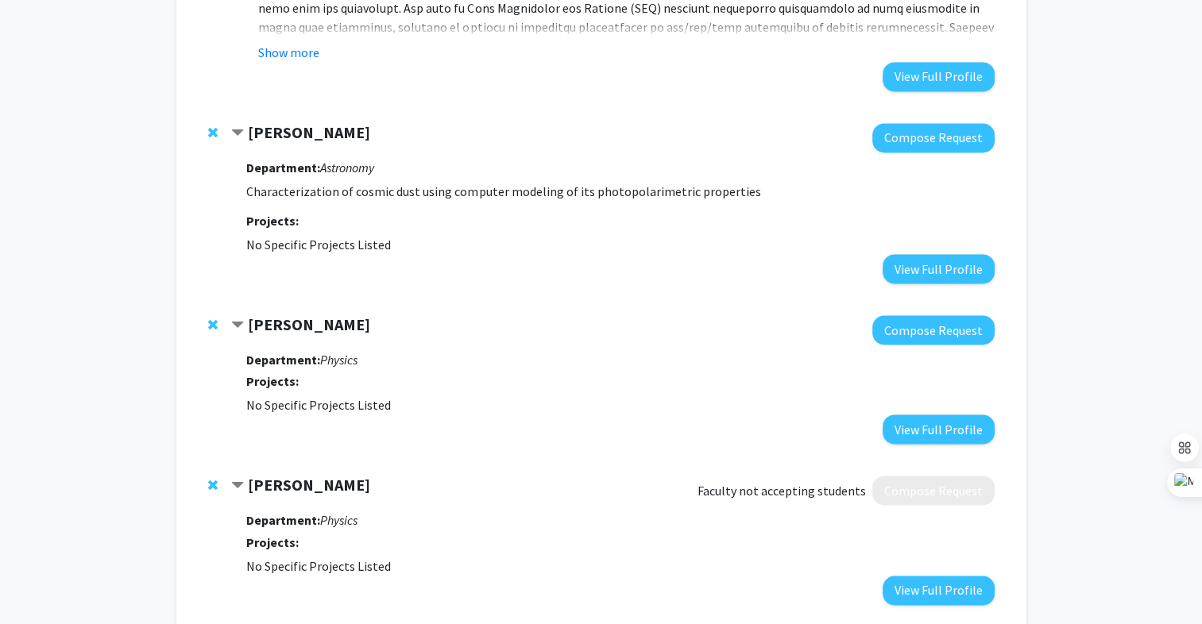
scroll to position [2547, 0]
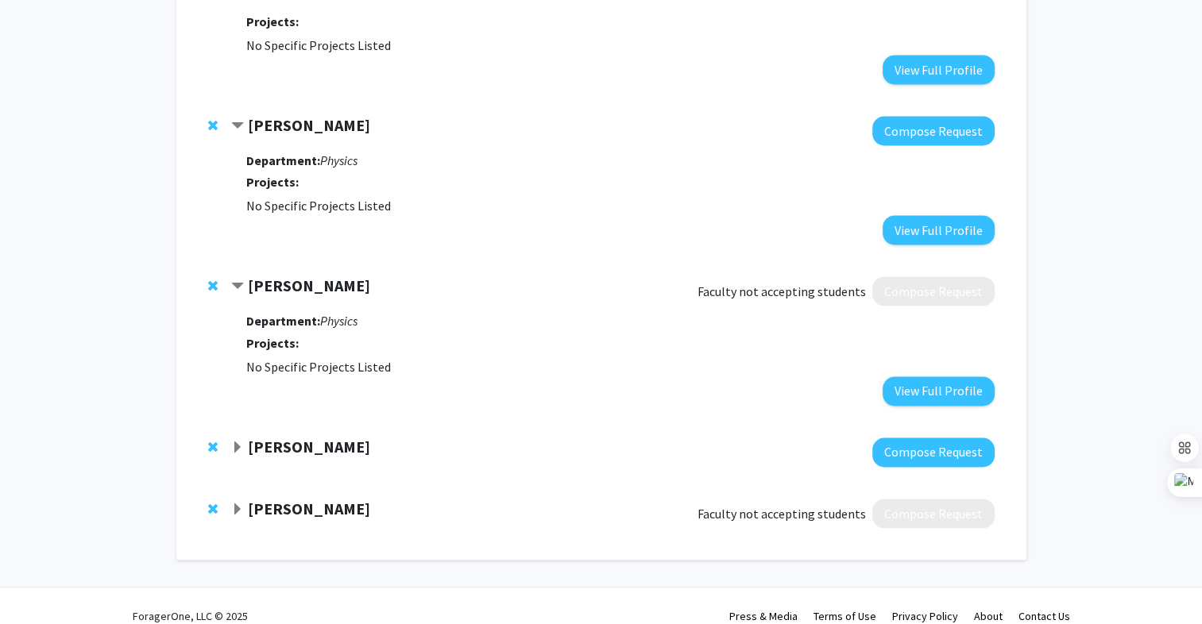
click at [237, 442] on span "Expand Jeffery Klauda Bookmark" at bounding box center [237, 448] width 13 height 13
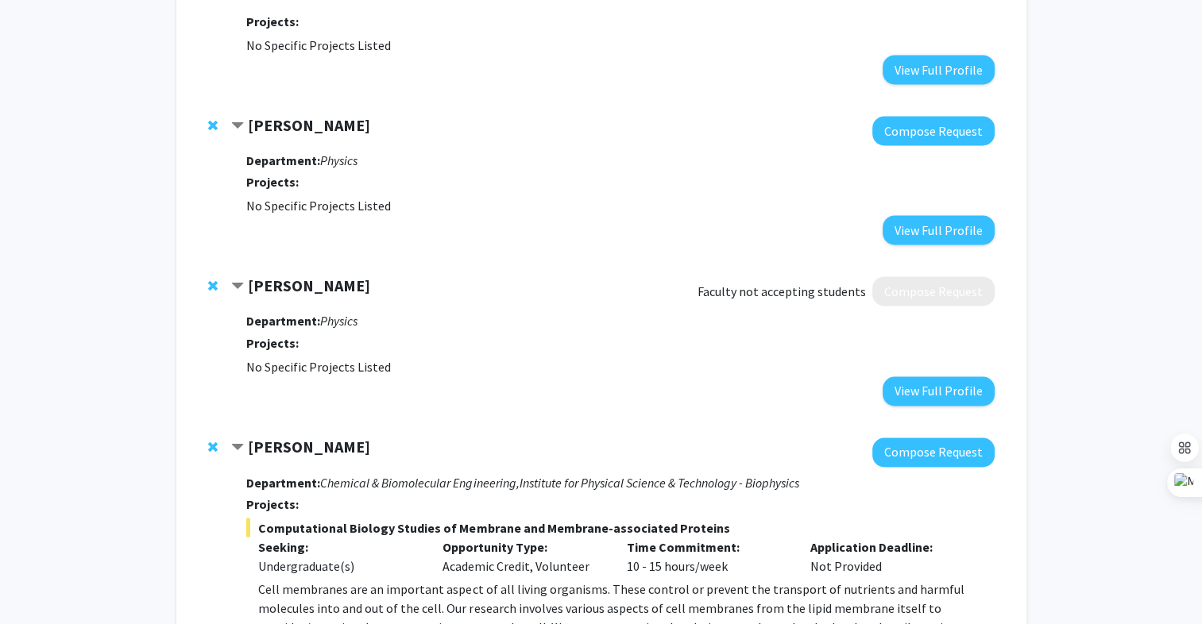
scroll to position [2809, 0]
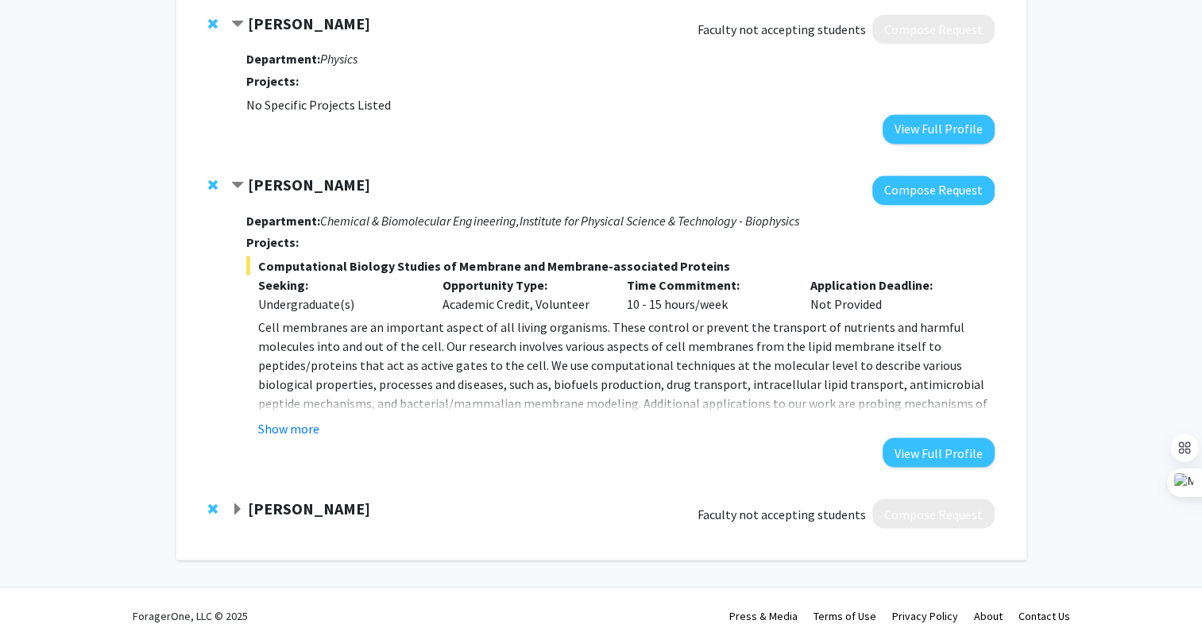
click at [234, 503] on span "Expand Julie Daberkow Bookmark" at bounding box center [237, 509] width 13 height 13
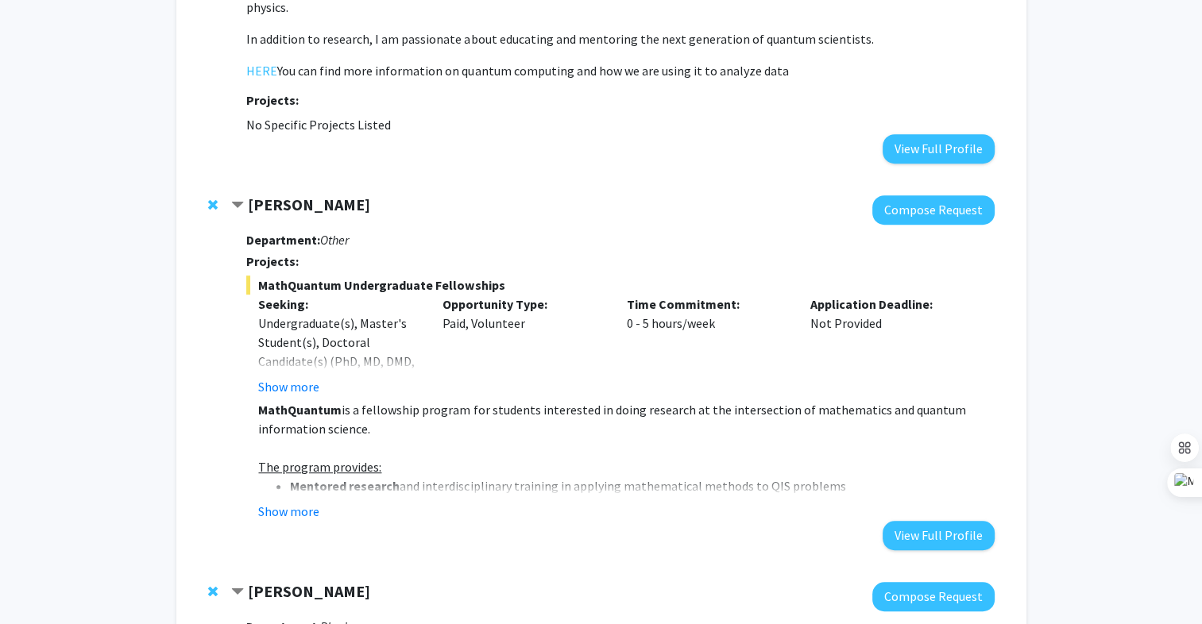
scroll to position [877, 0]
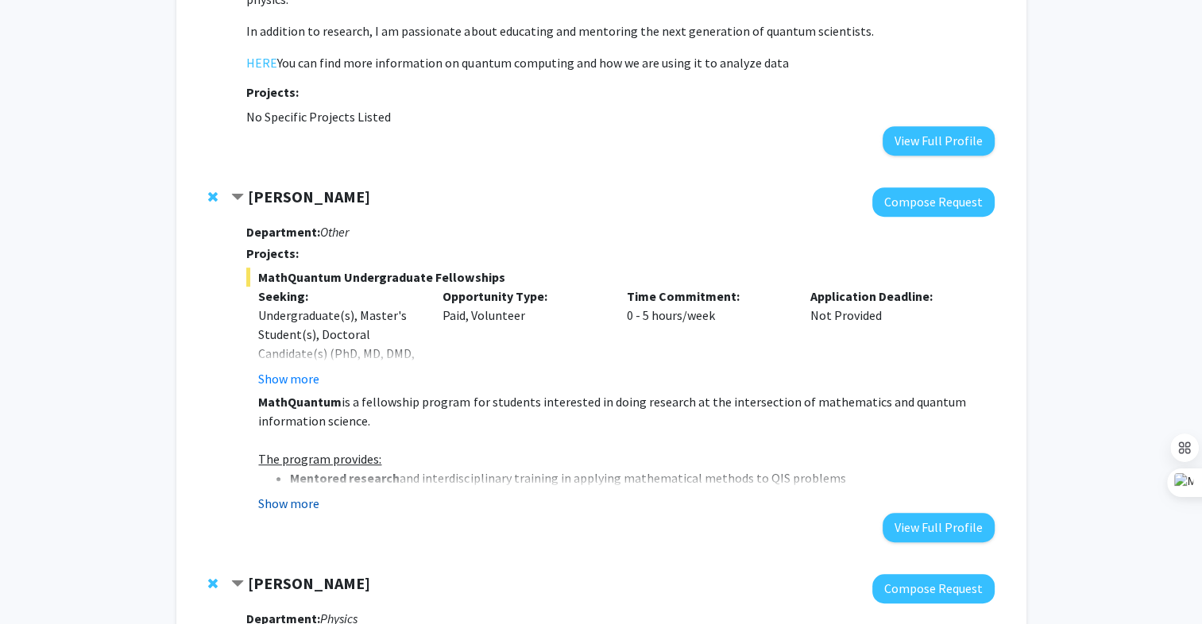
click at [286, 494] on button "Show more" at bounding box center [288, 503] width 61 height 19
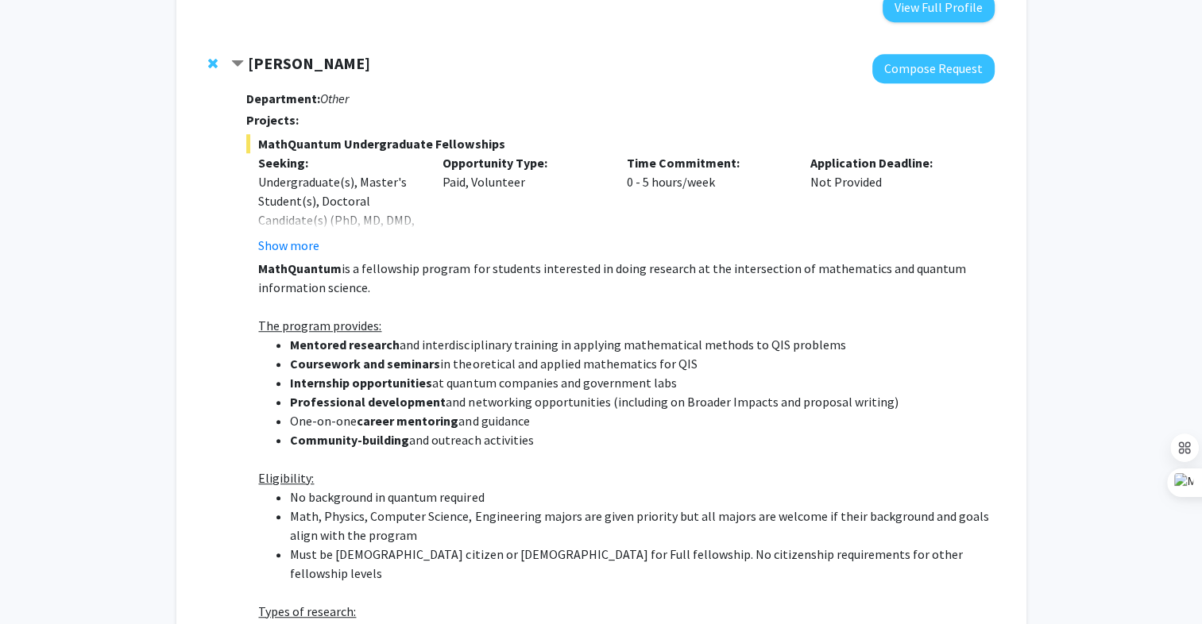
scroll to position [1009, 0]
click at [287, 238] on button "Show more" at bounding box center [288, 247] width 61 height 19
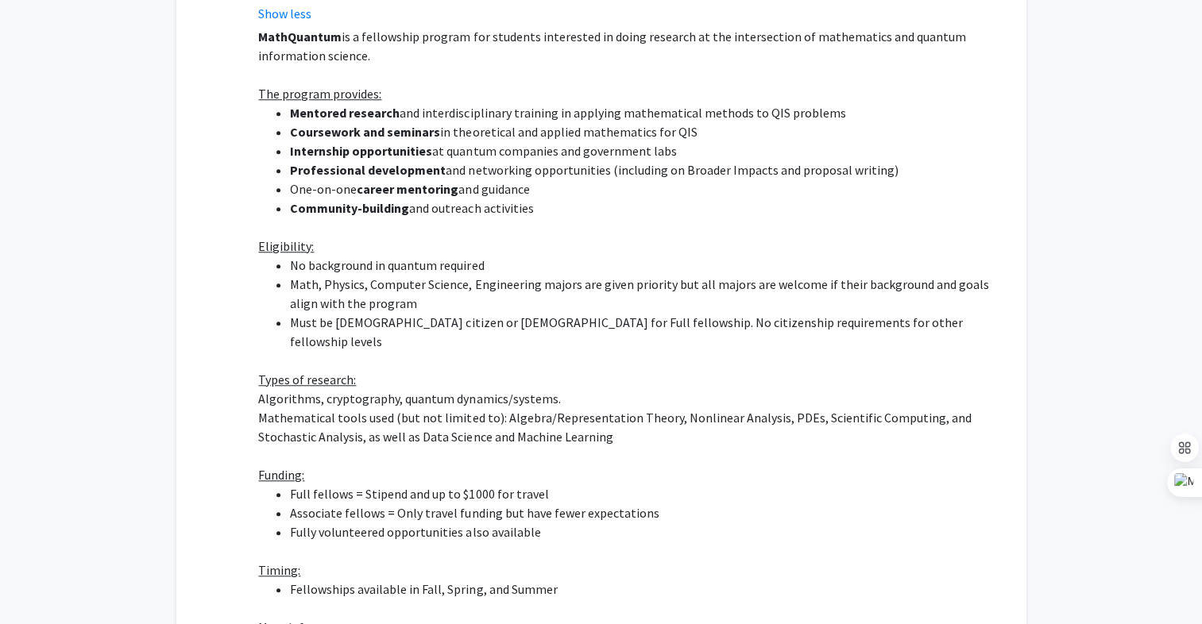
scroll to position [1303, 0]
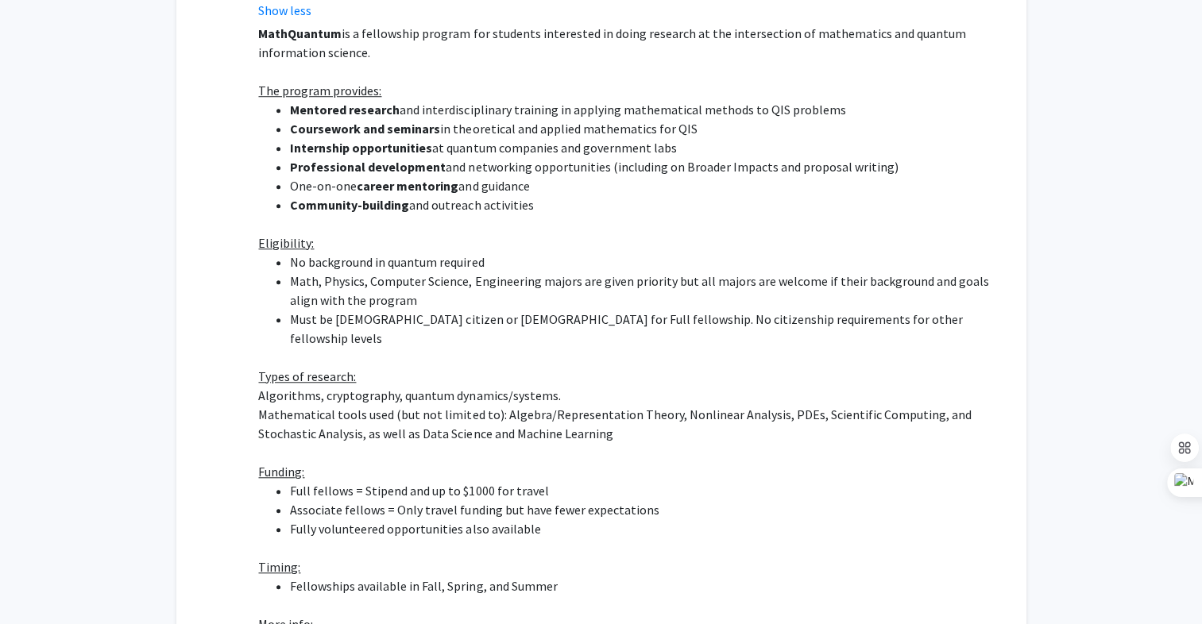
drag, startPoint x: 464, startPoint y: 357, endPoint x: 399, endPoint y: 385, distance: 70.8
click at [399, 405] on p "Mathematical tools used (but not limited to): Algebra/Representation Theory, No…" at bounding box center [626, 424] width 736 height 38
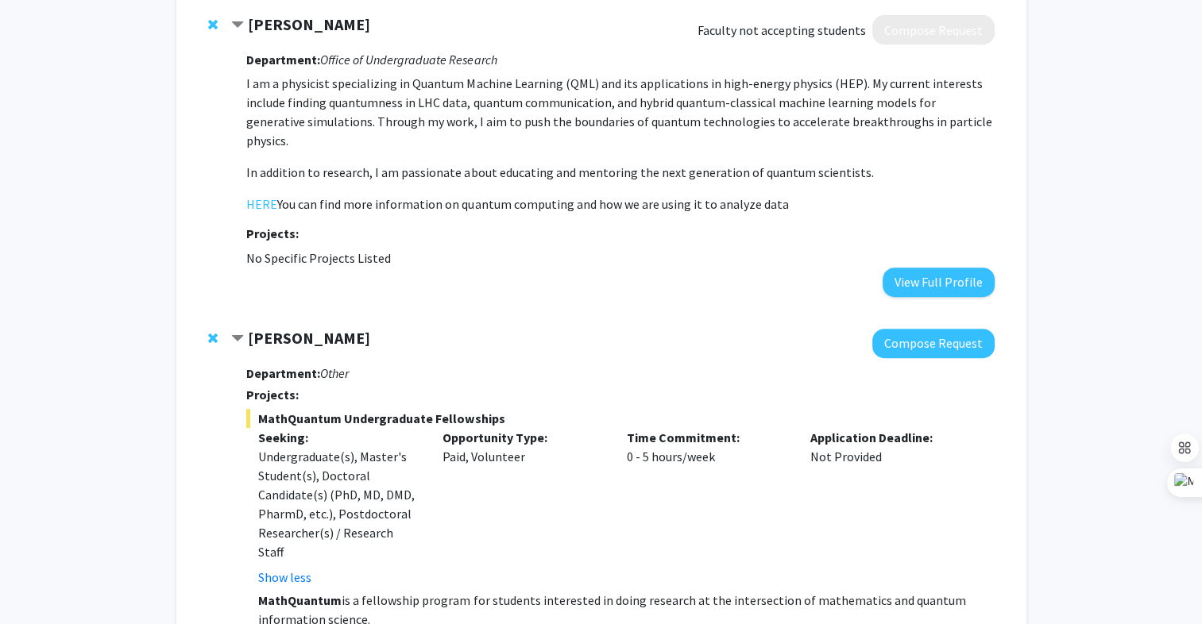
scroll to position [736, 0]
click at [912, 328] on button "Compose Request" at bounding box center [933, 342] width 122 height 29
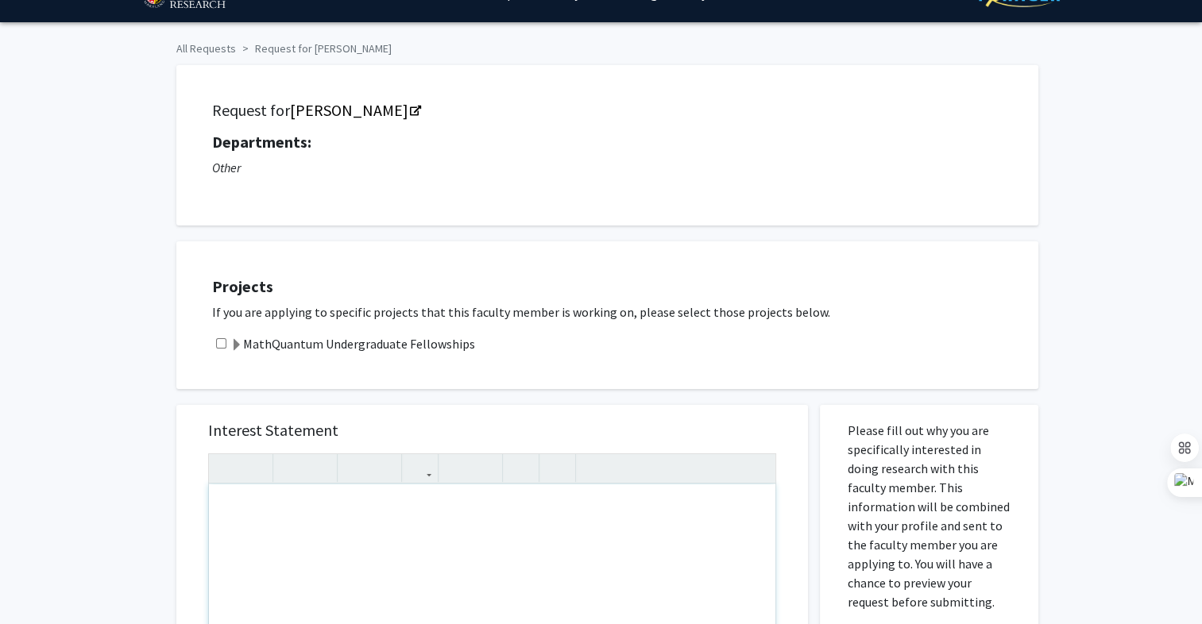
scroll to position [34, 0]
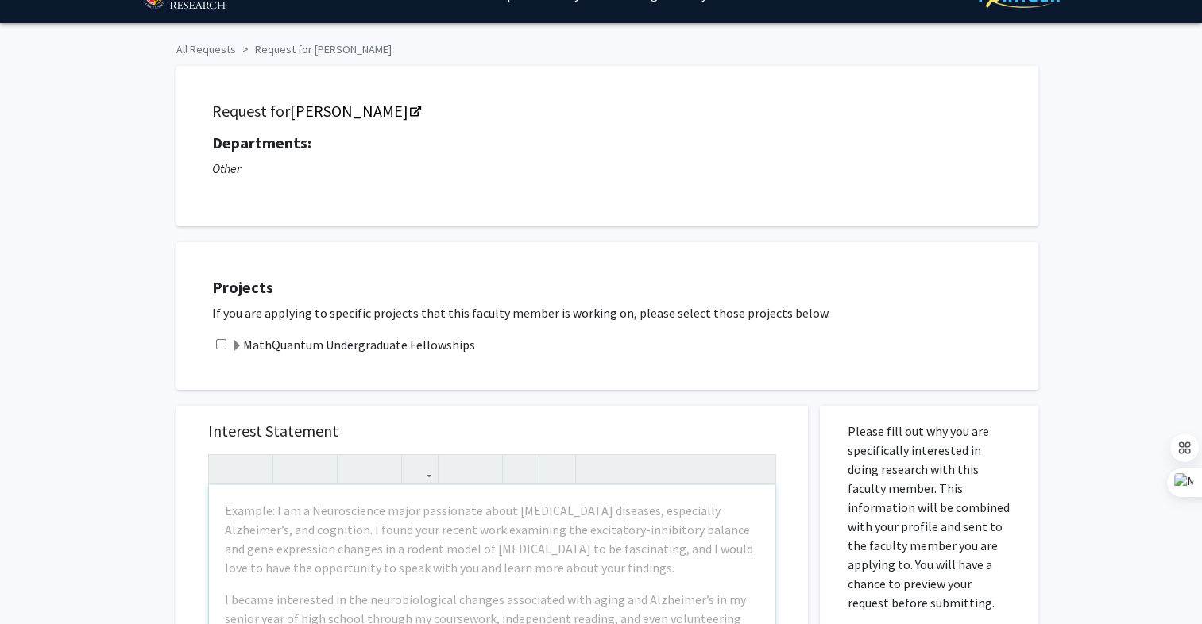
click at [243, 342] on label "MathQuantum Undergraduate Fellowships" at bounding box center [352, 344] width 245 height 19
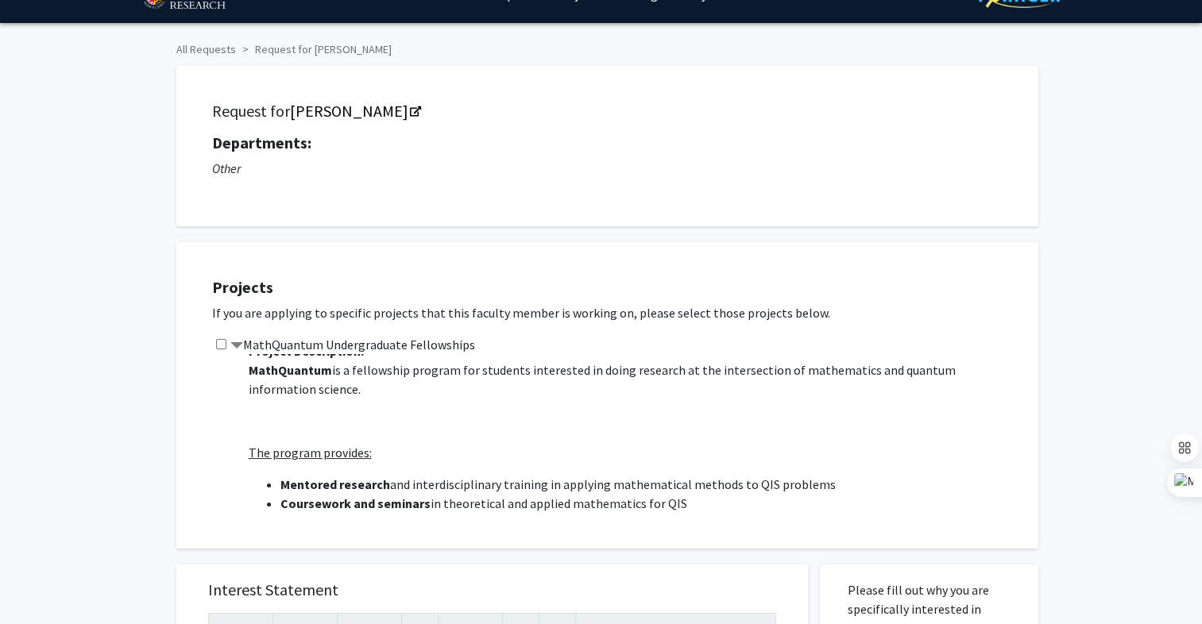
scroll to position [0, 0]
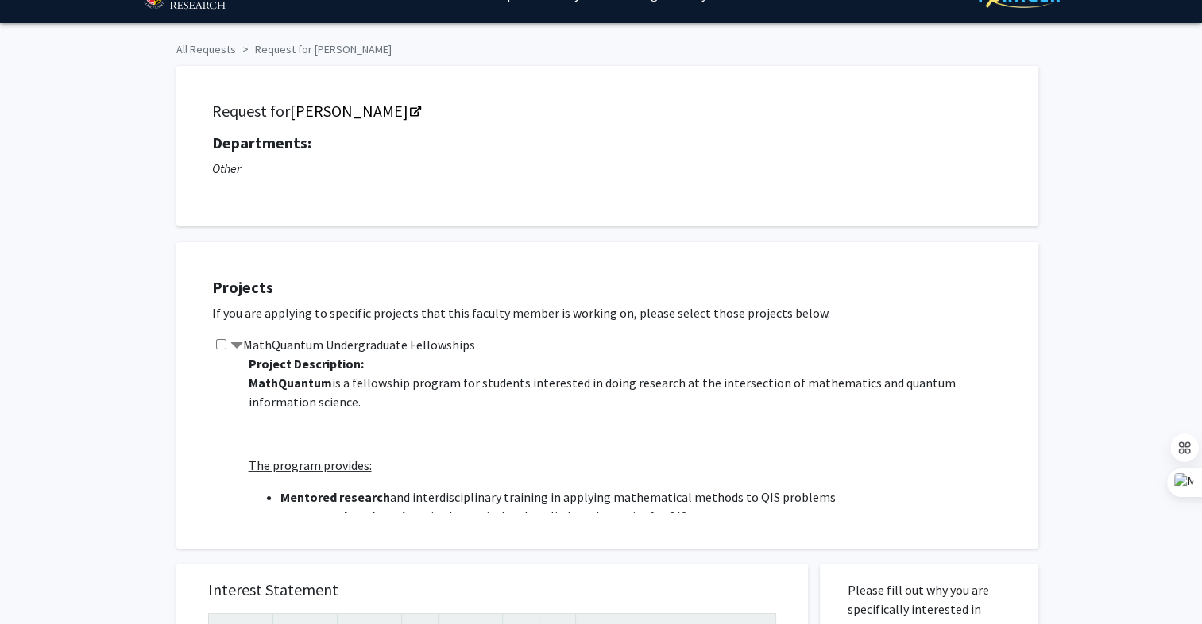
click at [222, 348] on input "checkbox" at bounding box center [221, 344] width 10 height 10
checkbox input "true"
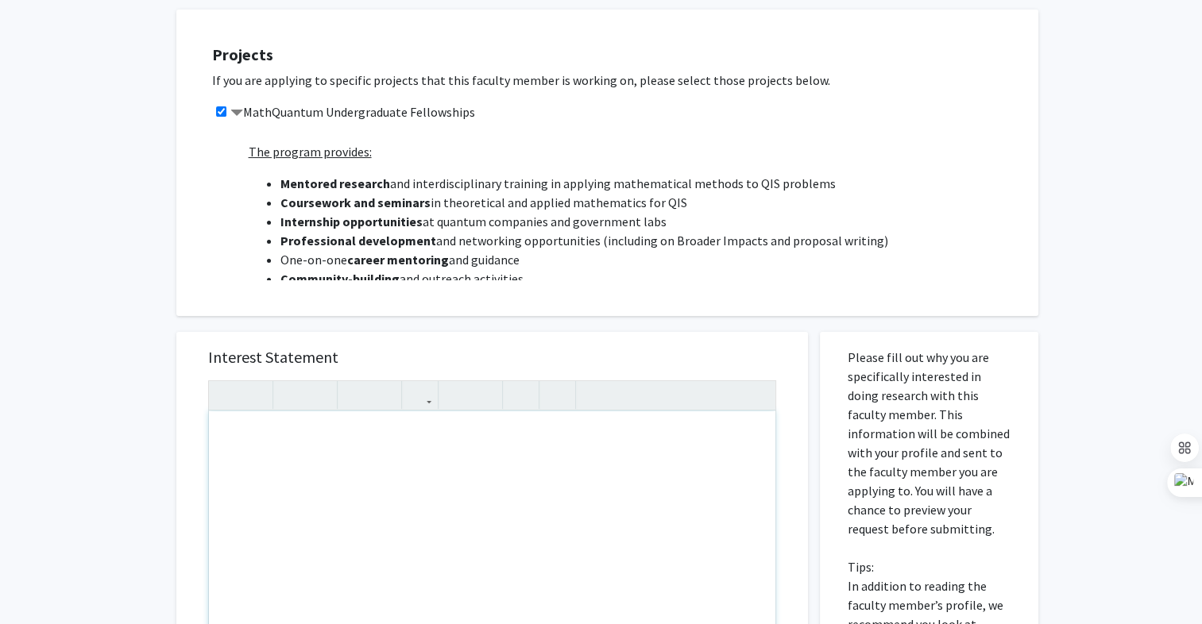
scroll to position [327, 0]
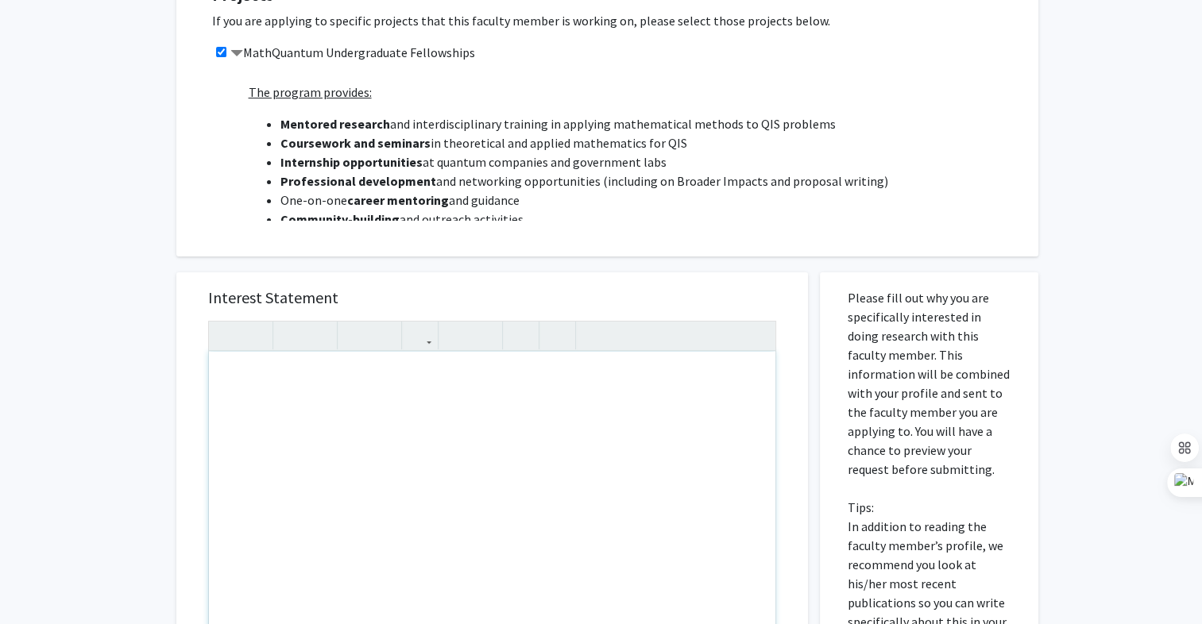
click at [291, 473] on div "Note to users with screen readers: Please press Alt+0 or Option+0 to deactivate…" at bounding box center [492, 534] width 566 height 364
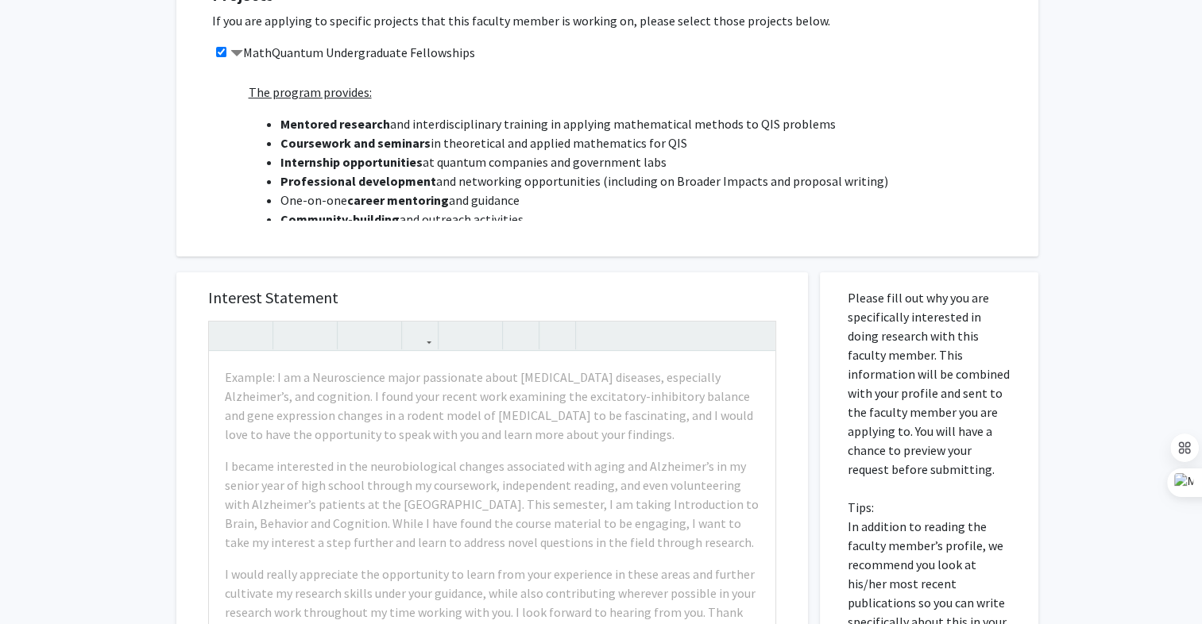
click at [181, 288] on div "Interest Statement Example: I am a Neuroscience major passionate about [MEDICAL…" at bounding box center [492, 508] width 632 height 473
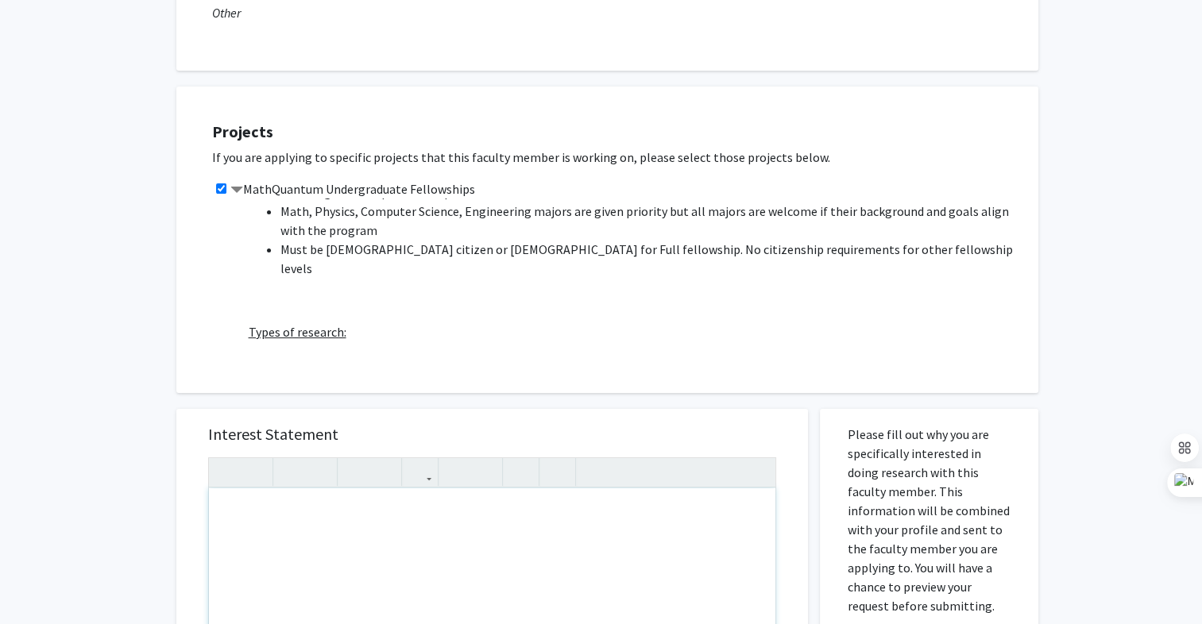
scroll to position [343, 0]
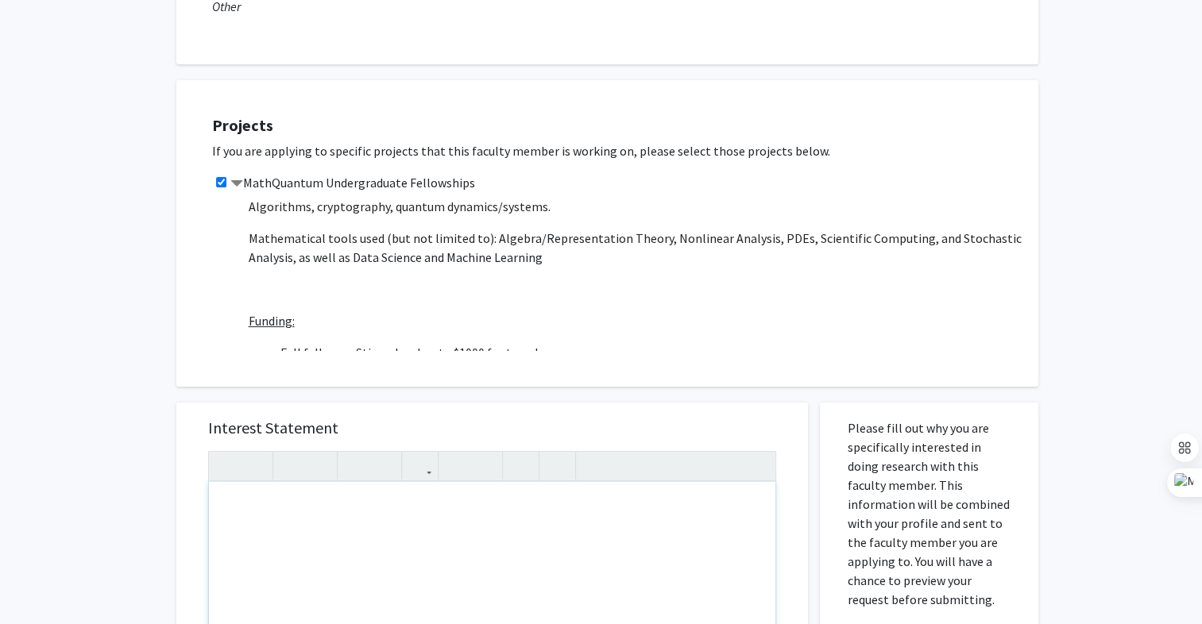
scroll to position [492, 0]
type textarea "<p>H</p>"
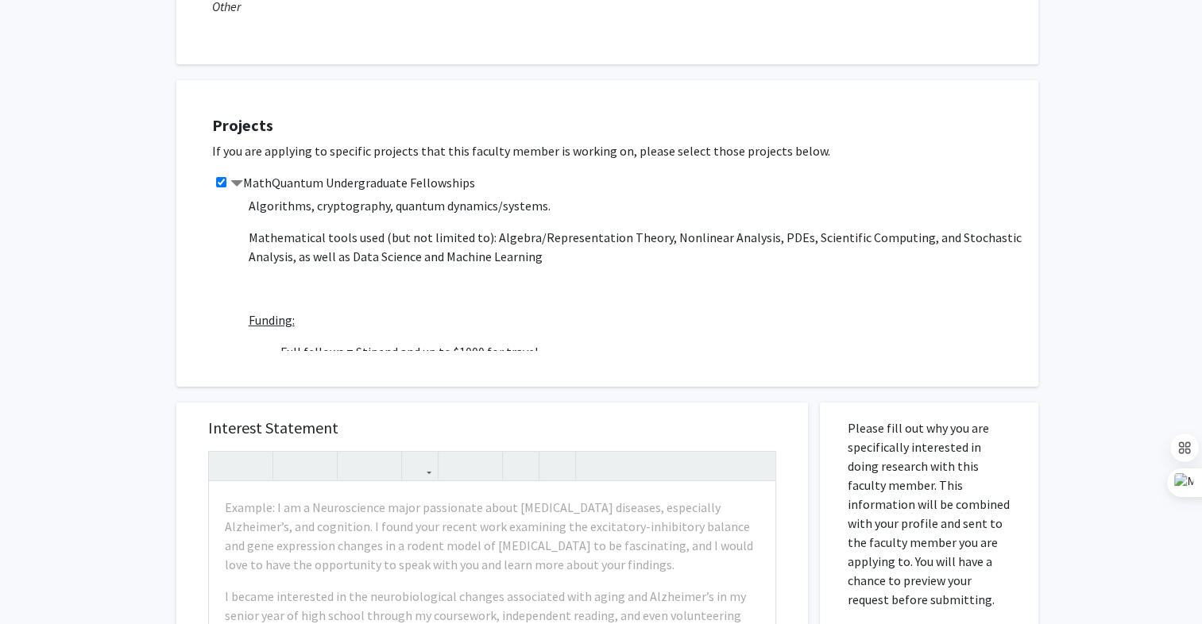
click at [344, 353] on div "Projects If you are applying to specific projects that this faculty member is w…" at bounding box center [617, 233] width 842 height 267
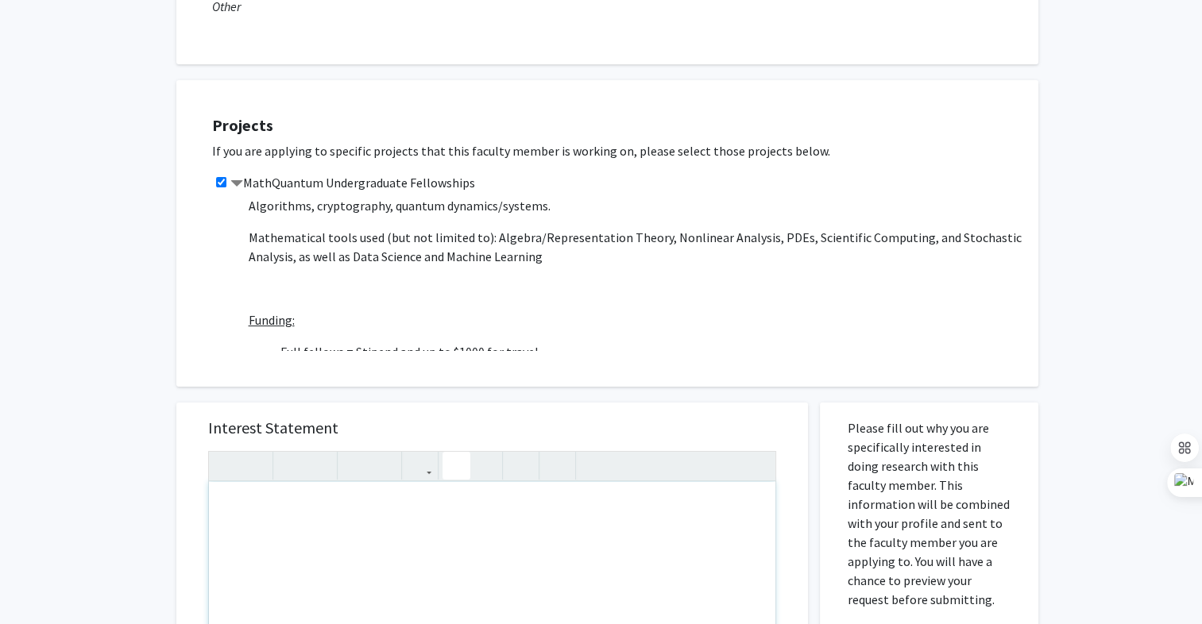
type textarea "Hello, I am an undergraduate physics major"
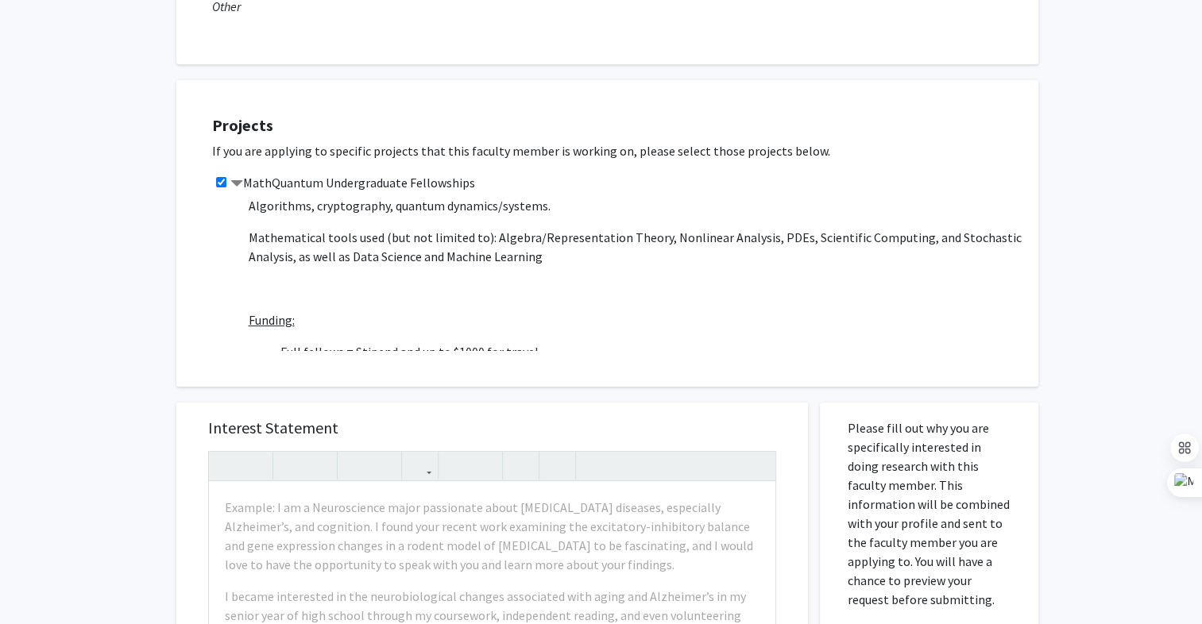
click at [292, 288] on span "MathQuantum is a fellowship program for students interested in doing research a…" at bounding box center [636, 235] width 774 height 1030
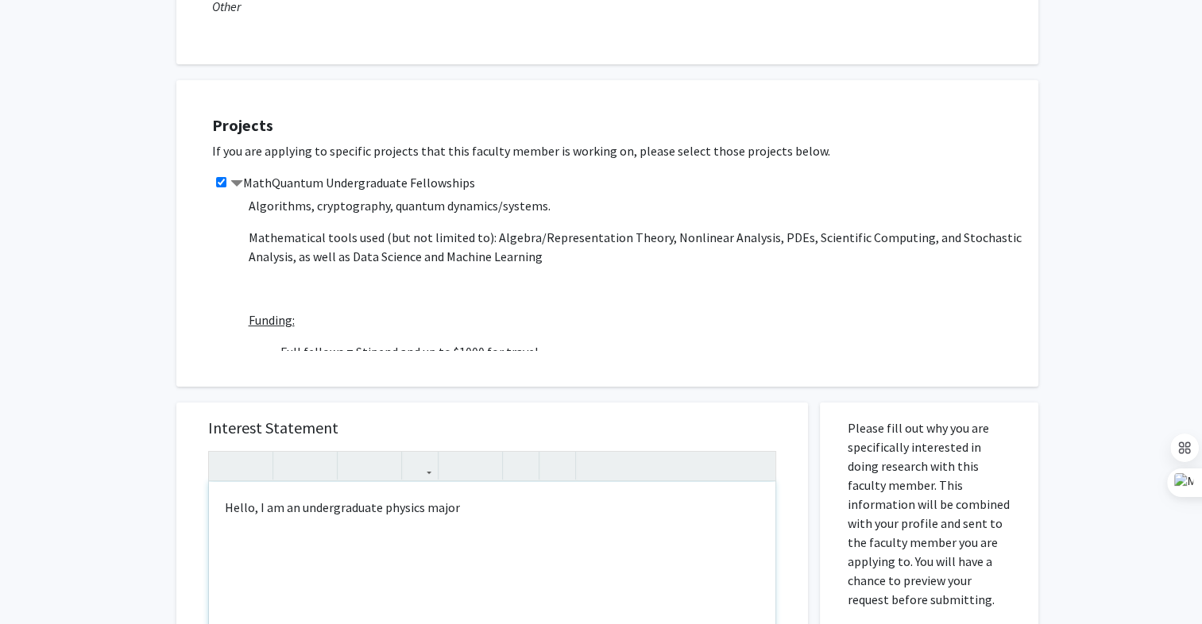
click at [636, 504] on p "Hello, I am an undergraduate physics major highly interested in quantum" at bounding box center [492, 507] width 535 height 19
type textarea "<p>Hello, I am an undergraduate physics major highly interested in quantum phys…"
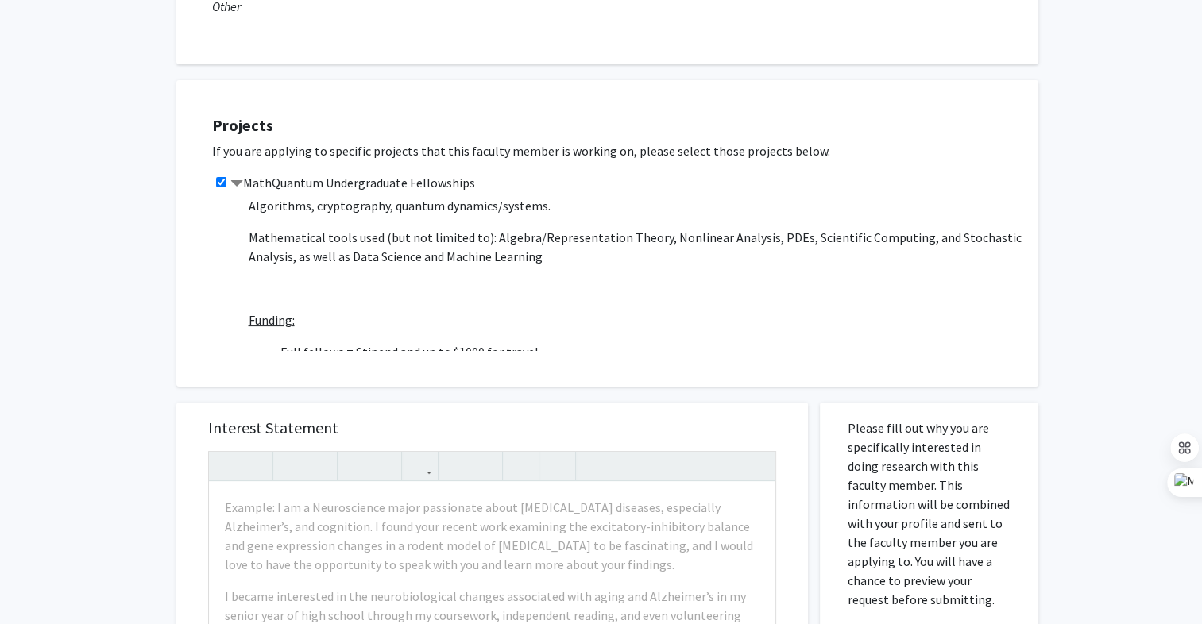
click at [586, 311] on p "Funding:" at bounding box center [636, 320] width 774 height 19
click at [591, 231] on p "Mathematical tools used (but not limited to): Algebra/Representation Theory, No…" at bounding box center [636, 247] width 774 height 38
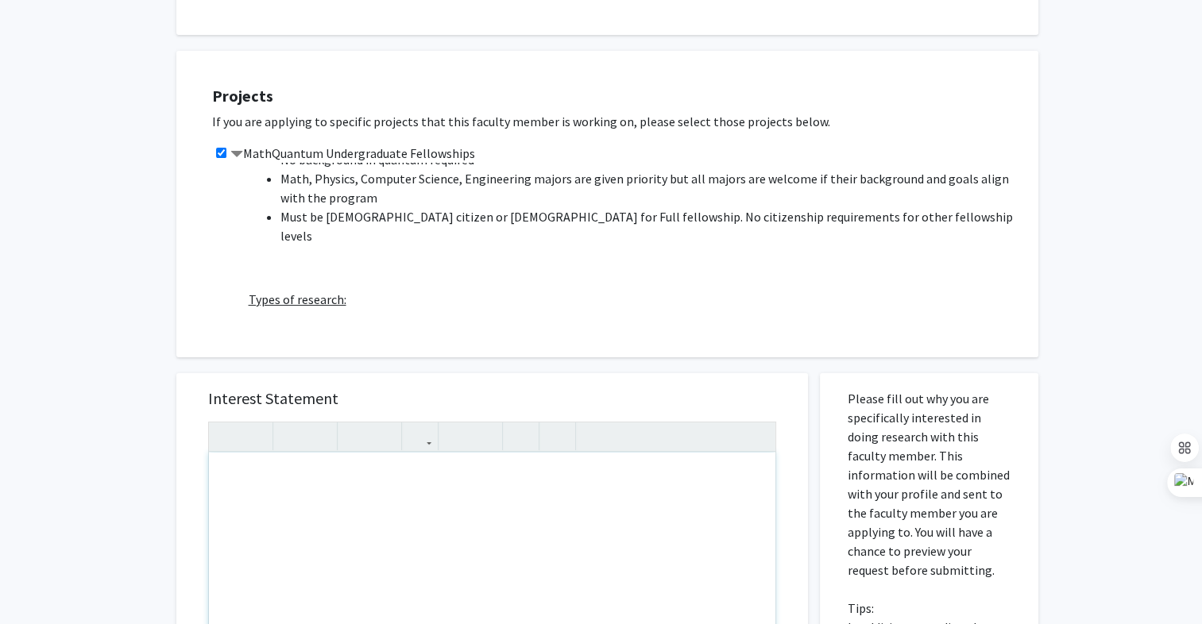
scroll to position [216, 0]
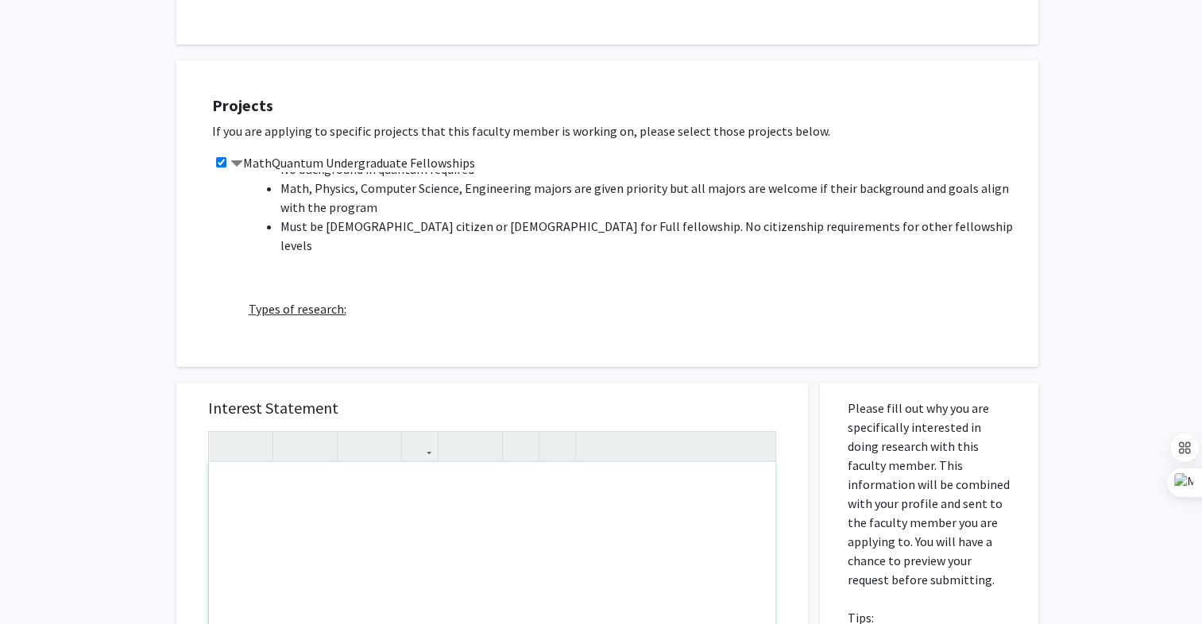
type textarea "<p>Hello, I am an undergraduate physics major highly interested in quantum phys…"
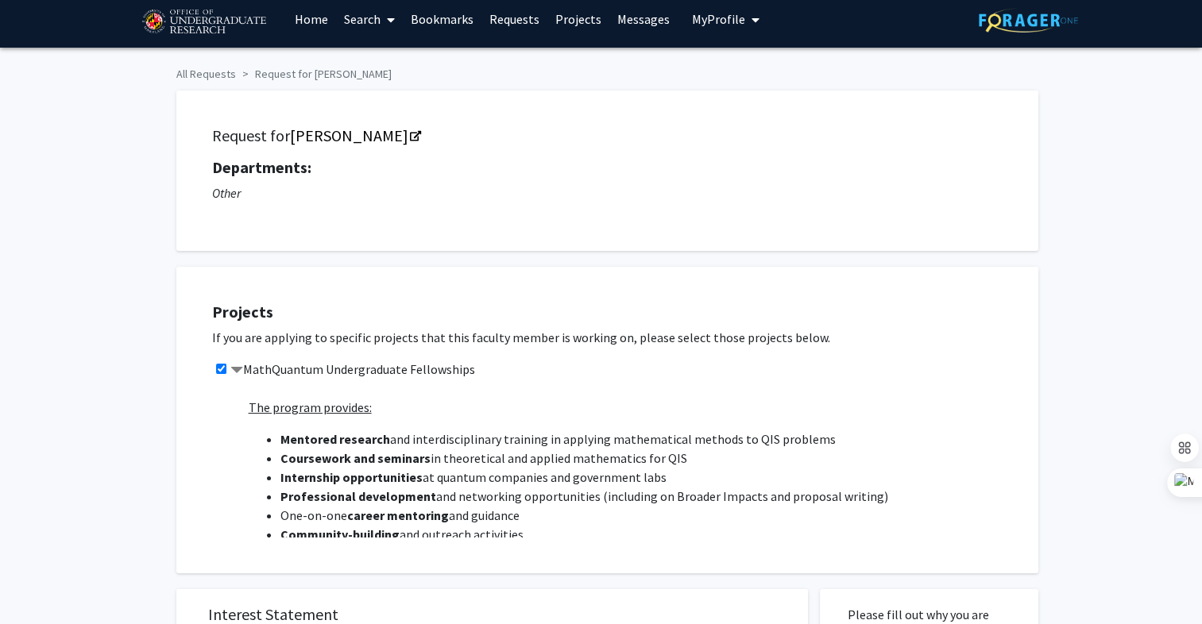
scroll to position [0, 0]
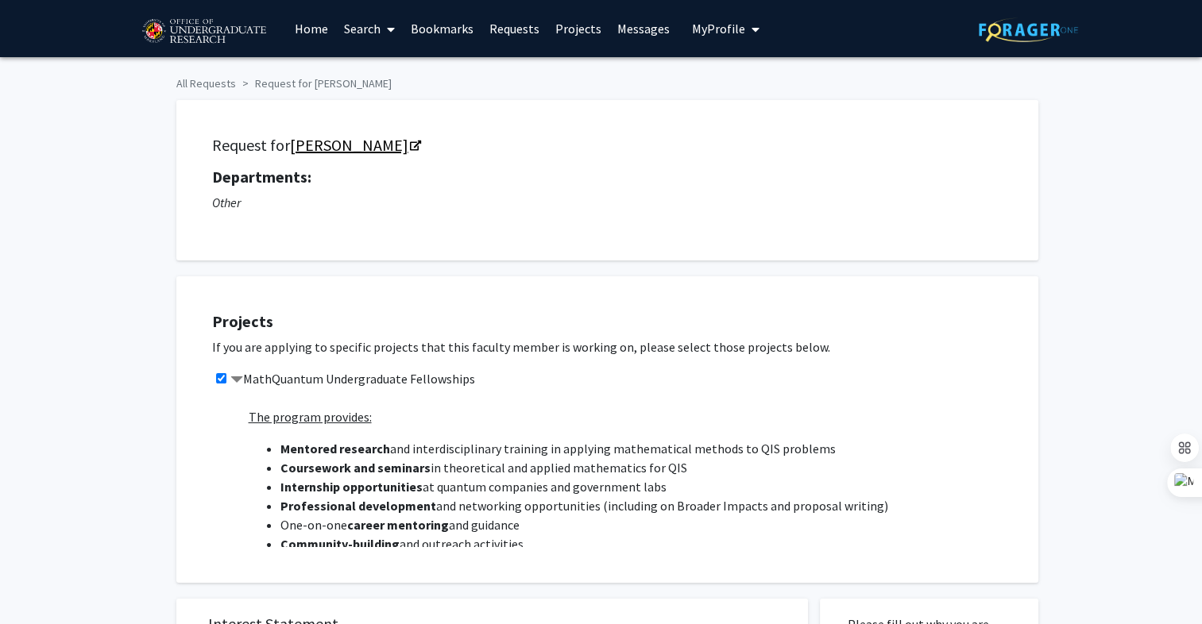
click at [369, 142] on link "[PERSON_NAME]" at bounding box center [354, 145] width 129 height 20
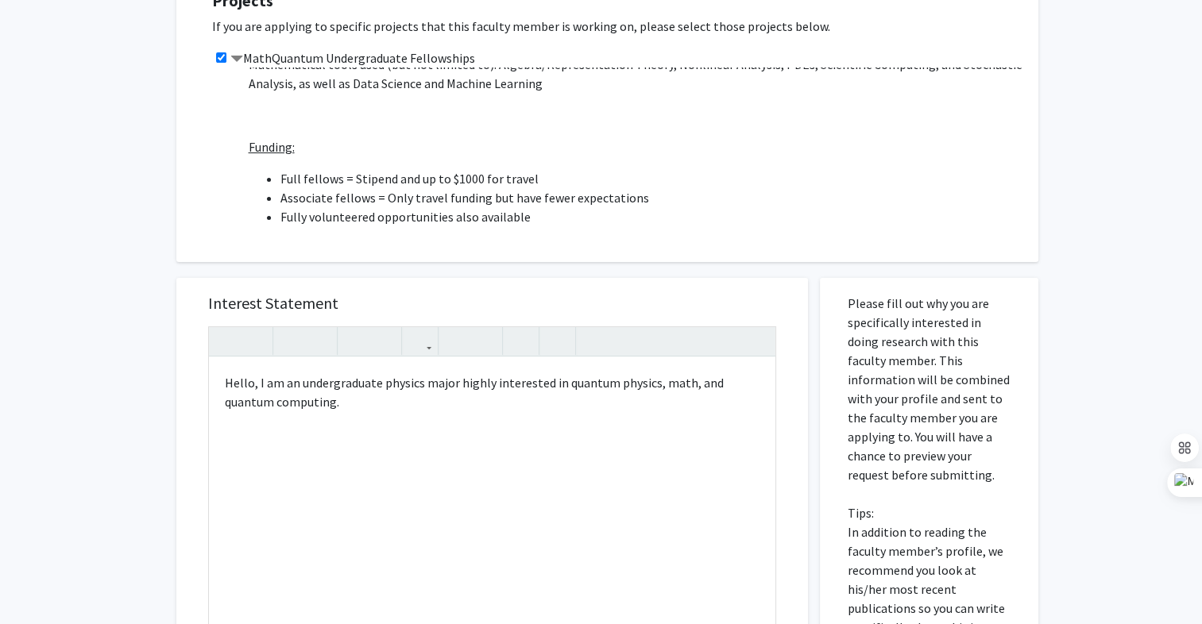
scroll to position [321, 0]
click at [391, 440] on div "Hello, I am an undergraduate physics major highly interested in quantum physics…" at bounding box center [492, 539] width 566 height 364
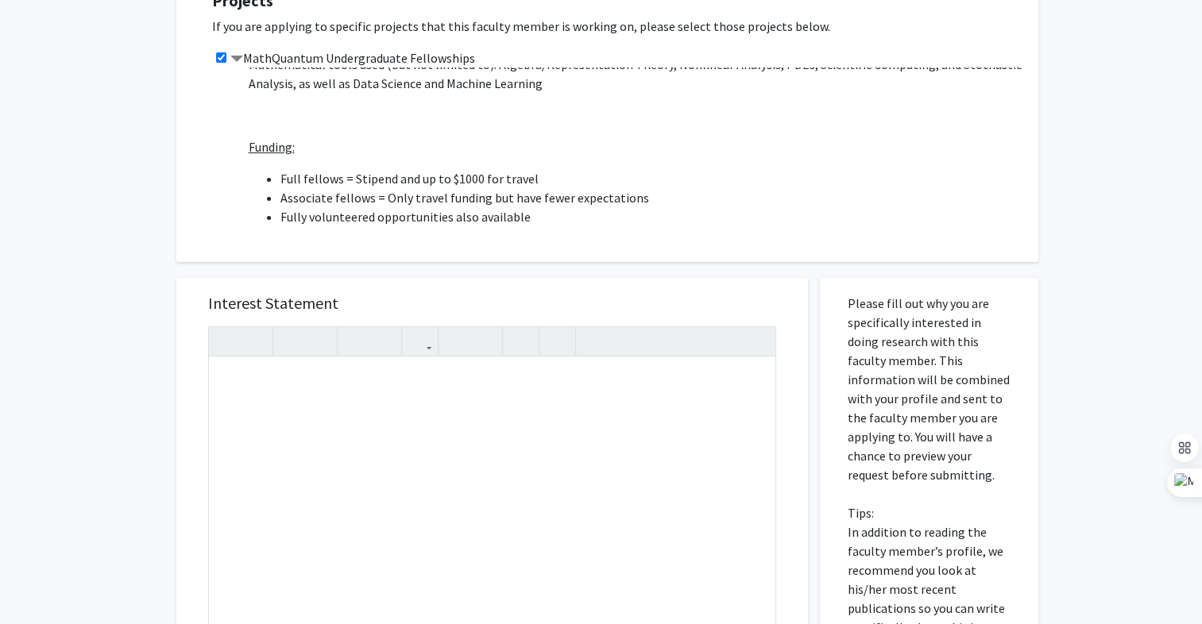
click at [477, 253] on div "Projects If you are applying to specific projects that this faculty member is w…" at bounding box center [607, 109] width 862 height 307
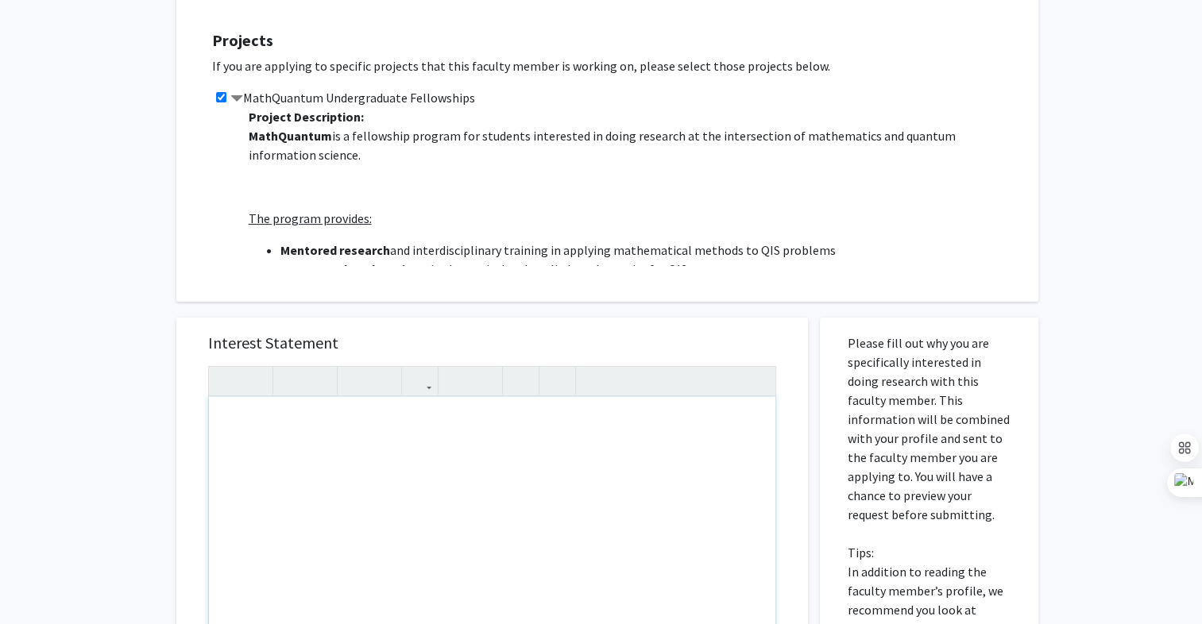
scroll to position [286, 0]
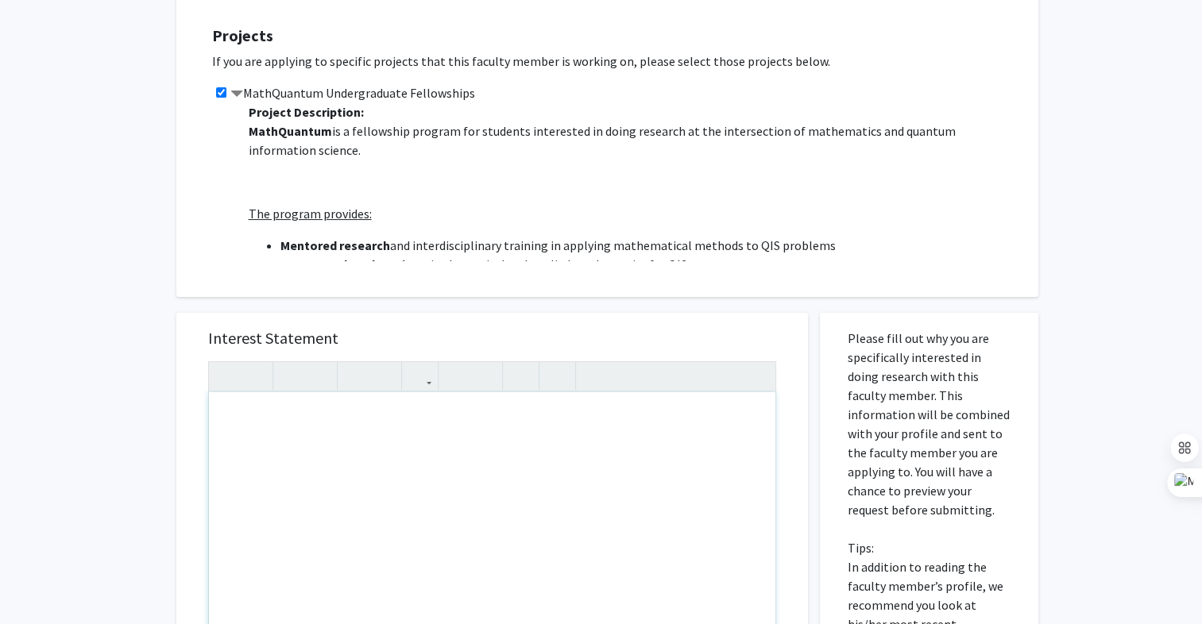
click at [262, 442] on div "Note to users with screen readers: Please press Alt+0 or Option+0 to deactivate…" at bounding box center [492, 574] width 566 height 364
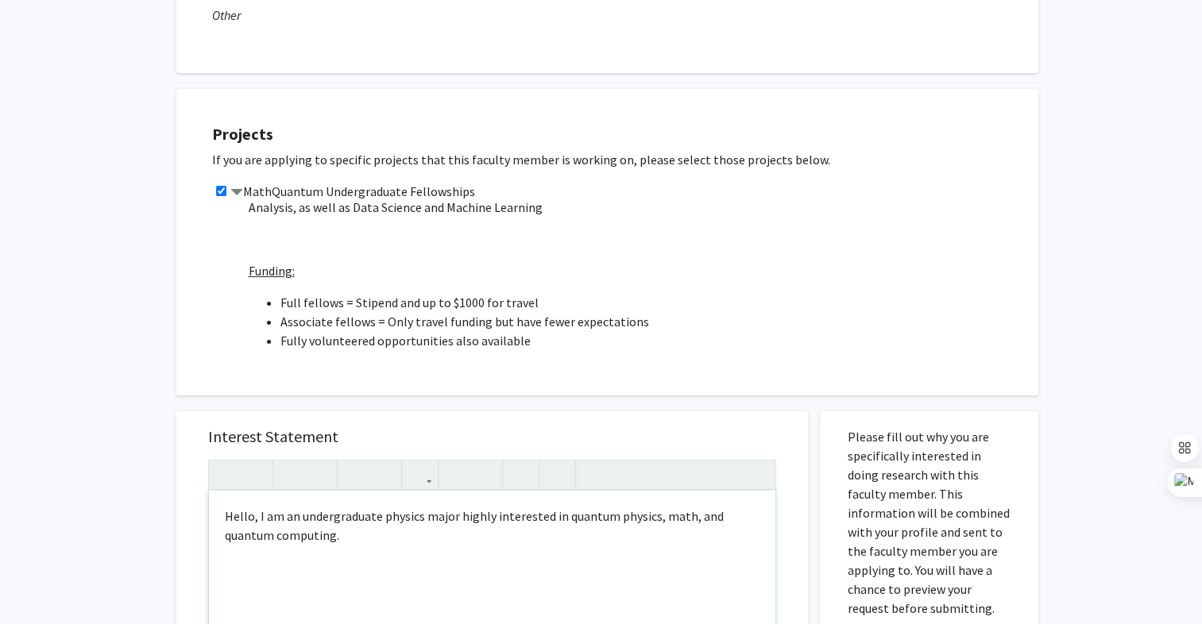
scroll to position [191, 0]
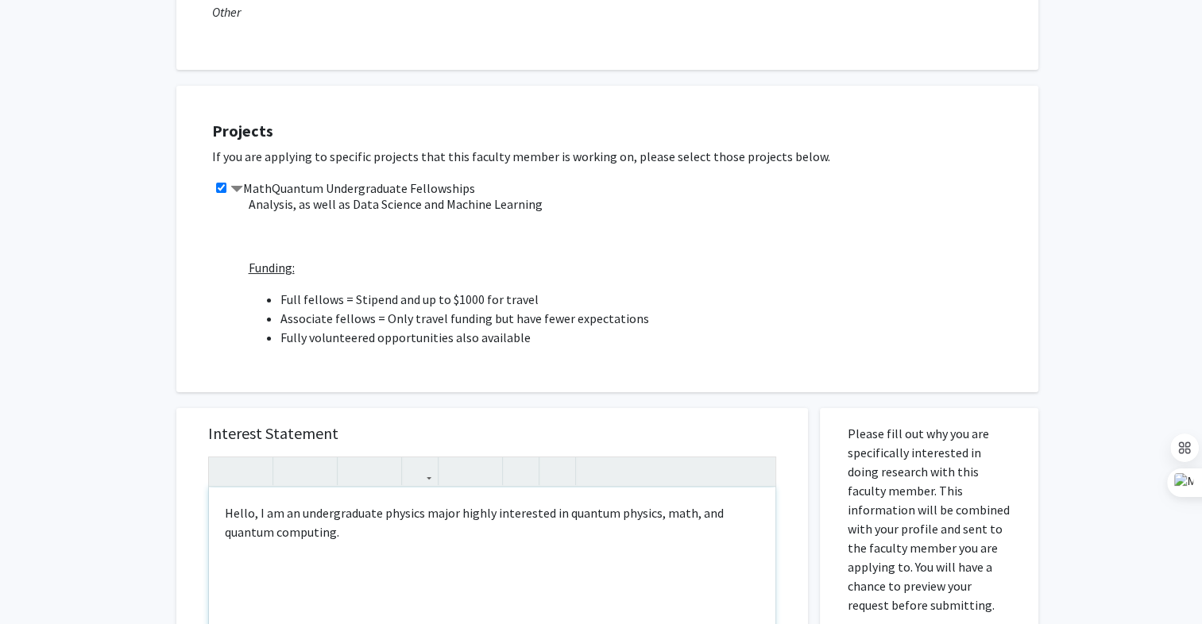
click at [524, 566] on p "I became interested in quantum computing in 8th grade. I felt the need to impro…" at bounding box center [492, 564] width 535 height 19
click at [721, 566] on p "I became interested in quantum computing in 8th grade. I felt the need to impro…" at bounding box center [492, 564] width 535 height 19
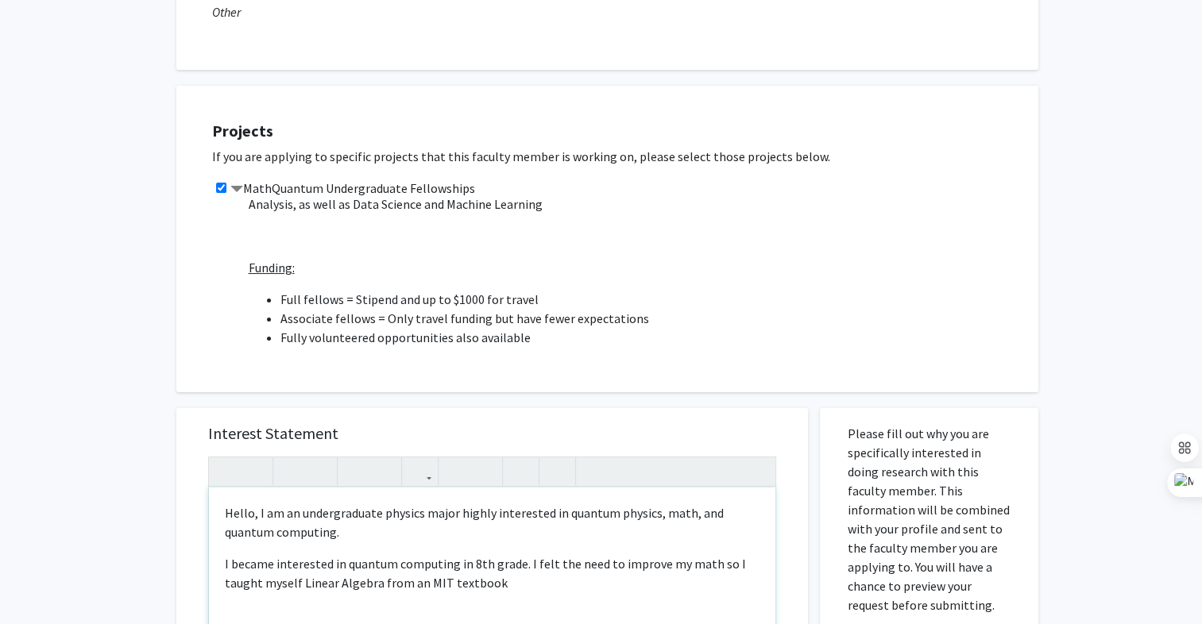
type textarea "<p>Hello, I am an undergraduate physics major highly interested in quantum phys…"
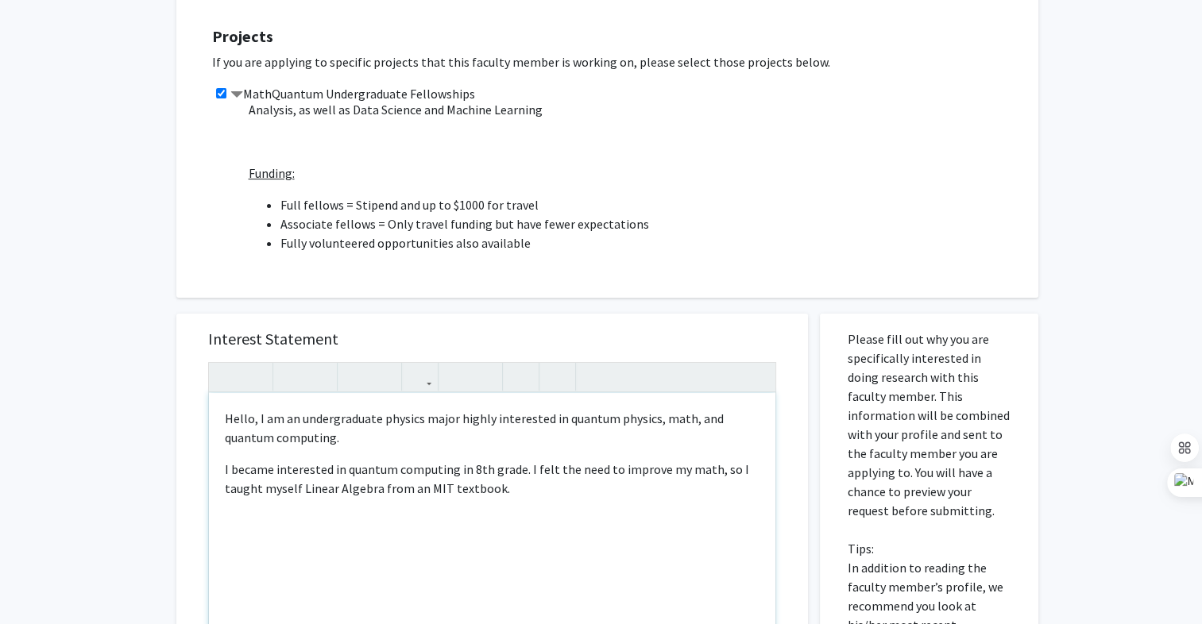
scroll to position [292, 0]
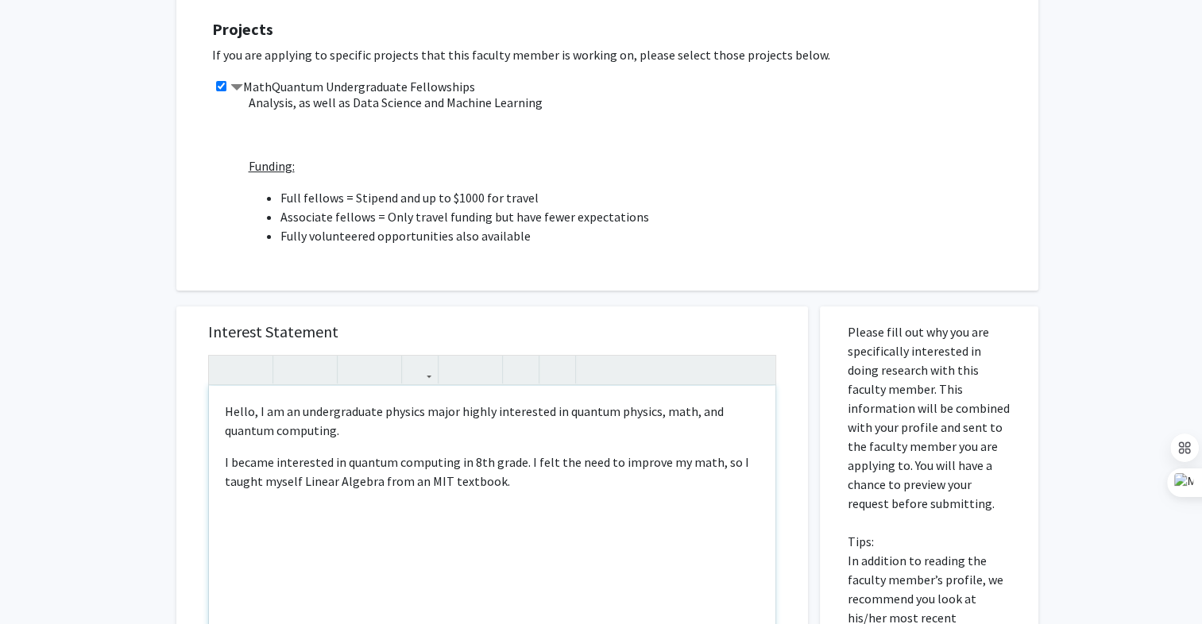
click at [535, 493] on div "Hello, I am an undergraduate physics major highly interested in quantum physics…" at bounding box center [492, 568] width 566 height 364
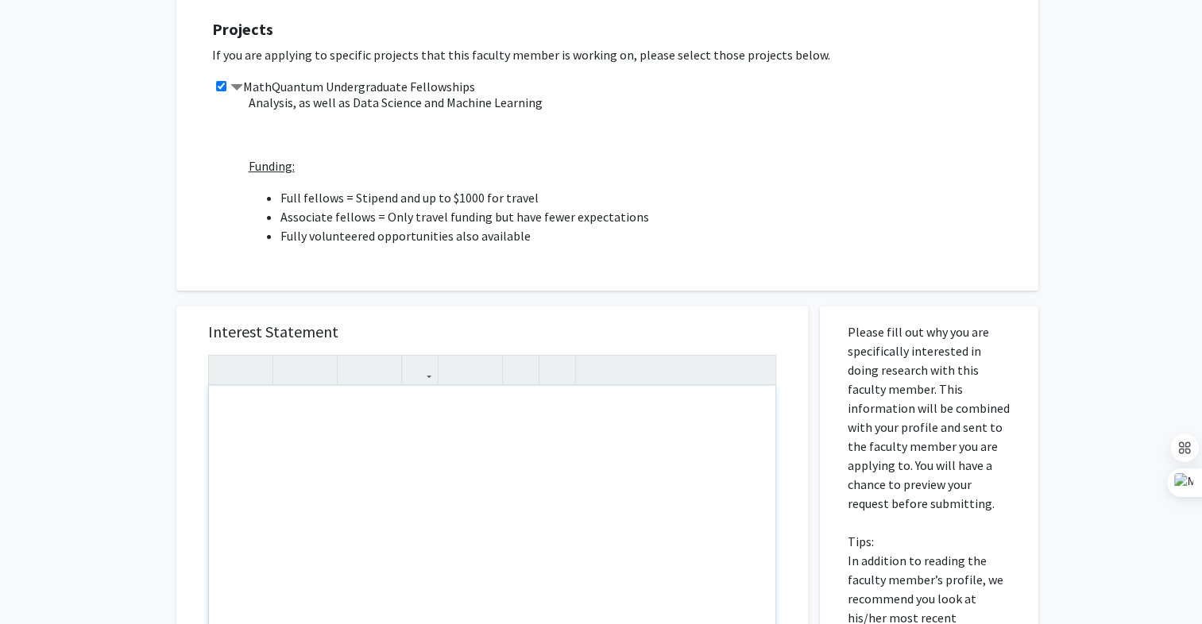
click at [513, 459] on div "Note to users with screen readers: Please press Alt+0 or Option+0 to deactivate…" at bounding box center [492, 568] width 566 height 364
click at [525, 256] on div "Projects If you are applying to specific projects that this faculty member is w…" at bounding box center [617, 137] width 842 height 267
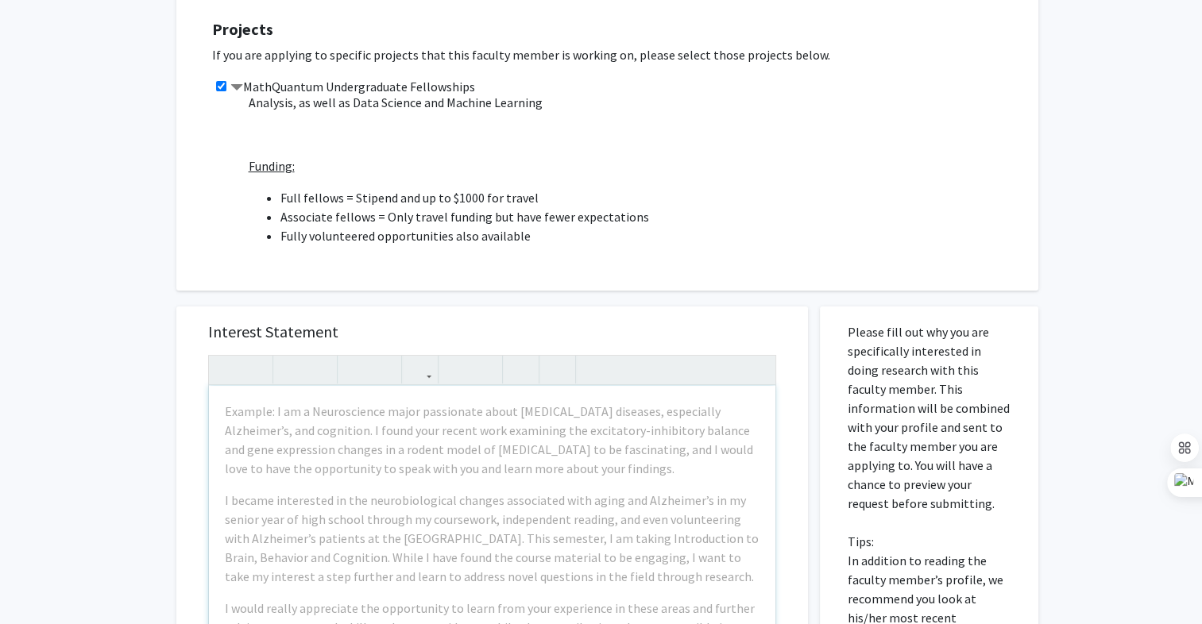
click at [535, 226] on li "Fully volunteered opportunities also available" at bounding box center [651, 235] width 742 height 19
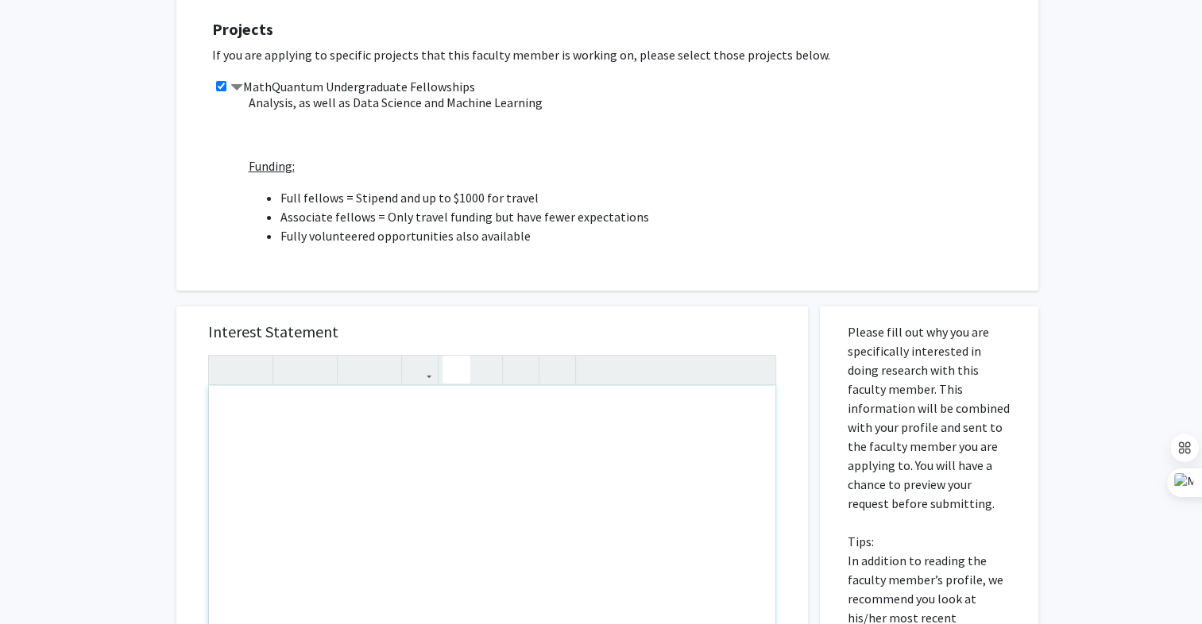
click at [300, 435] on div "Note to users with screen readers: Please press Alt+0 or Option+0 to deactivate…" at bounding box center [492, 568] width 566 height 364
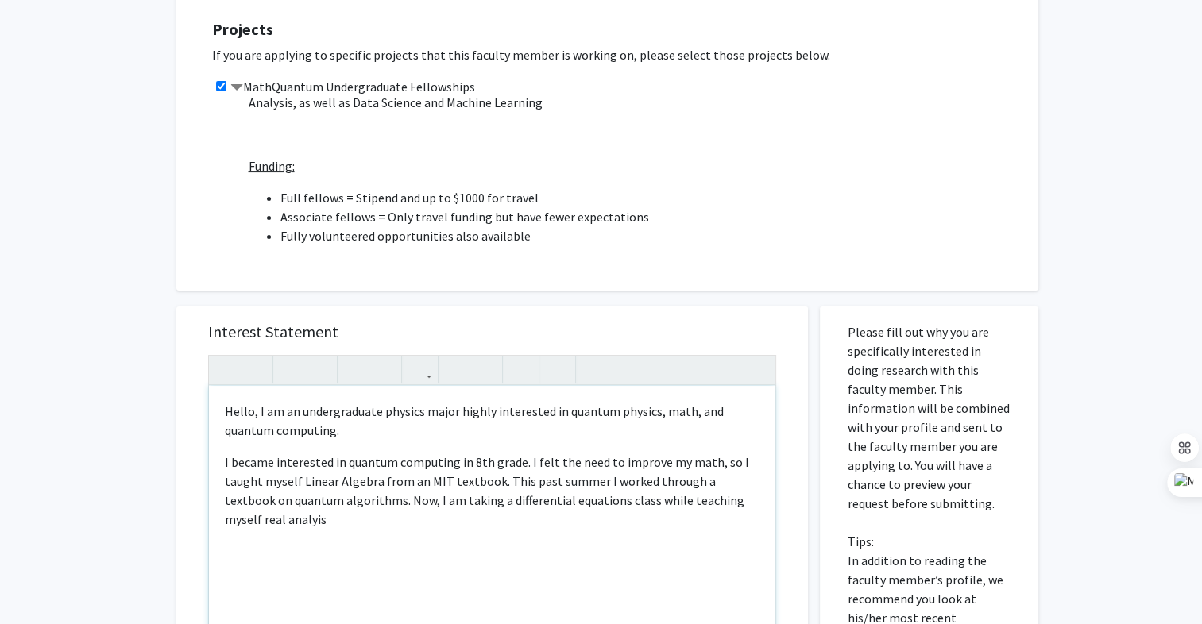
type textarea "<p>Hello, I am an undergraduate physics major highly interested in quantum phys…"
click at [315, 527] on p "I became interested in quantum computing in 8th grade. I felt the need to impro…" at bounding box center [492, 491] width 535 height 76
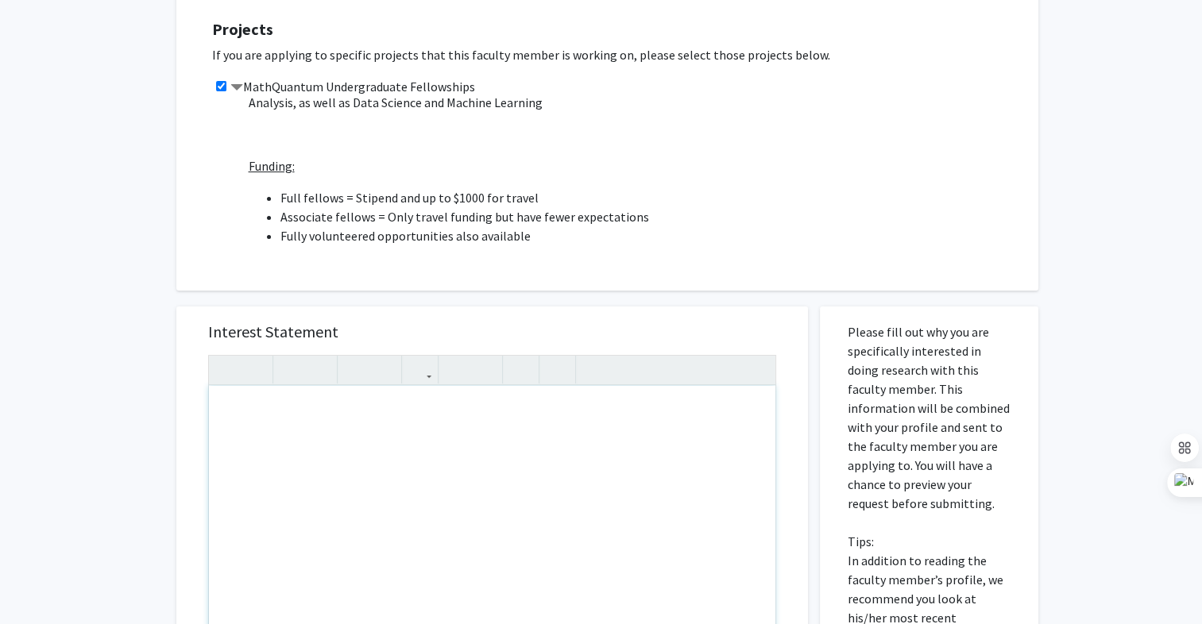
click at [430, 233] on span "MathQuantum is a fellowship program for students interested in doing research a…" at bounding box center [636, 80] width 774 height 1030
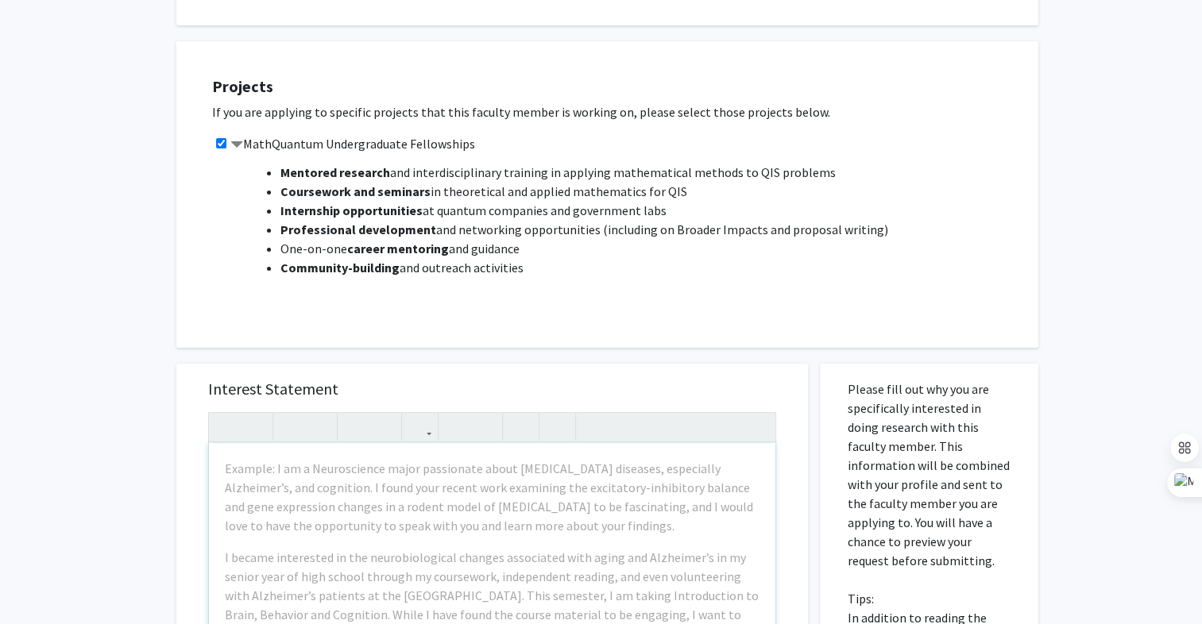
scroll to position [235, 0]
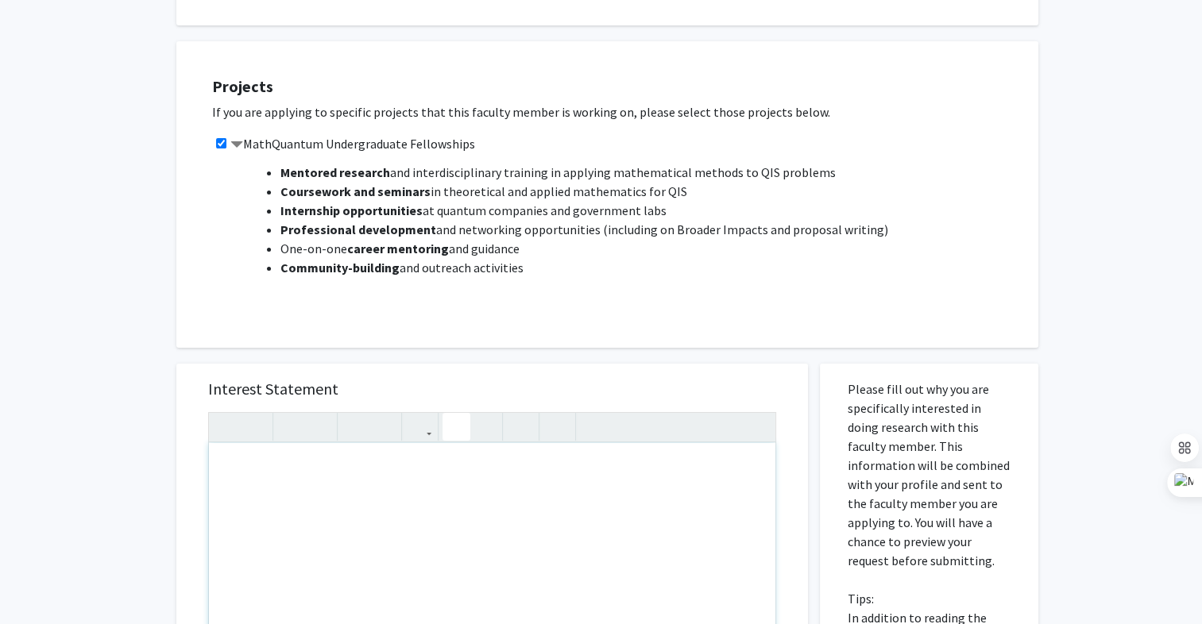
click at [410, 491] on div "Note to users with screen readers: Please press Alt+0 or Option+0 to deactivate…" at bounding box center [492, 625] width 566 height 364
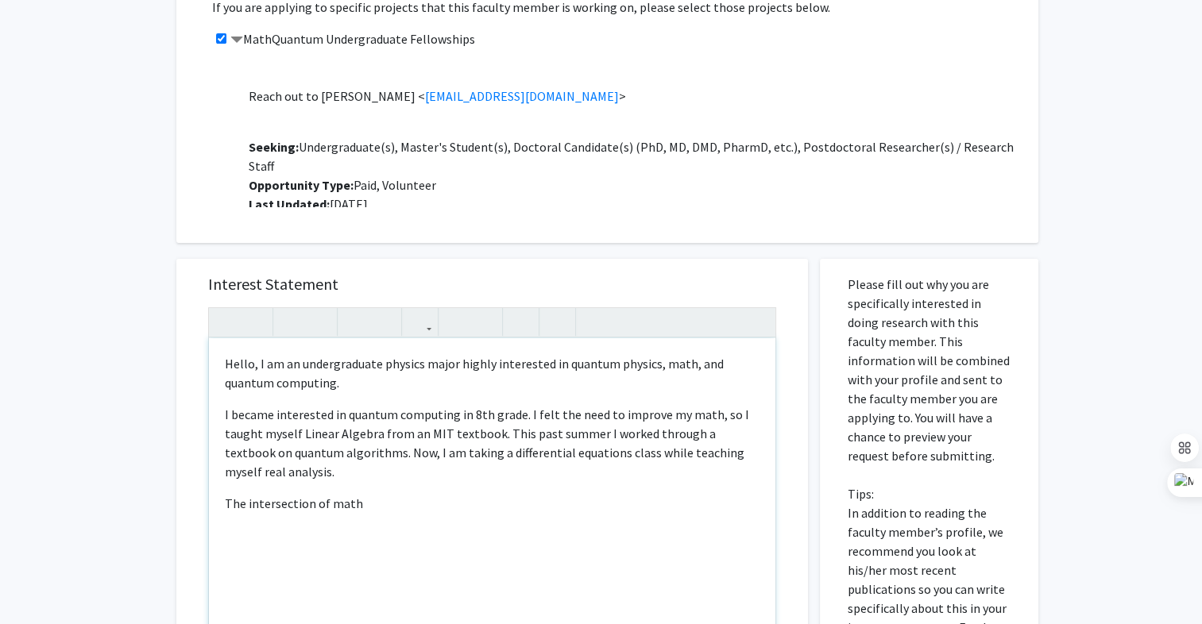
scroll to position [373, 0]
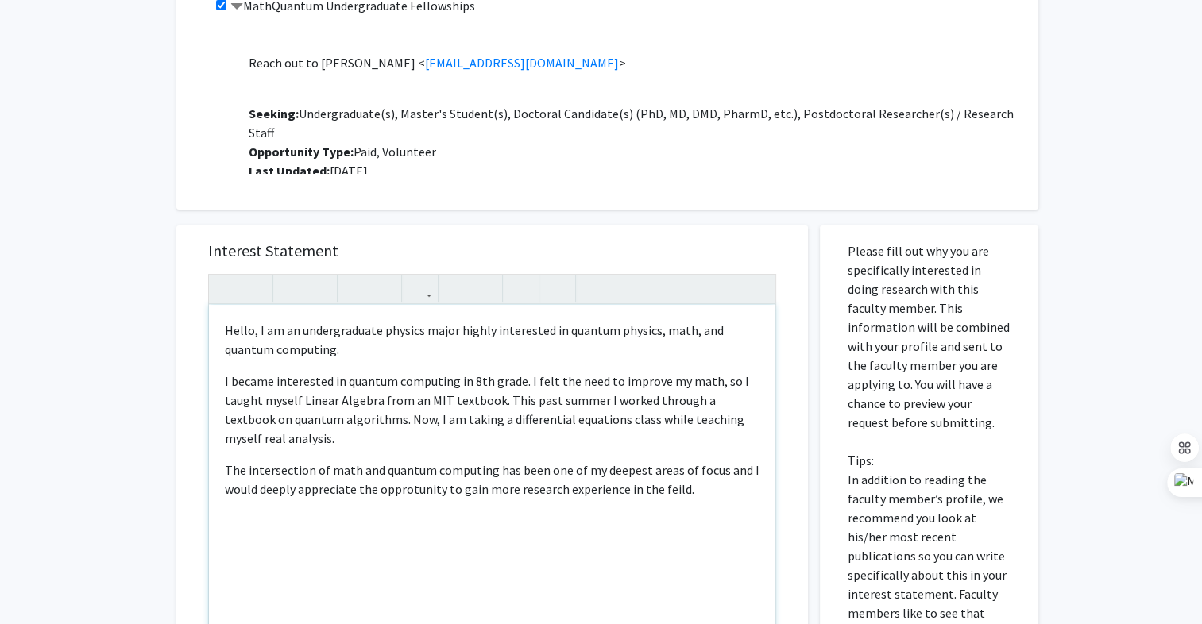
type textarea "<p>Hello, I am an undergraduate physics major highly interested in quantum phys…"
click at [691, 493] on p "The intersection of math and quantum computing has been one of my deepest areas…" at bounding box center [492, 480] width 535 height 38
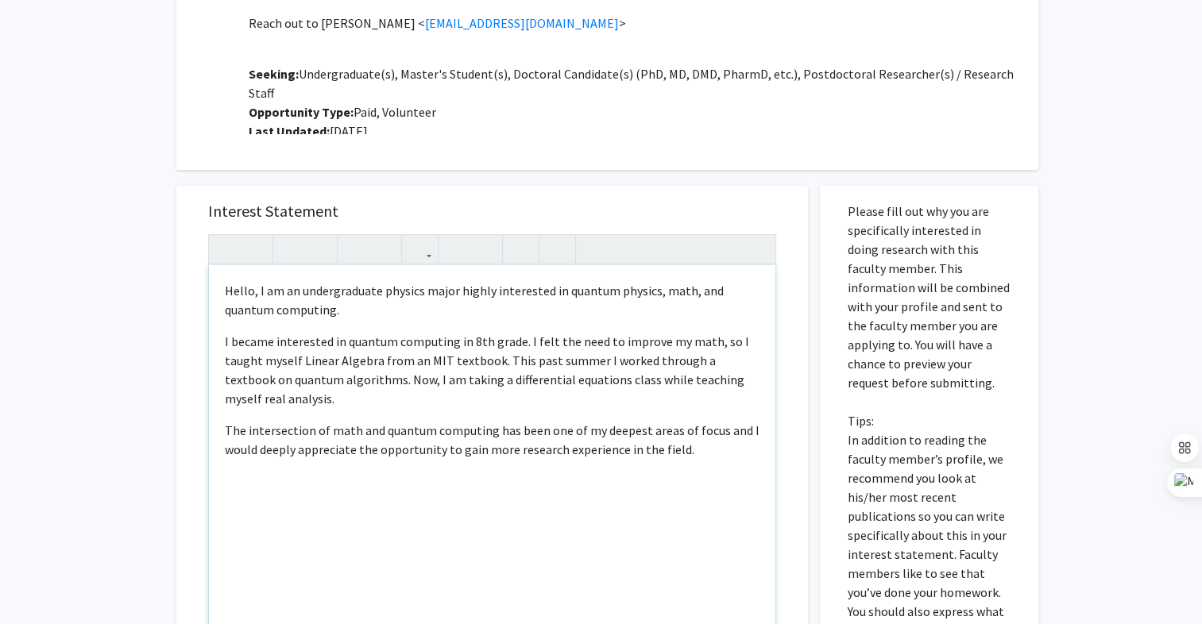
scroll to position [413, 0]
click at [446, 438] on p "The intersection of math and quantum computing has been one of my deepest areas…" at bounding box center [492, 440] width 535 height 38
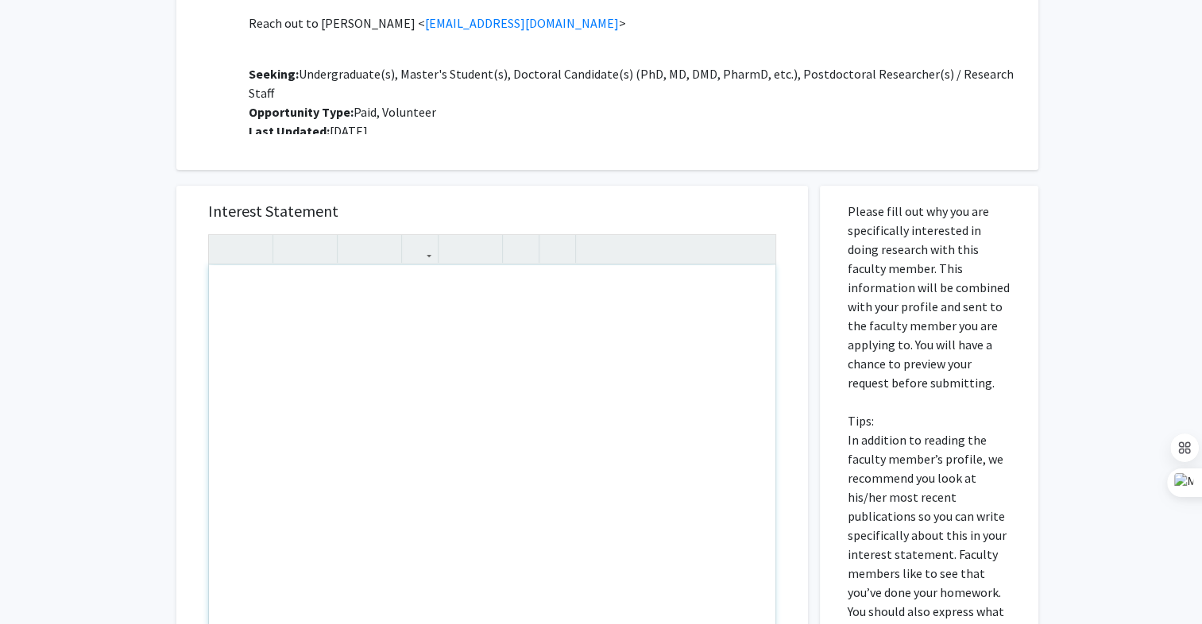
click at [451, 348] on div "Note to users with screen readers: Please press Alt+0 or Option+0 to deactivate…" at bounding box center [492, 447] width 566 height 364
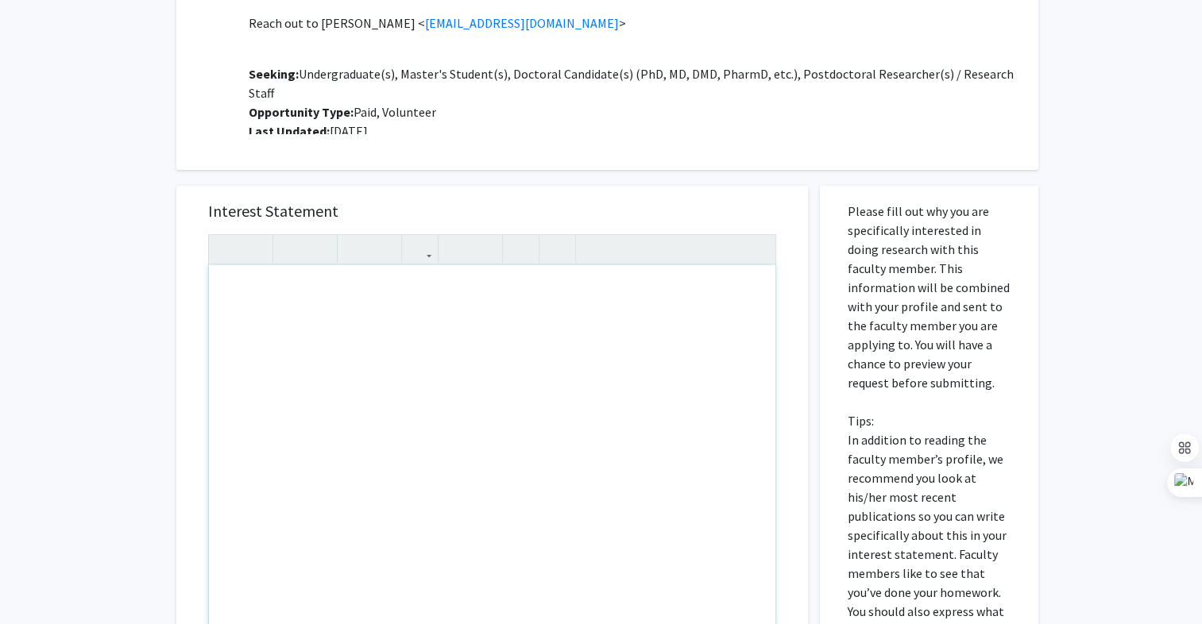
click at [312, 309] on div "Note to users with screen readers: Please press Alt+0 or Option+0 to deactivate…" at bounding box center [492, 447] width 566 height 364
type textarea "<p>Hello, I am an undergraduate physics major highly interested in quantum phys…"
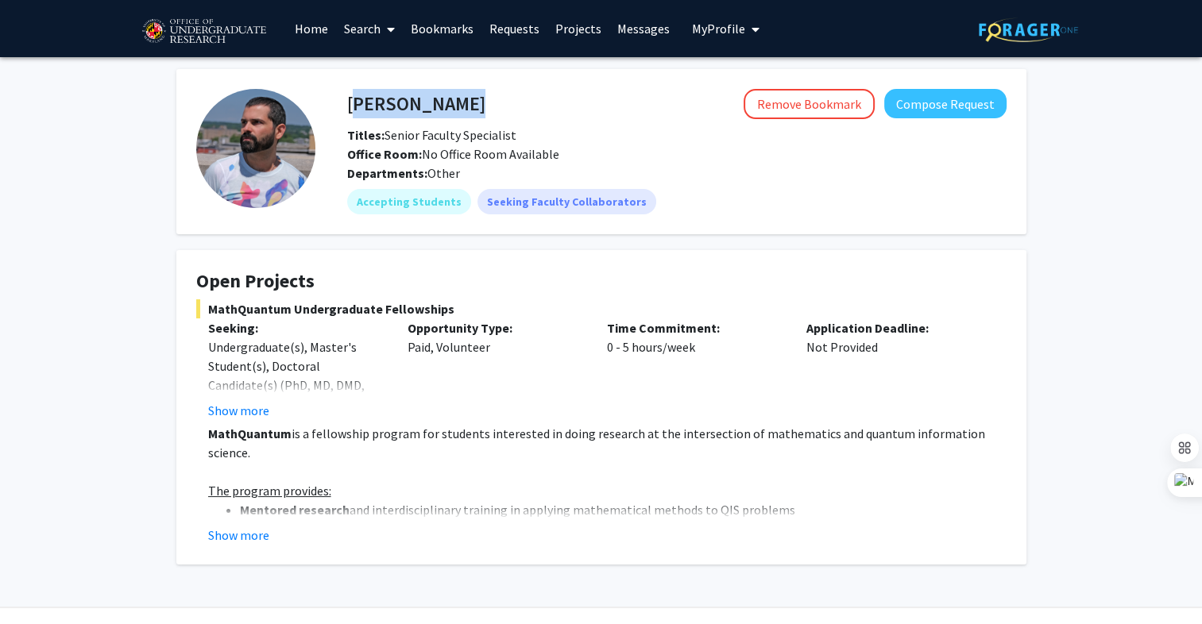
drag, startPoint x: 483, startPoint y: 97, endPoint x: 350, endPoint y: 110, distance: 134.1
click at [350, 110] on div "Daniel Serrano Remove Bookmark Compose Request" at bounding box center [676, 104] width 683 height 30
copy h4 "Daniel Serrano"
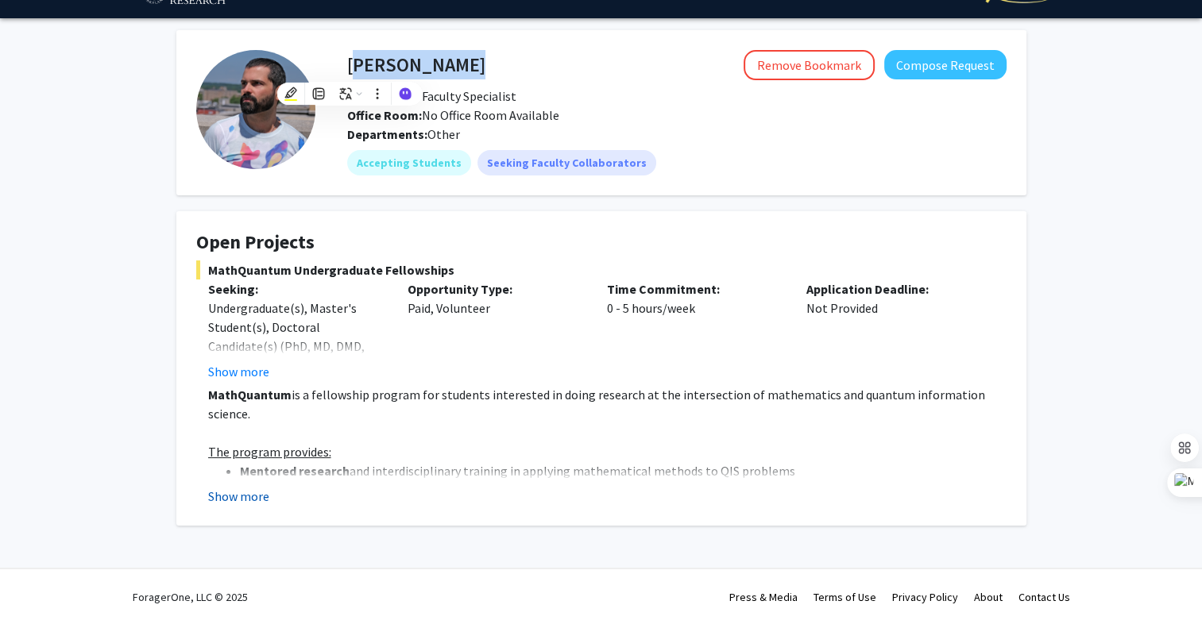
click at [233, 494] on button "Show more" at bounding box center [238, 496] width 61 height 19
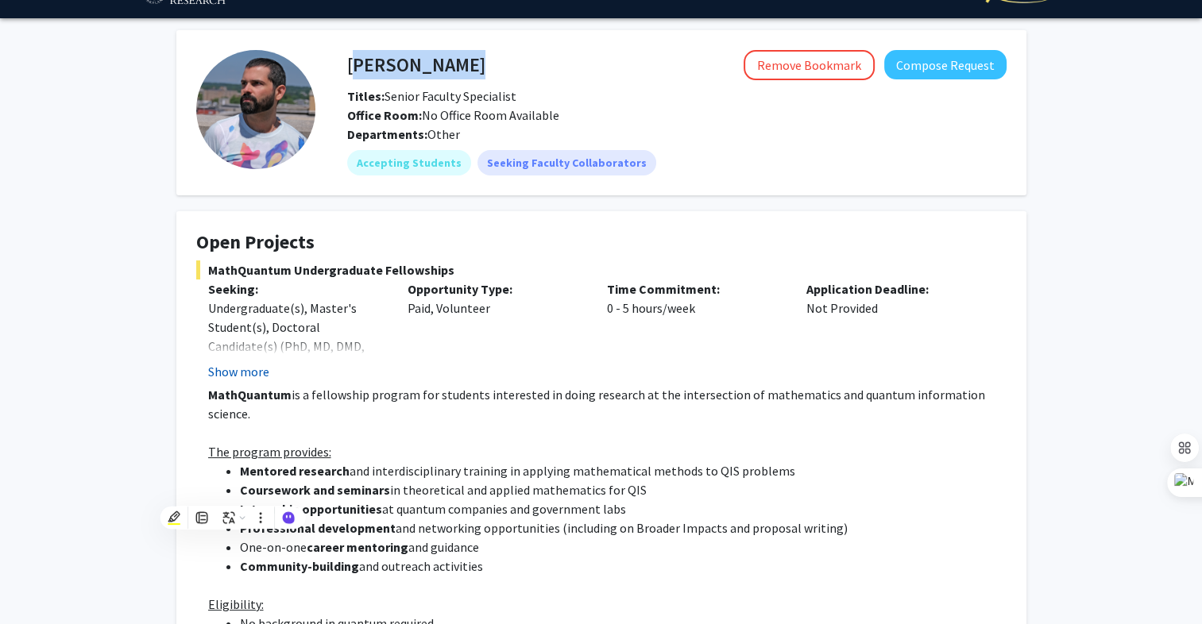
click at [258, 369] on button "Show more" at bounding box center [238, 371] width 61 height 19
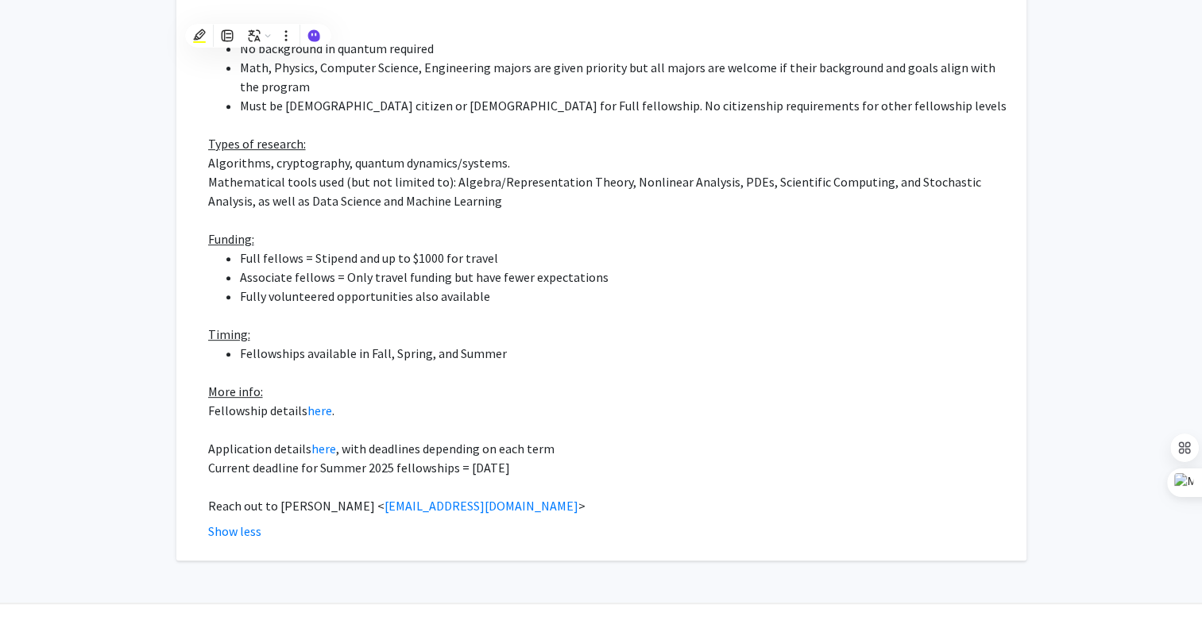
scroll to position [656, 0]
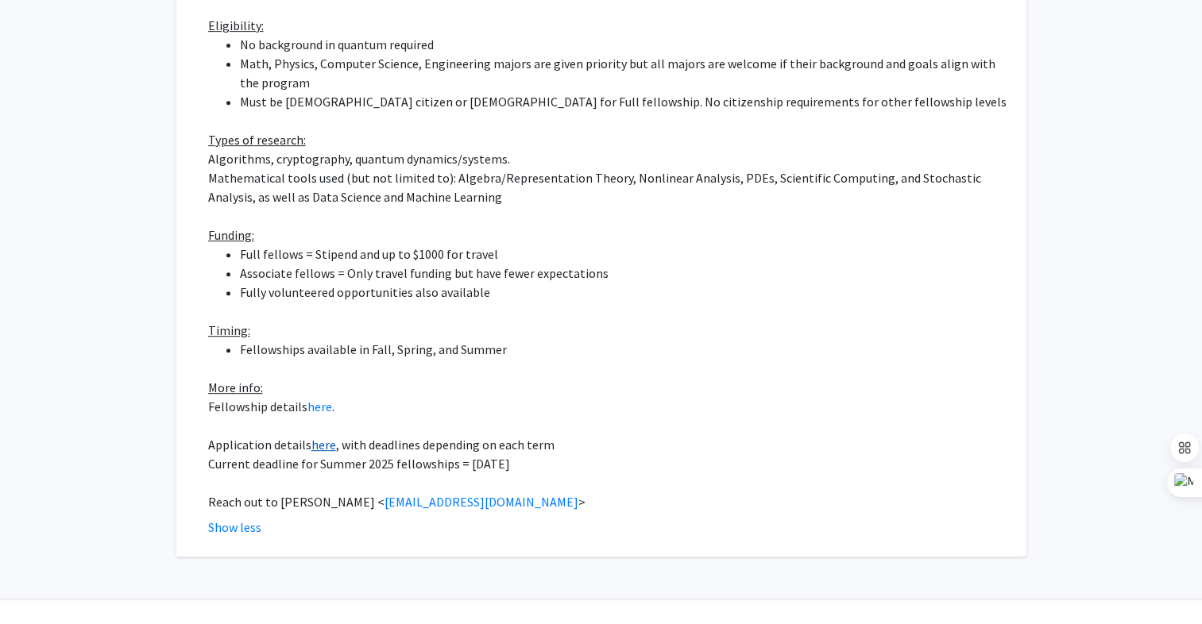
click at [320, 437] on link "here" at bounding box center [323, 445] width 25 height 16
